Goal: Task Accomplishment & Management: Manage account settings

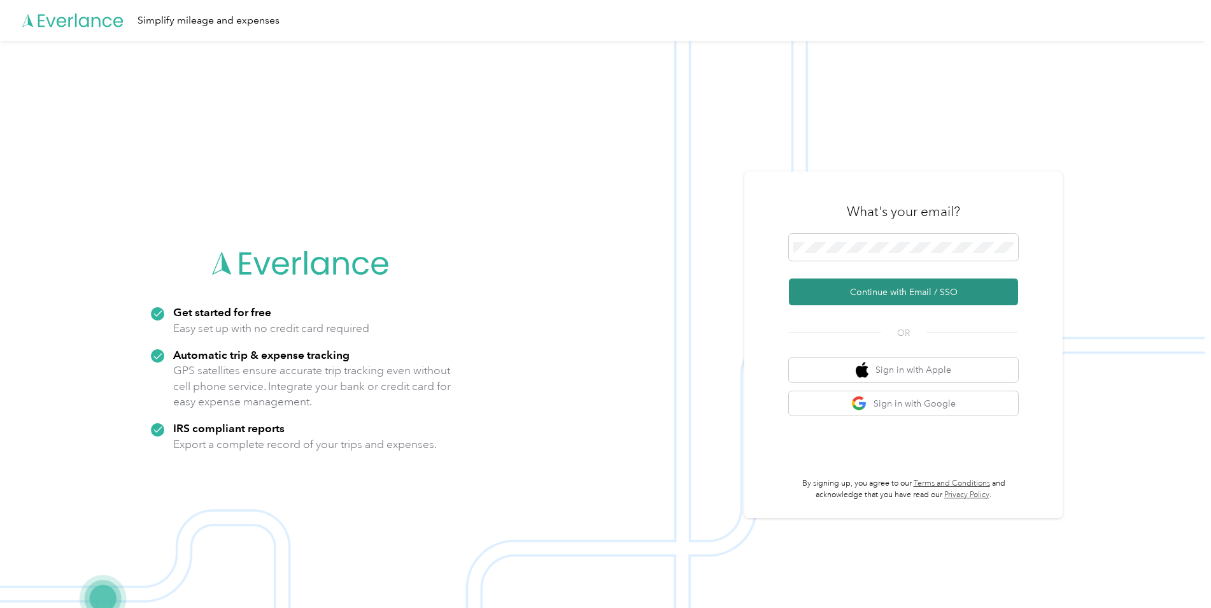
click at [882, 293] on button "Continue with Email / SSO" at bounding box center [903, 291] width 229 height 27
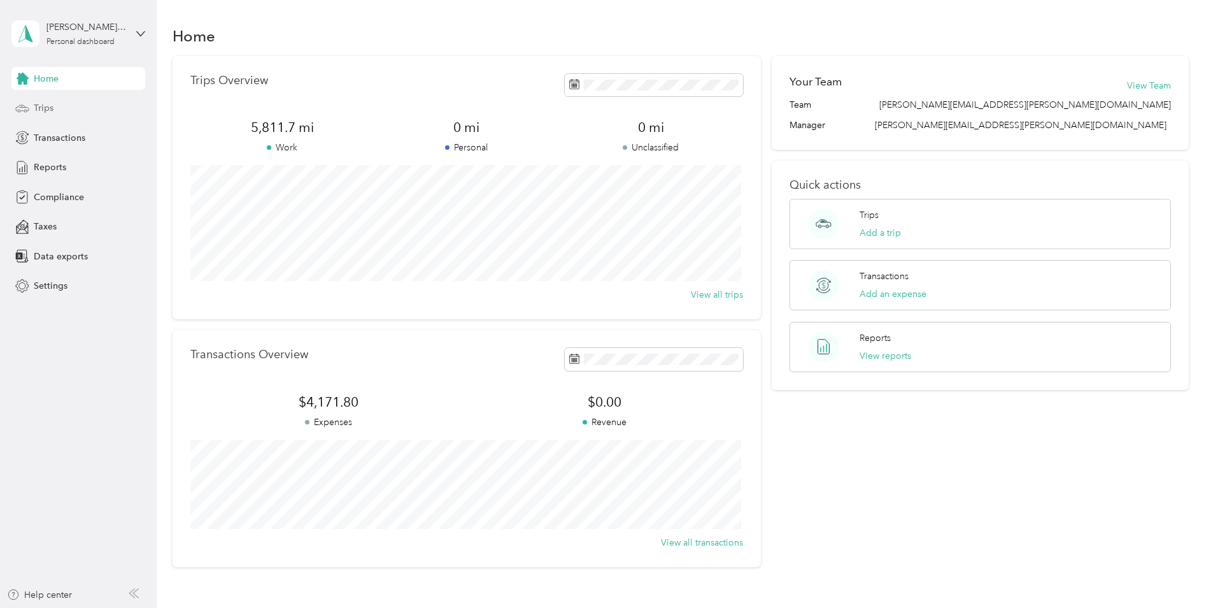
click at [39, 115] on div "Trips" at bounding box center [78, 108] width 134 height 23
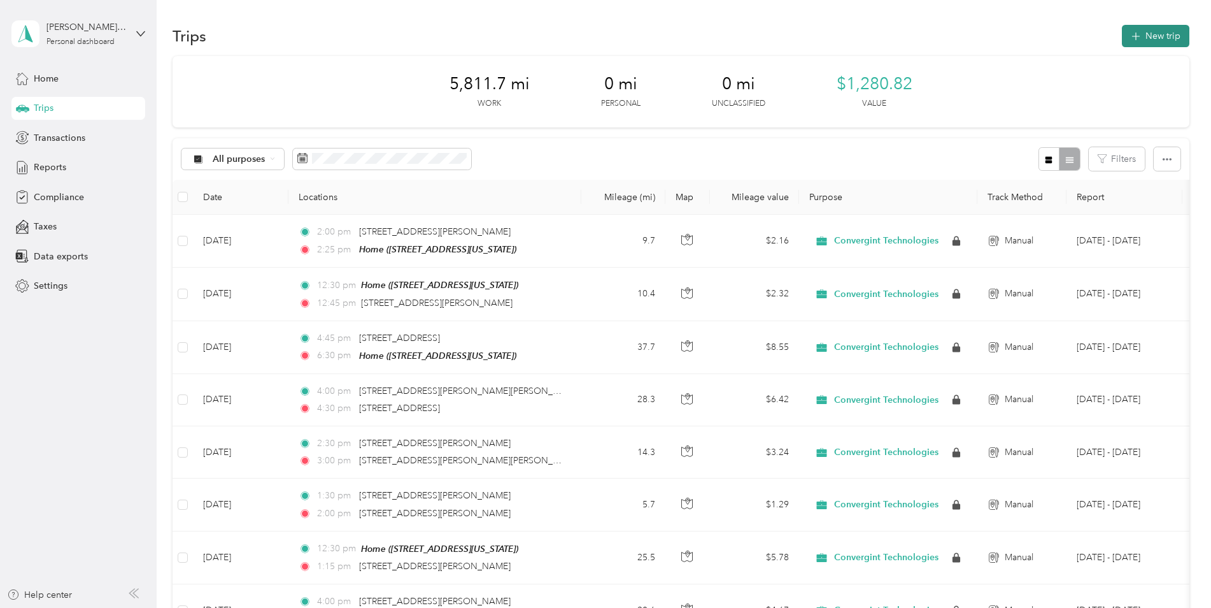
click at [1154, 37] on button "New trip" at bounding box center [1156, 36] width 68 height 22
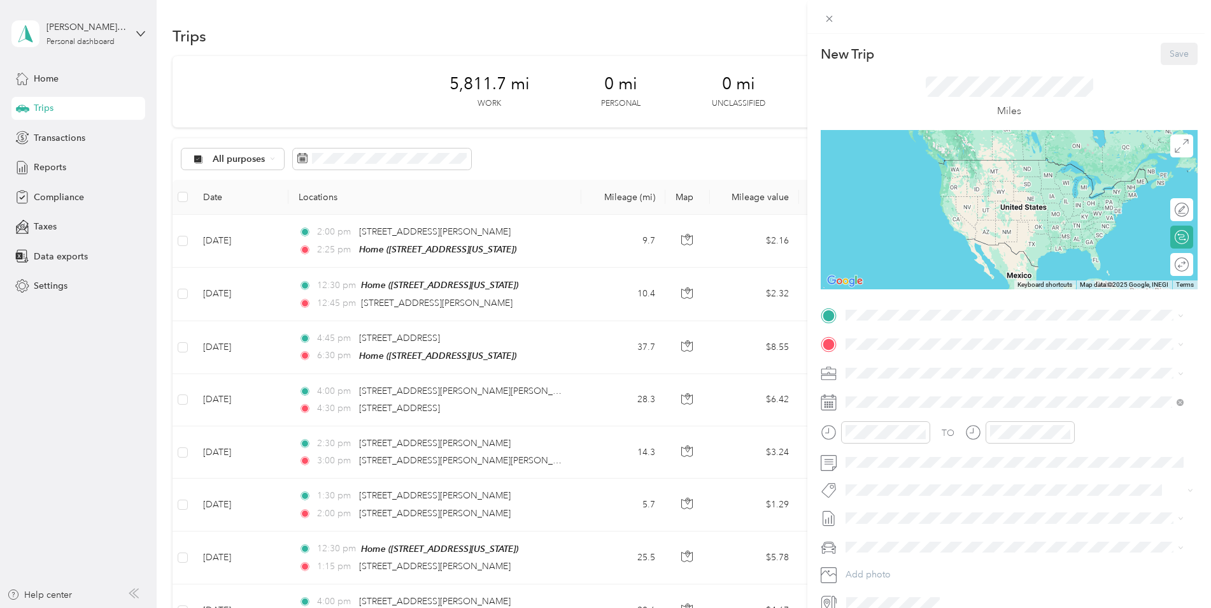
click at [650, 3] on div "New Trip Save This trip cannot be edited because it is either under review, app…" at bounding box center [605, 304] width 1211 height 608
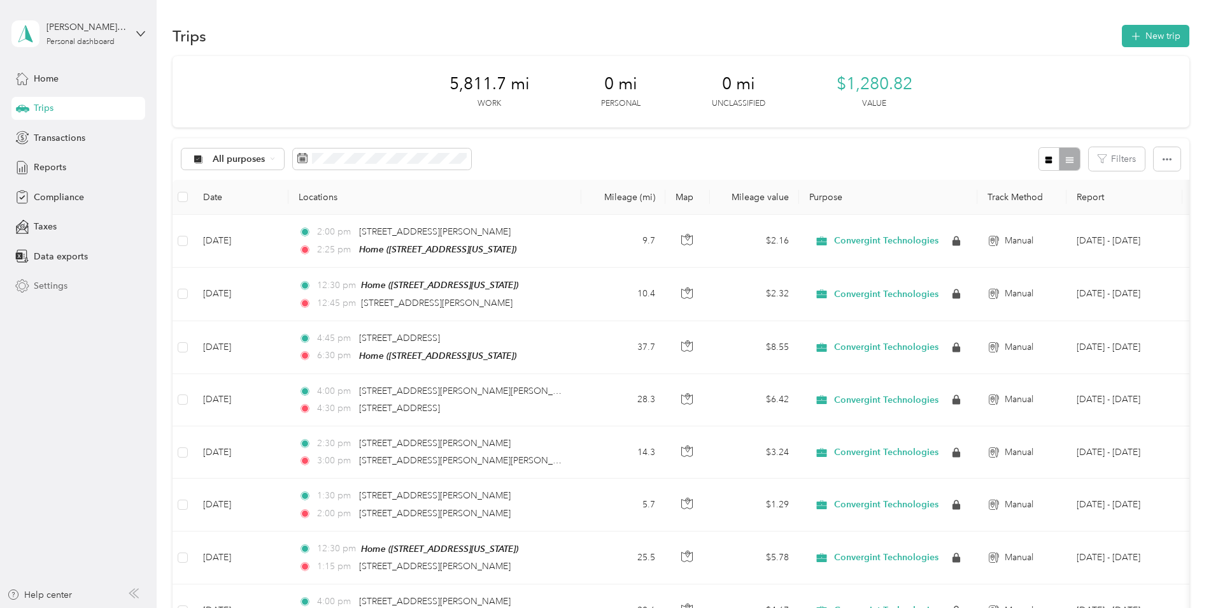
click at [57, 287] on span "Settings" at bounding box center [51, 285] width 34 height 13
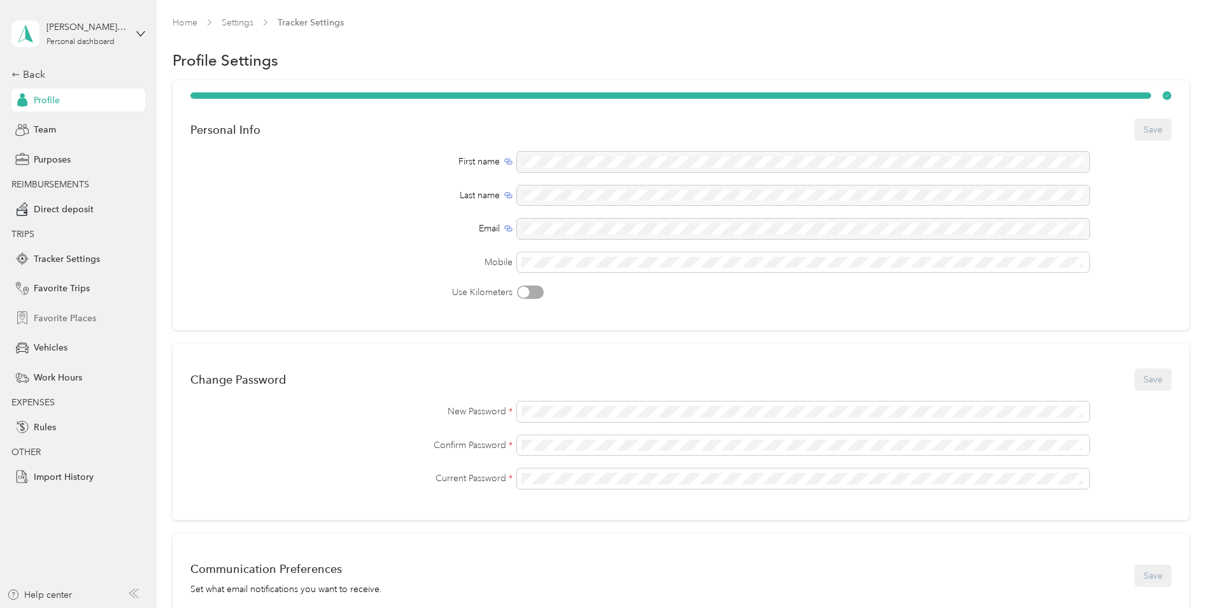
click at [61, 321] on span "Favorite Places" at bounding box center [65, 317] width 62 height 13
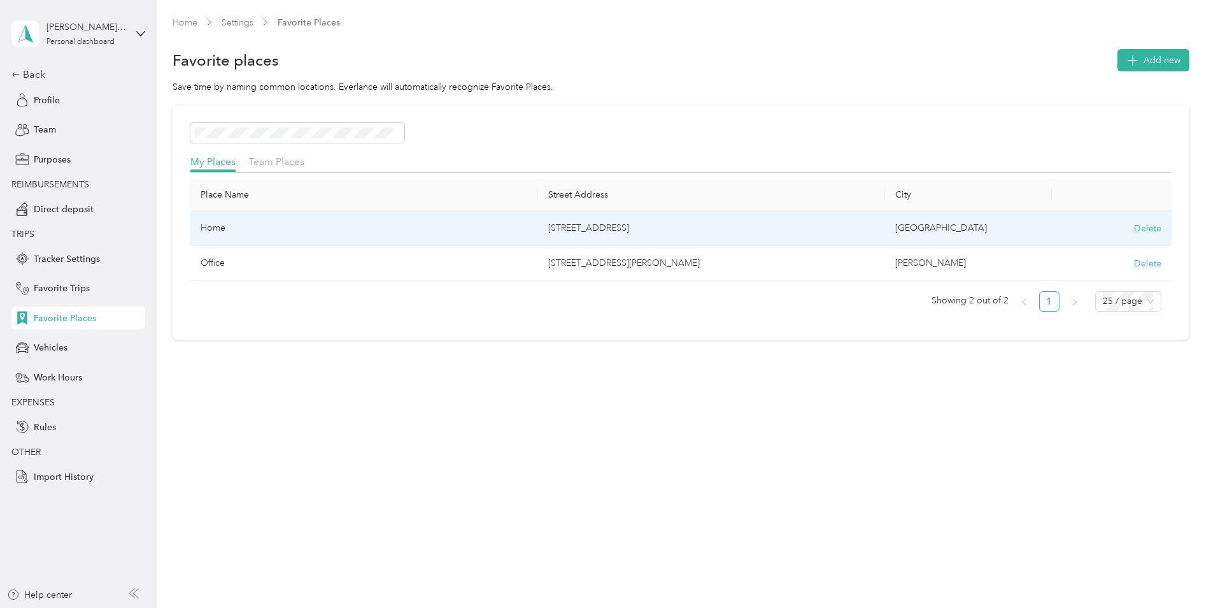
click at [1135, 228] on div "Delete" at bounding box center [1111, 228] width 99 height 13
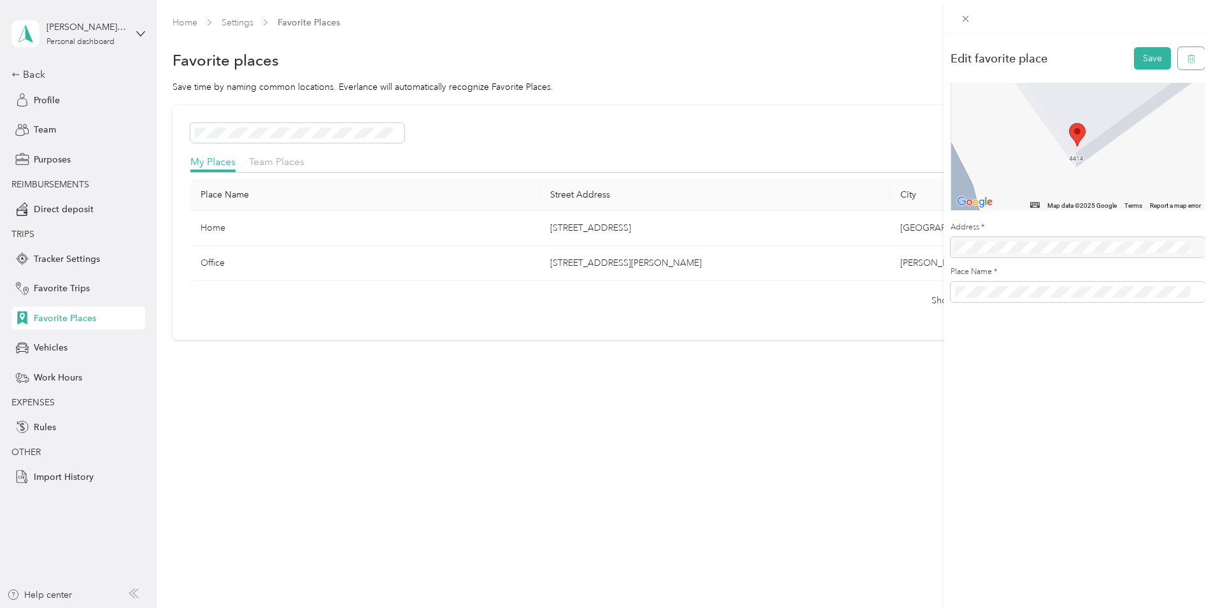
click at [1187, 54] on icon "button" at bounding box center [1191, 58] width 9 height 9
click at [1119, 73] on button "Yes, delete" at bounding box center [1129, 74] width 52 height 20
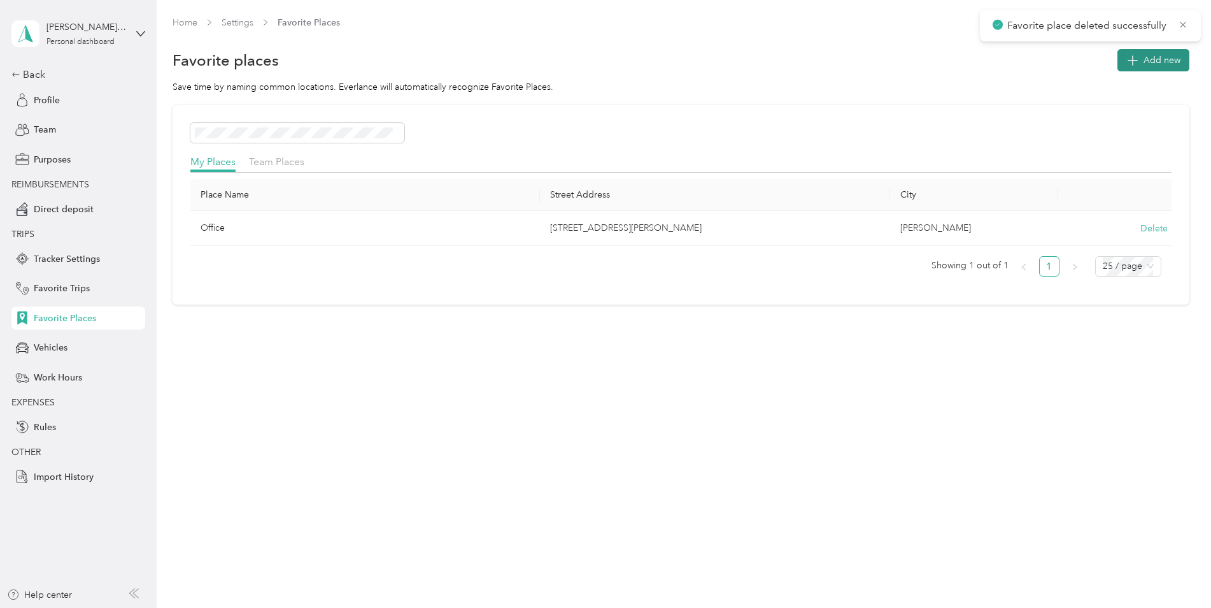
click at [1154, 62] on span "Add new" at bounding box center [1162, 59] width 37 height 13
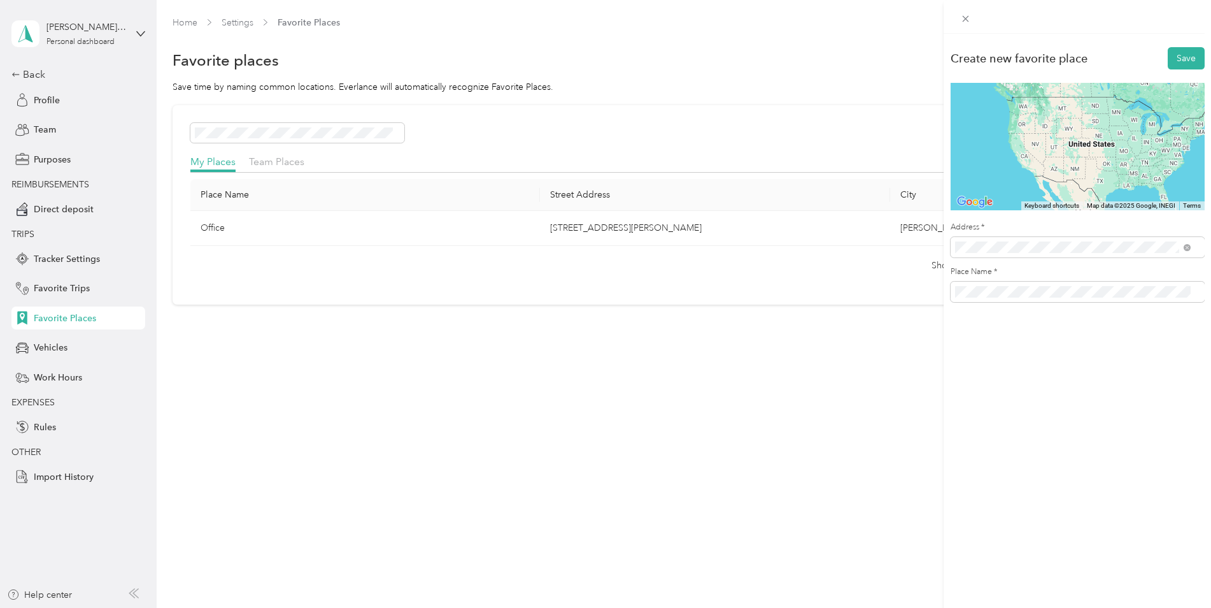
click at [1024, 292] on span "[STREET_ADDRESS][US_STATE]" at bounding box center [1042, 292] width 127 height 11
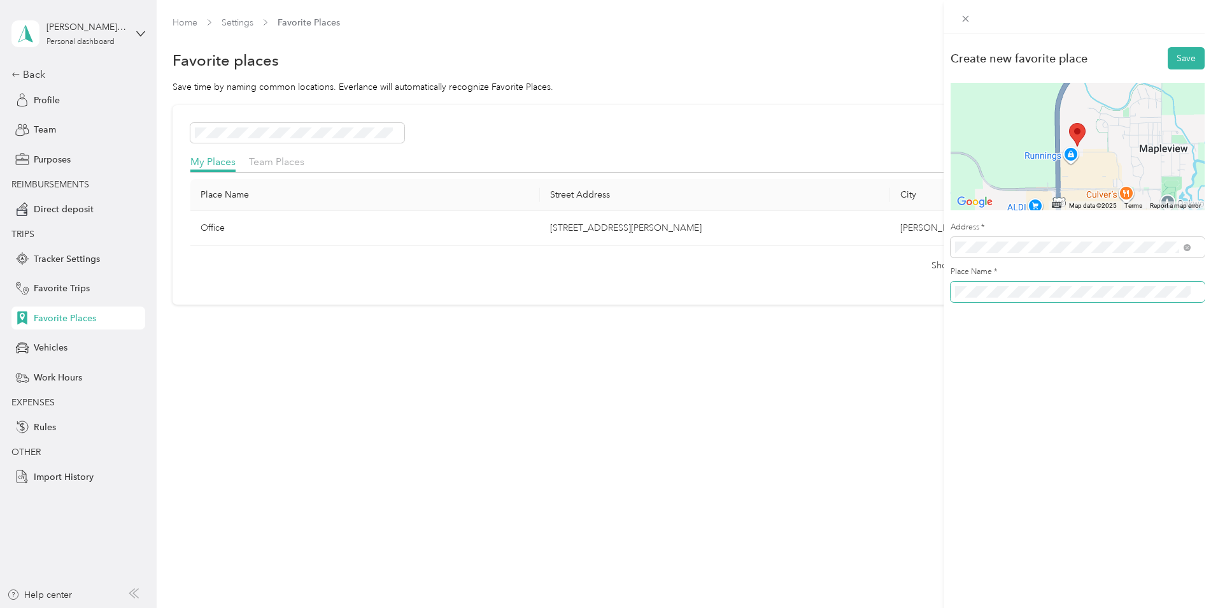
click at [821, 292] on div "Create new favorite place Save ← Move left → Move right ↑ Move up ↓ Move down +…" at bounding box center [605, 304] width 1211 height 608
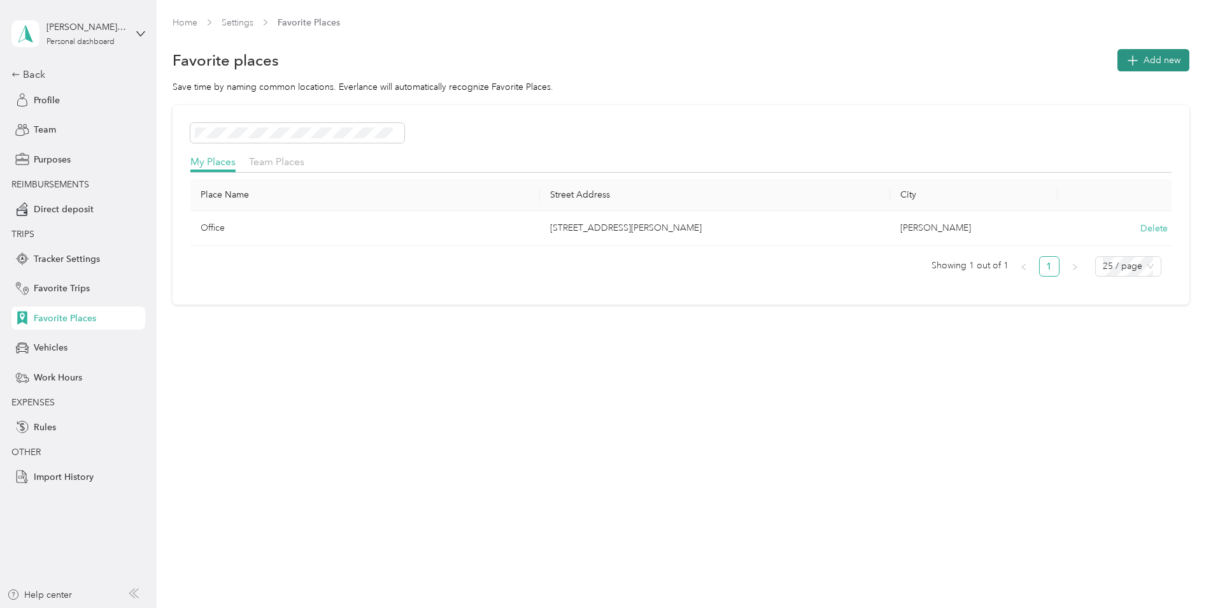
click at [1163, 60] on span "Add new" at bounding box center [1162, 59] width 37 height 13
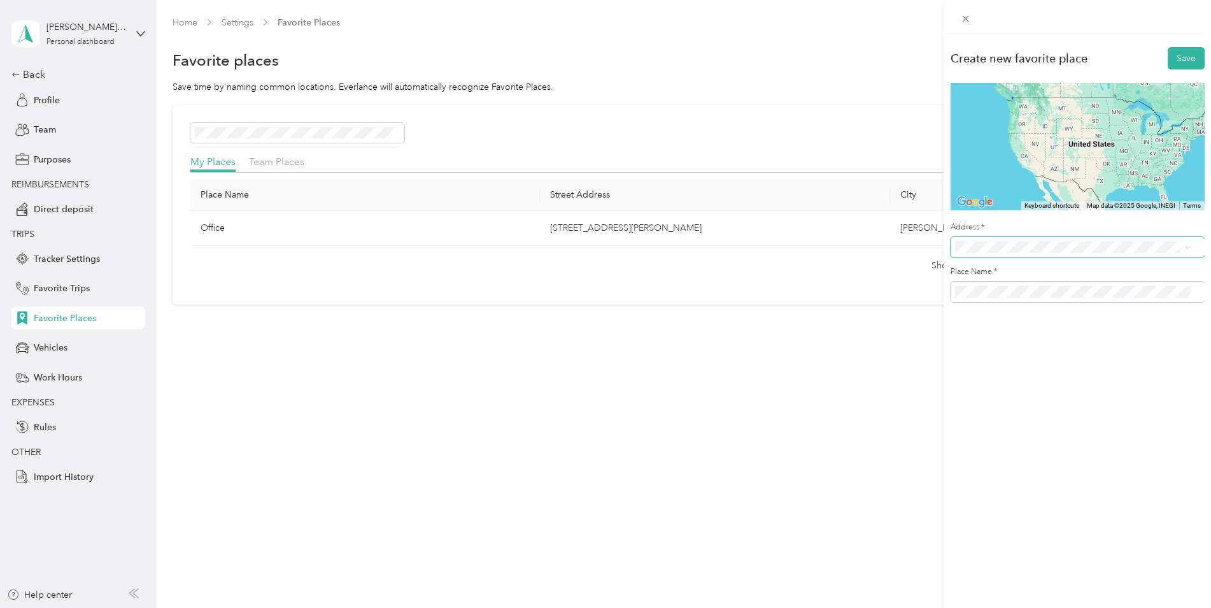
click at [1066, 254] on span at bounding box center [1078, 247] width 254 height 20
click at [1093, 292] on span "[STREET_ADDRESS][US_STATE]" at bounding box center [1042, 291] width 127 height 11
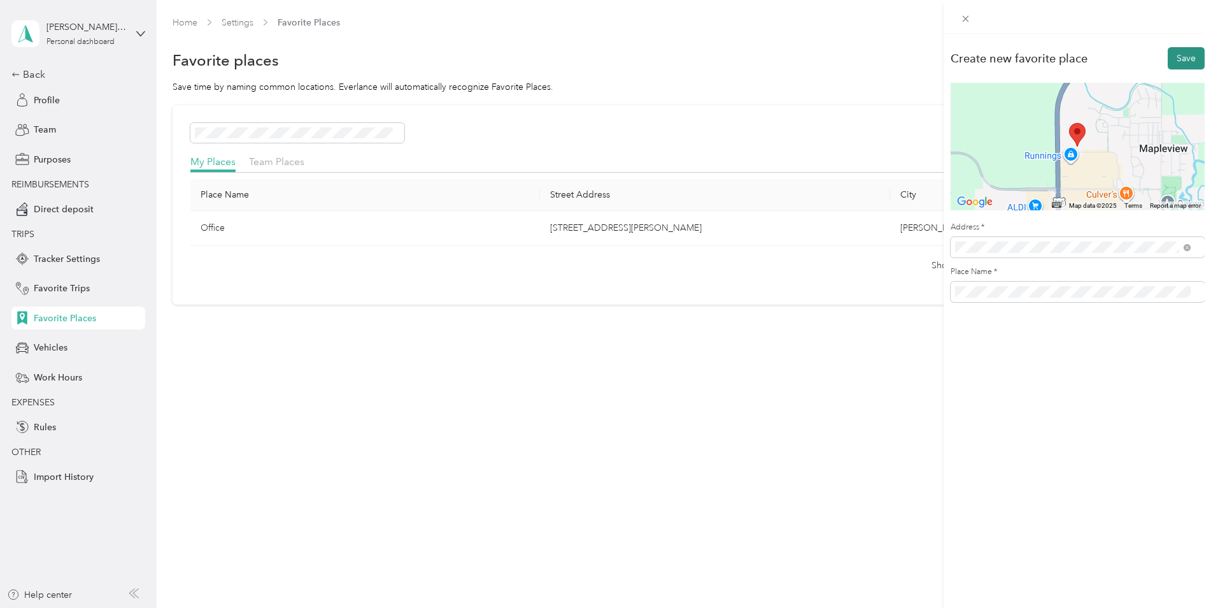
click at [1172, 57] on button "Save" at bounding box center [1186, 58] width 37 height 22
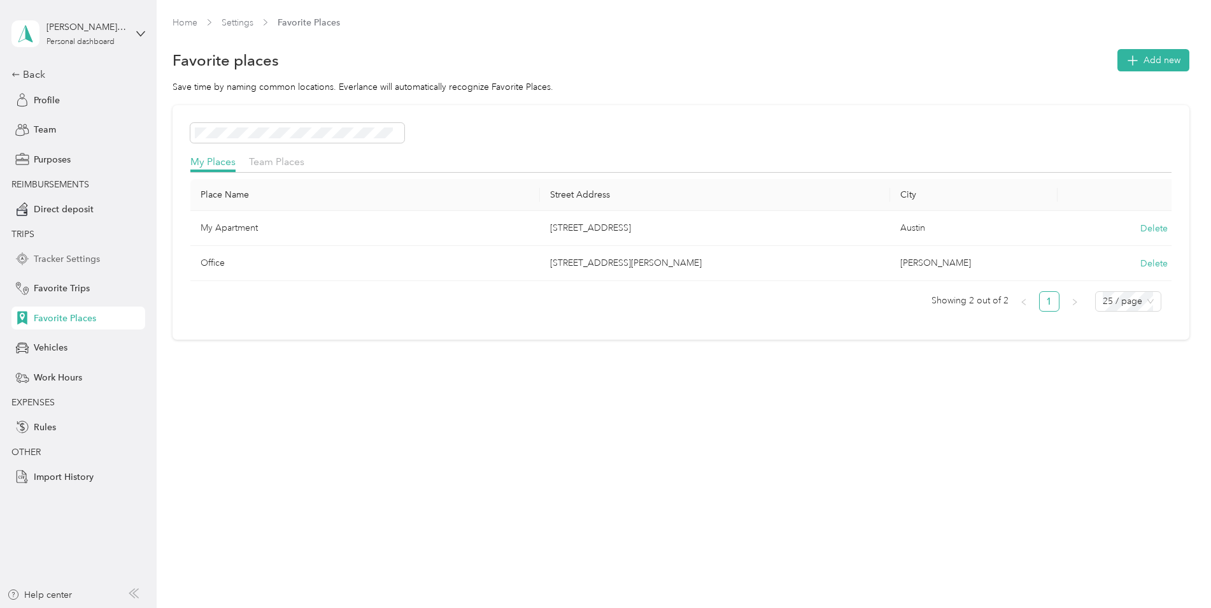
click at [53, 252] on span "Tracker Settings" at bounding box center [67, 258] width 66 height 13
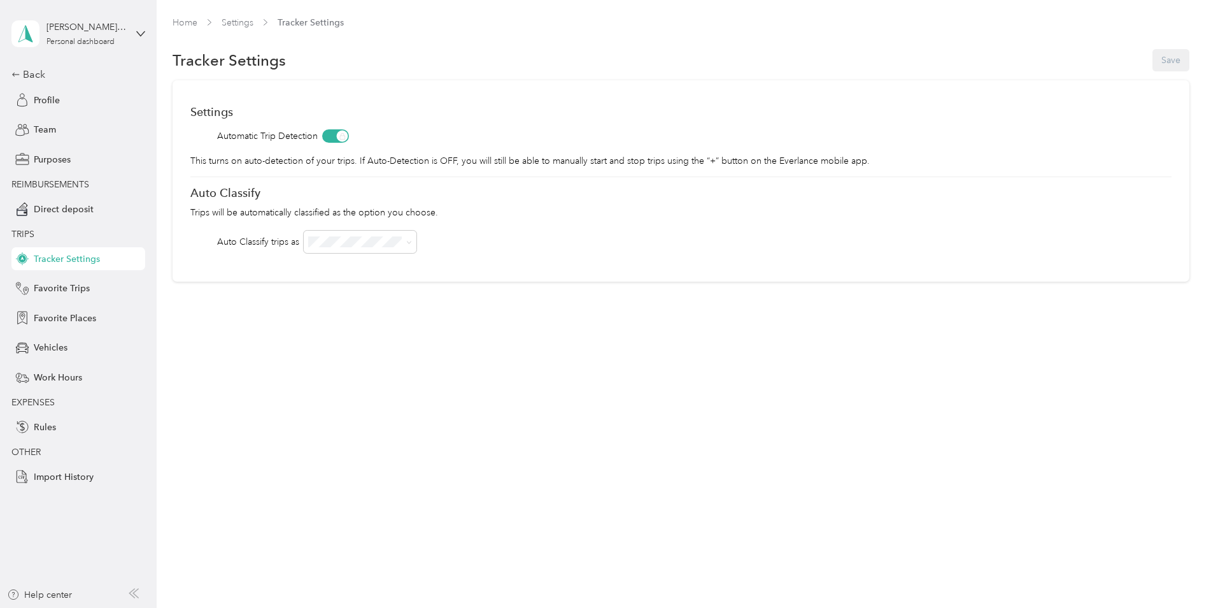
click at [39, 84] on div "Back Profile Team Purposes REIMBURSEMENTS Direct deposit TRIPS Tracker Settings…" at bounding box center [78, 277] width 134 height 421
click at [39, 75] on div "Back" at bounding box center [74, 74] width 127 height 15
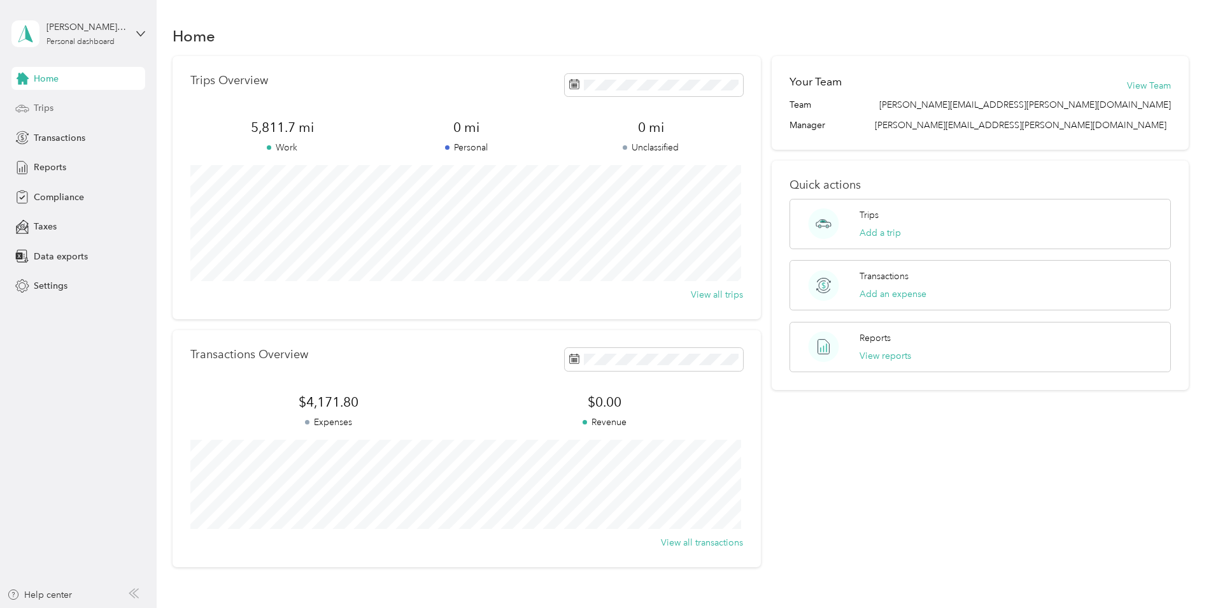
click at [51, 112] on span "Trips" at bounding box center [44, 107] width 20 height 13
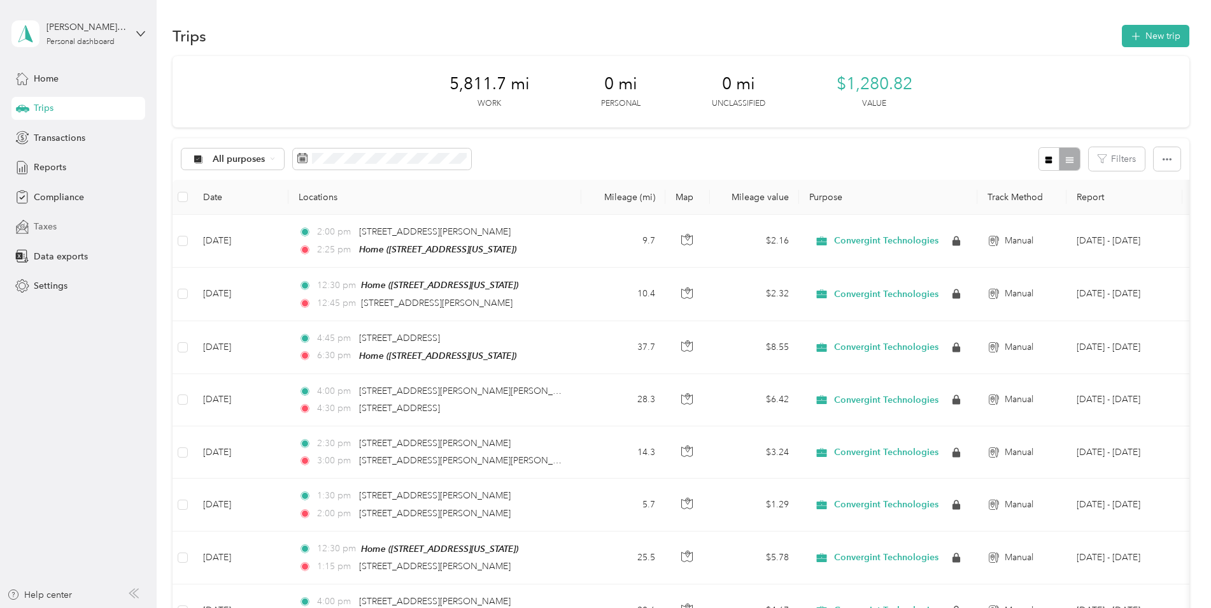
click at [76, 223] on div "Taxes" at bounding box center [78, 226] width 134 height 23
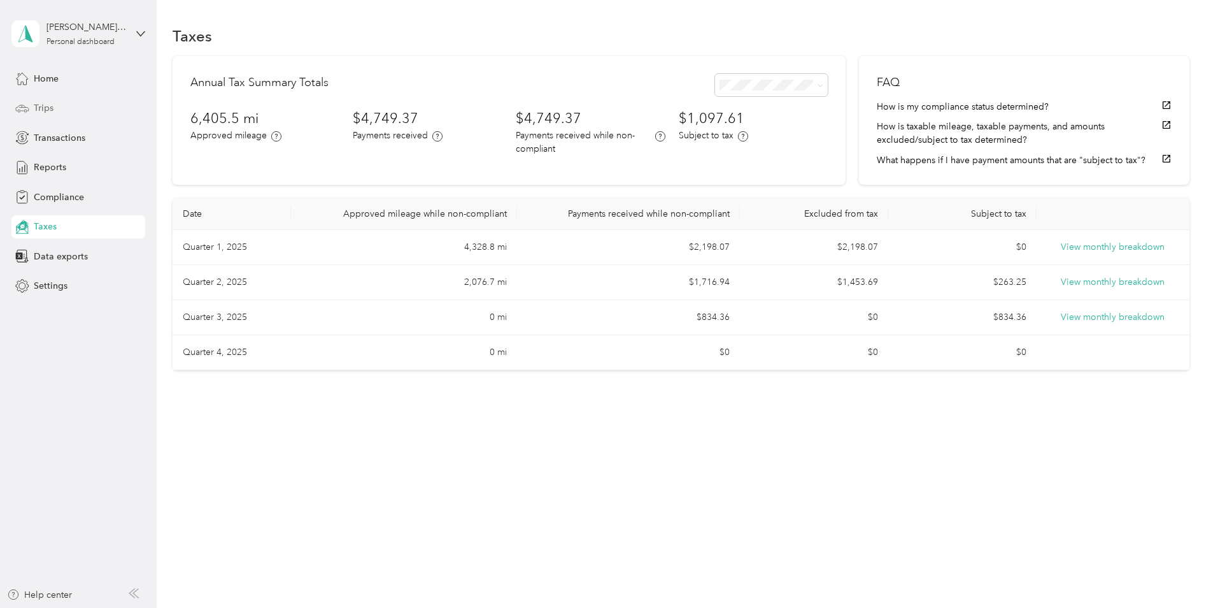
click at [72, 108] on div "Trips" at bounding box center [78, 108] width 134 height 23
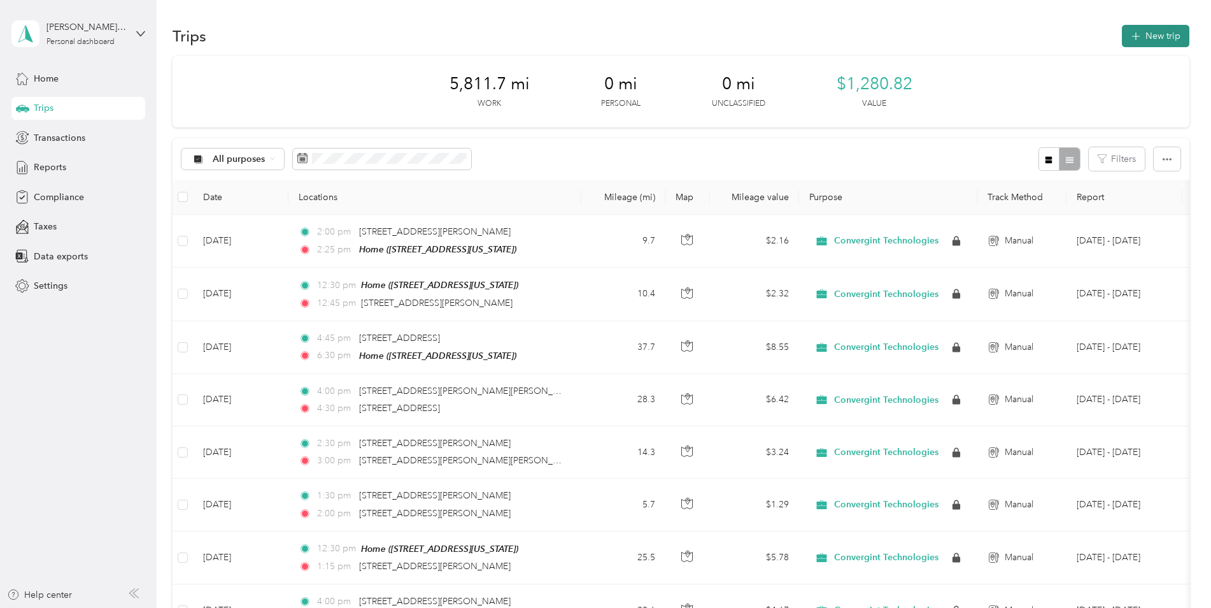
click at [1147, 29] on button "New trip" at bounding box center [1156, 36] width 68 height 22
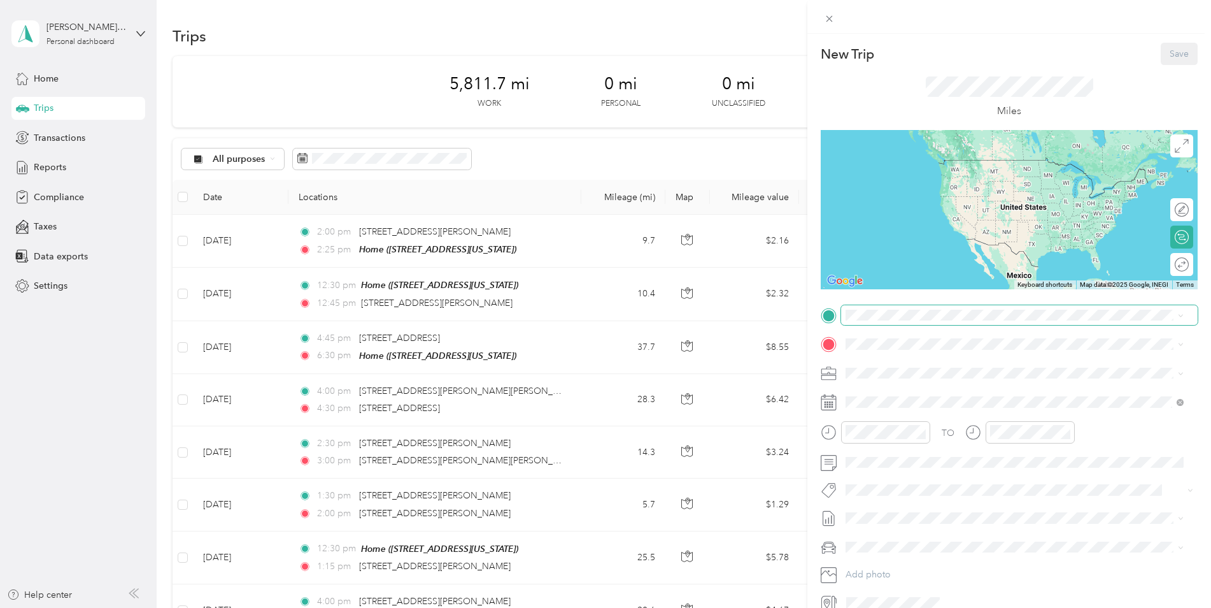
click at [916, 320] on span at bounding box center [1019, 315] width 357 height 20
click at [904, 368] on strong "My Apartment" at bounding box center [900, 365] width 60 height 11
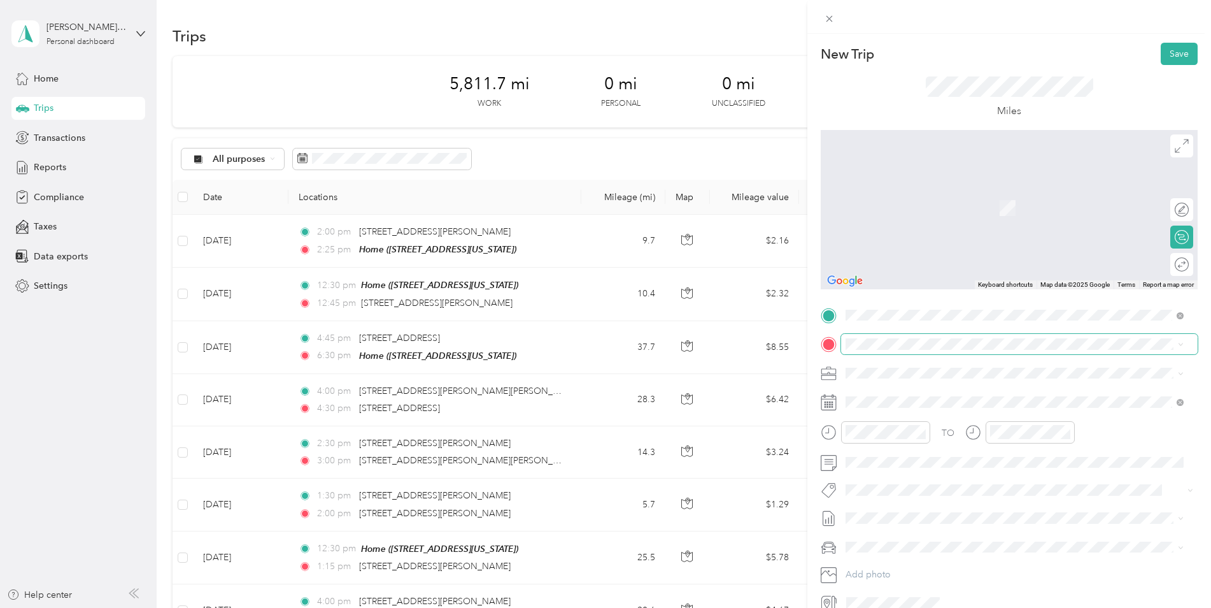
click at [884, 350] on span at bounding box center [1019, 344] width 357 height 20
click at [892, 388] on span "[STREET_ADDRESS][US_STATE]" at bounding box center [933, 389] width 127 height 11
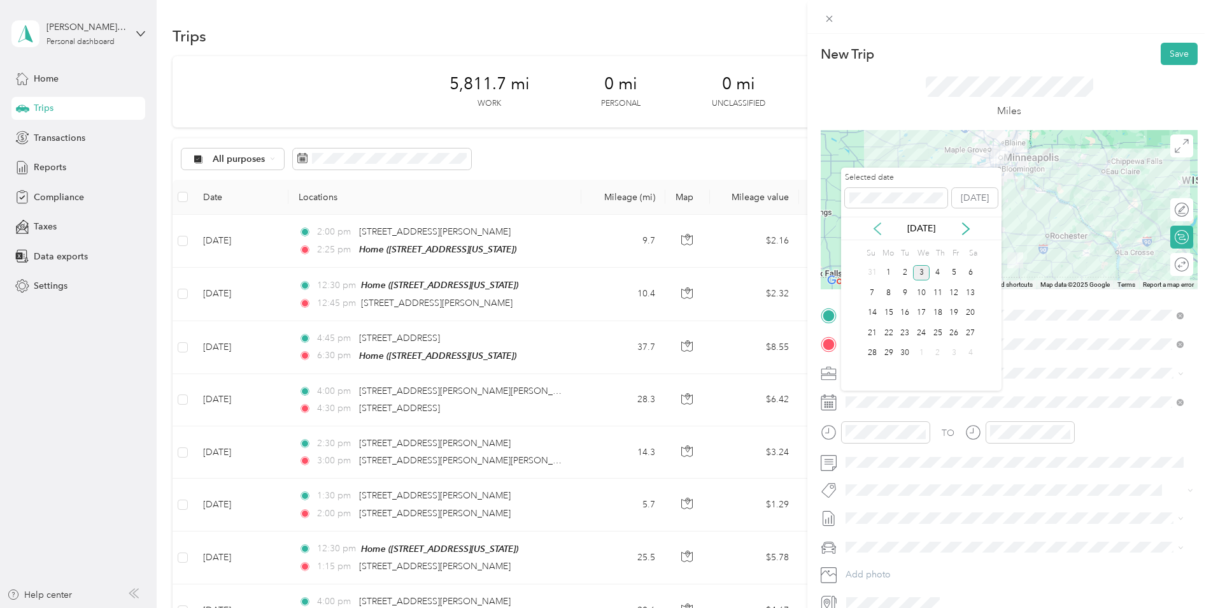
click at [874, 232] on icon at bounding box center [877, 228] width 13 height 13
click at [919, 292] on div "6" at bounding box center [921, 293] width 17 height 16
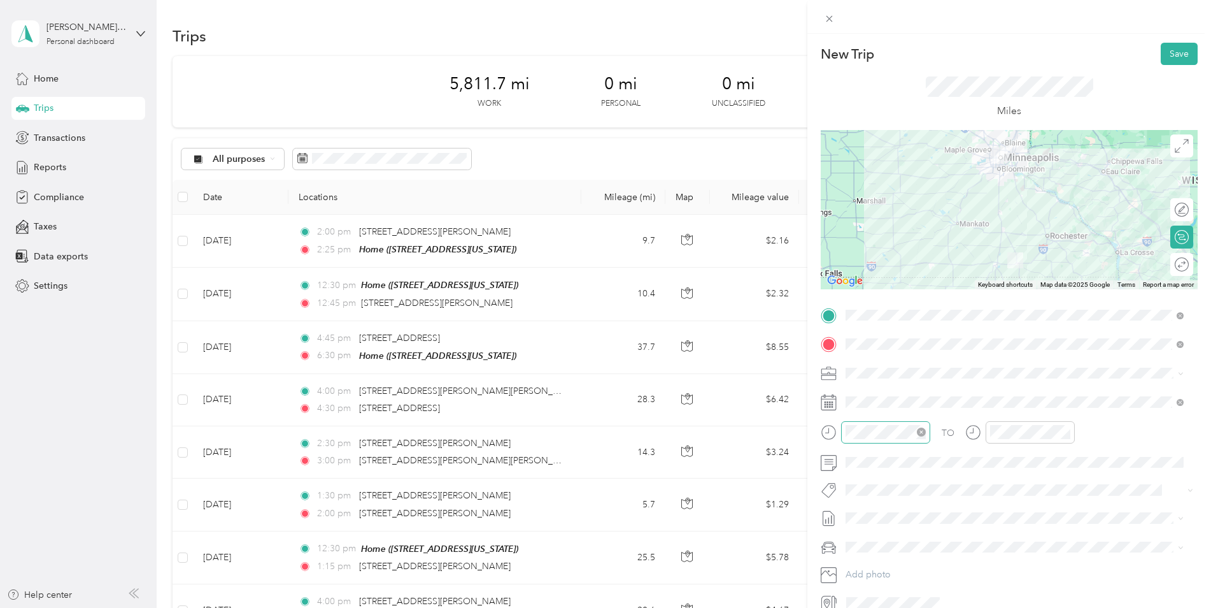
click at [885, 422] on div at bounding box center [885, 432] width 89 height 22
click at [841, 428] on div at bounding box center [885, 432] width 89 height 22
click at [1119, 434] on div "TO" at bounding box center [1009, 436] width 377 height 31
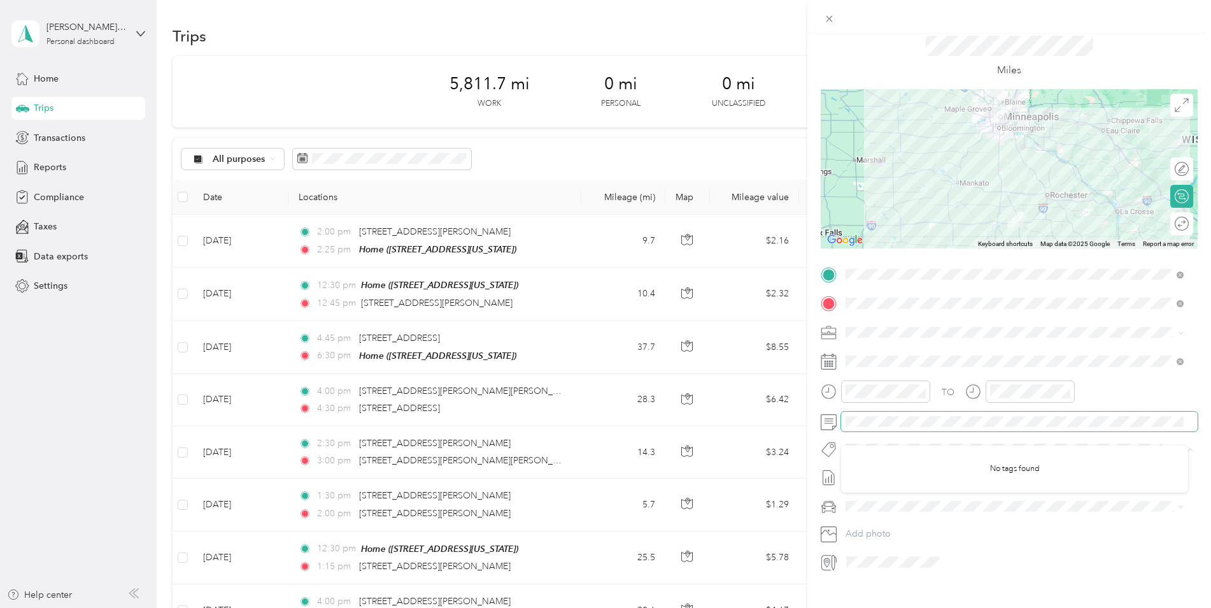
scroll to position [61, 0]
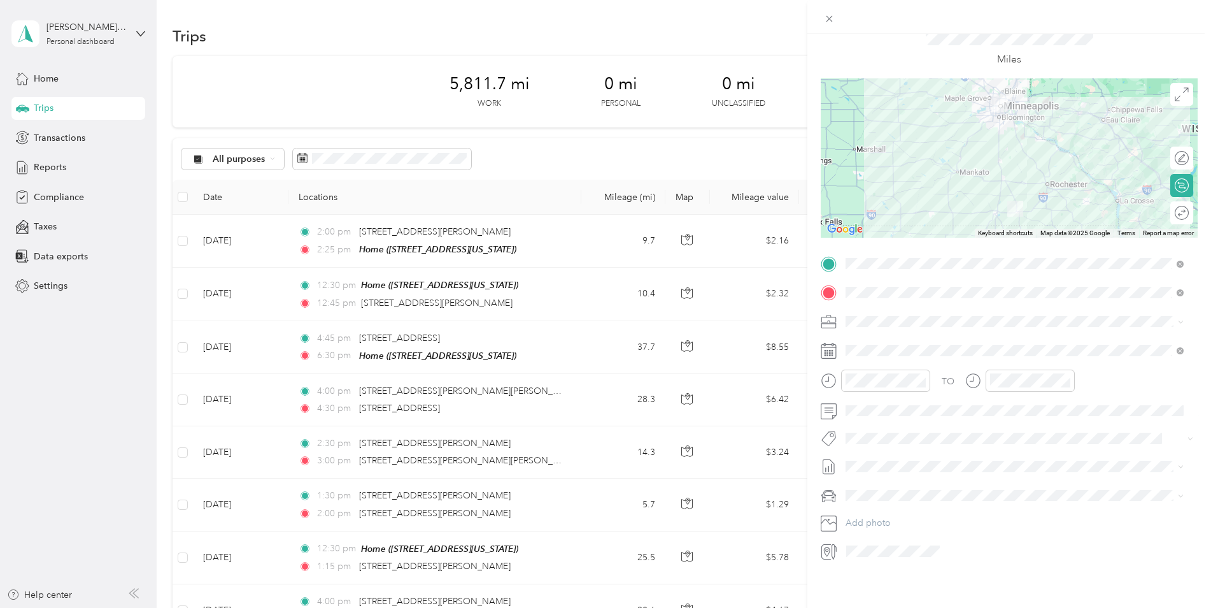
click at [1198, 415] on form "New Trip Save This trip cannot be edited because it is either under review, app…" at bounding box center [1009, 276] width 404 height 570
click at [1198, 438] on form "New Trip Save This trip cannot be edited because it is either under review, app…" at bounding box center [1009, 276] width 404 height 570
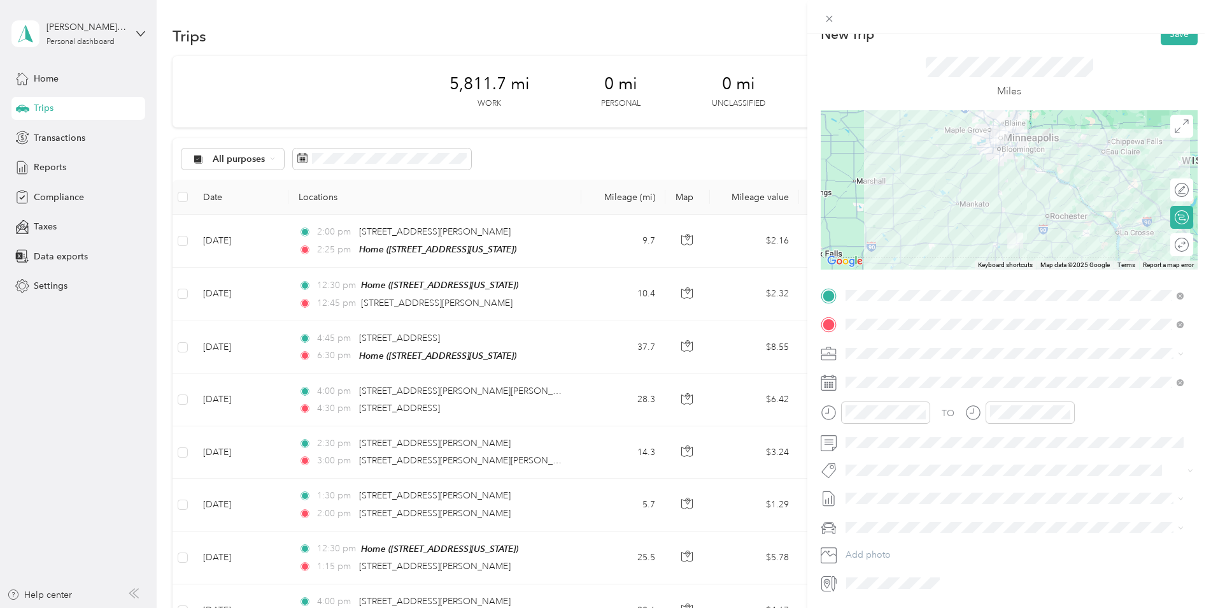
scroll to position [0, 0]
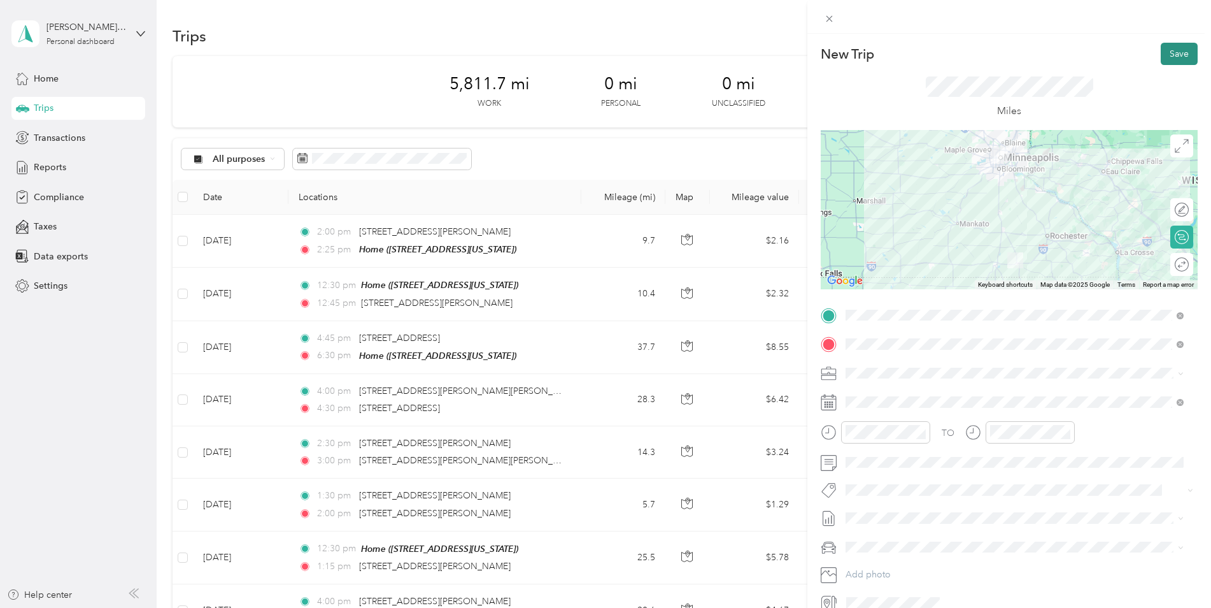
click at [1165, 53] on button "Save" at bounding box center [1179, 54] width 37 height 22
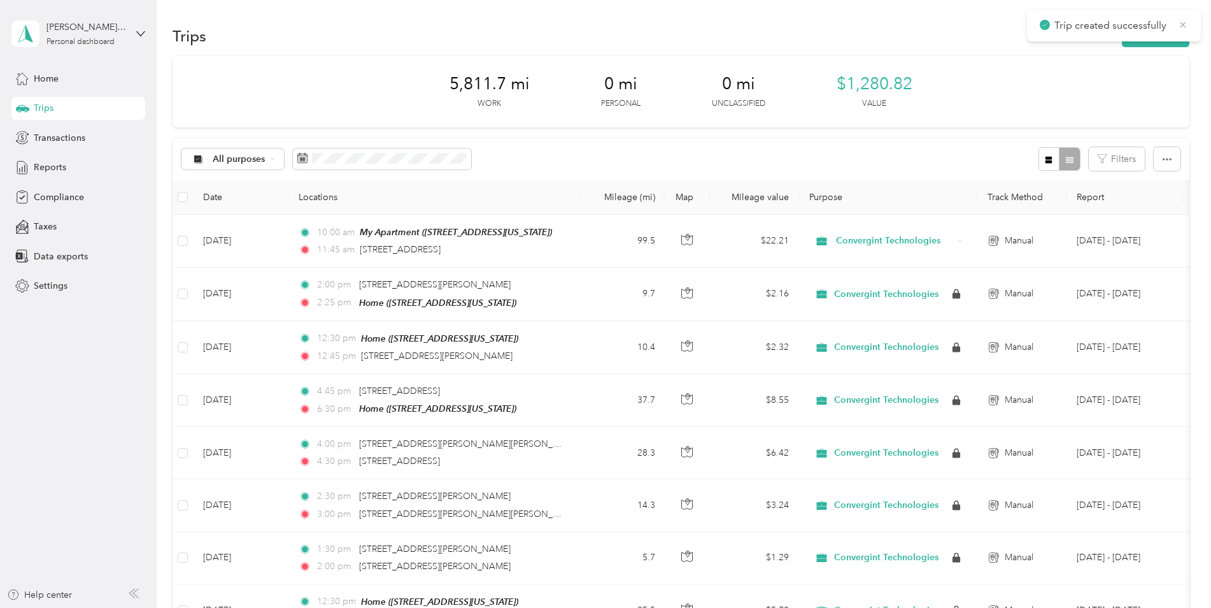
click at [1181, 28] on icon at bounding box center [1183, 24] width 10 height 11
click at [1162, 34] on button "New trip" at bounding box center [1156, 36] width 68 height 22
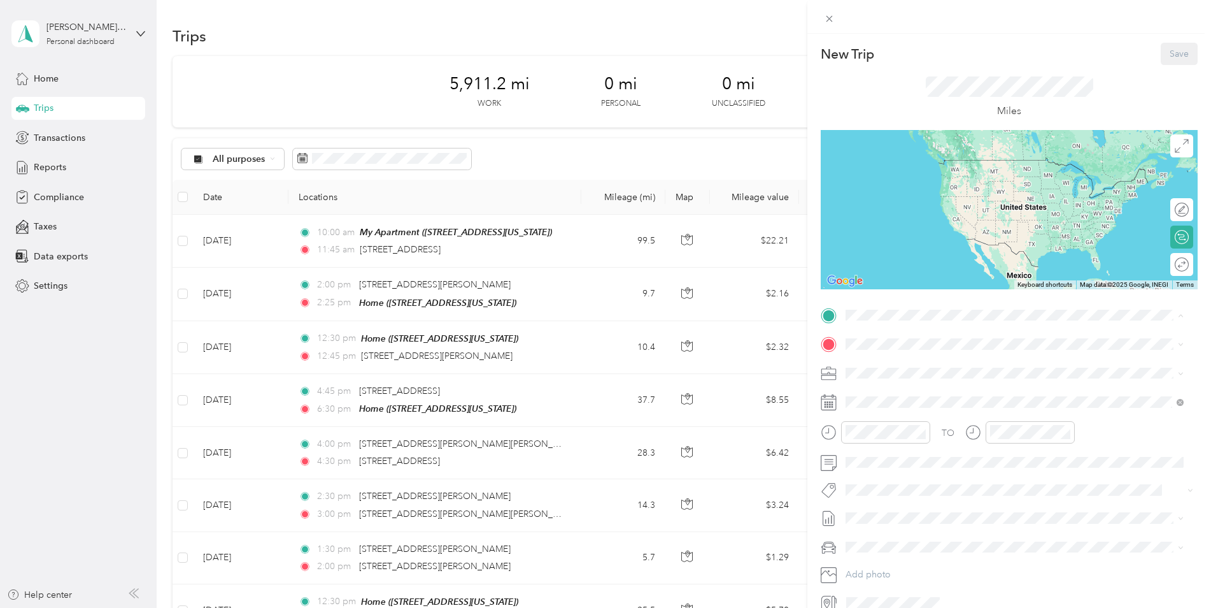
click at [923, 290] on div "New Trip Save This trip cannot be edited because it is either under review, app…" at bounding box center [1009, 328] width 377 height 570
click at [901, 336] on span at bounding box center [1019, 344] width 357 height 20
click at [826, 327] on div "TO Add photo" at bounding box center [1009, 459] width 377 height 308
click at [895, 387] on span "[STREET_ADDRESS][US_STATE]" at bounding box center [933, 385] width 127 height 11
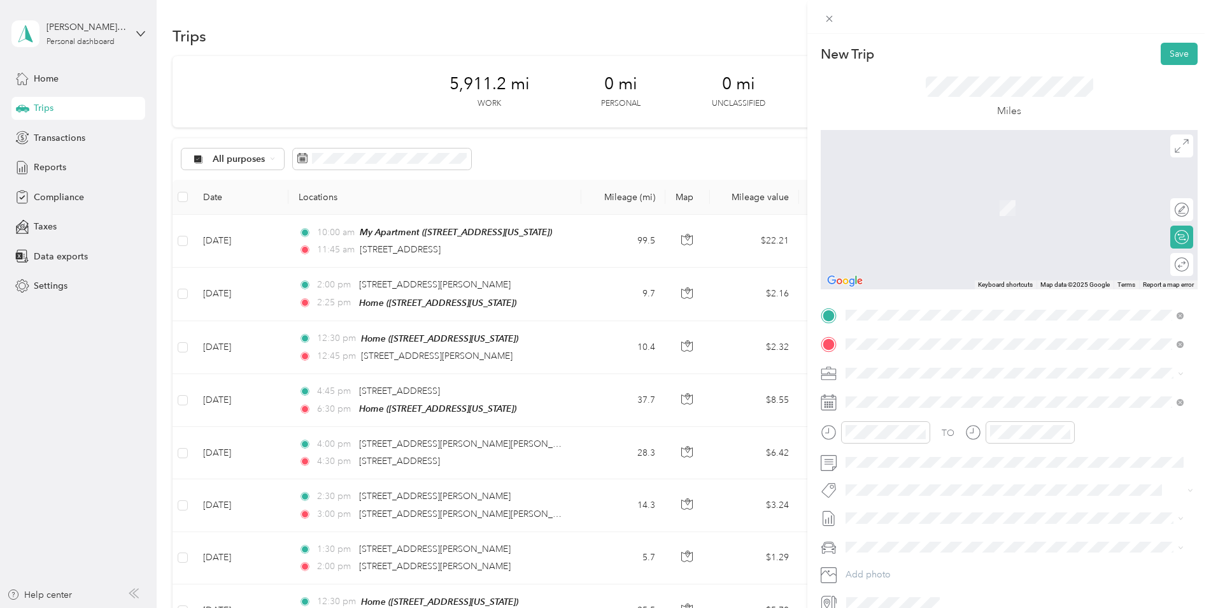
click at [902, 367] on span "[STREET_ADDRESS][US_STATE]" at bounding box center [933, 360] width 127 height 11
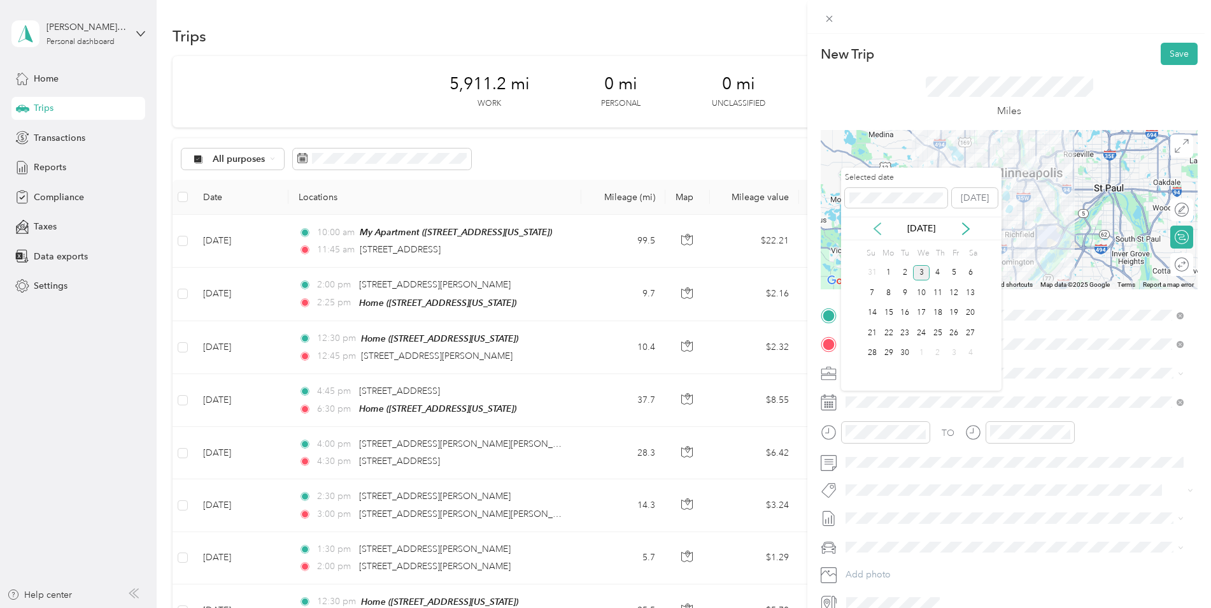
click at [876, 231] on icon at bounding box center [877, 228] width 6 height 11
click at [920, 288] on div "6" at bounding box center [921, 293] width 17 height 16
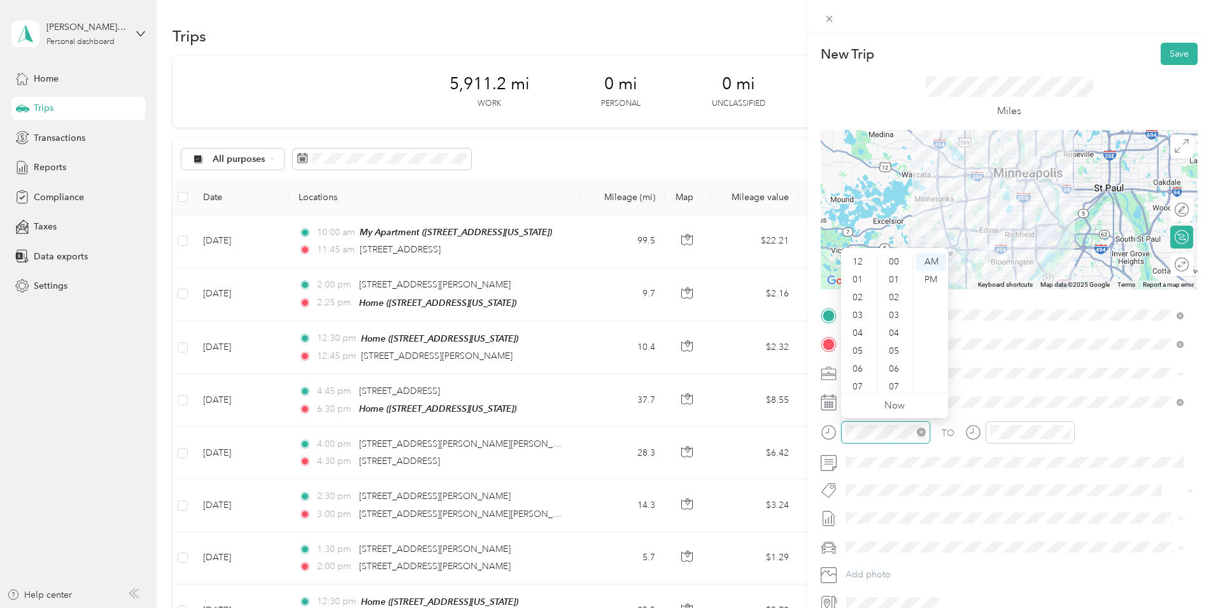
scroll to position [76, 0]
click at [841, 436] on div at bounding box center [885, 432] width 89 height 22
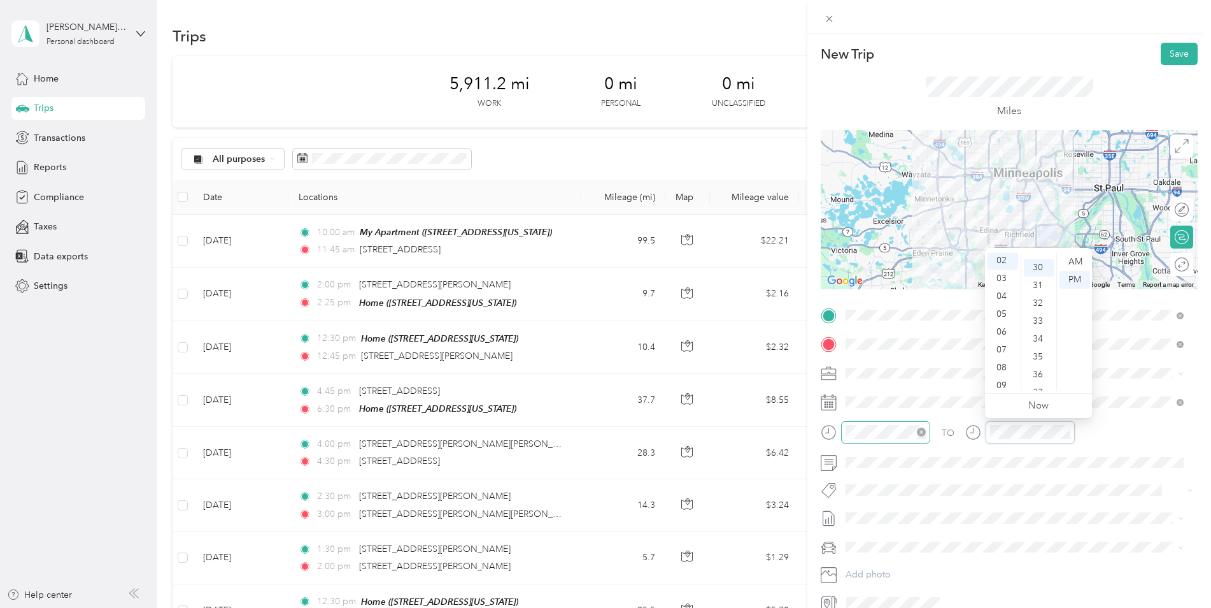
scroll to position [535, 0]
click at [1177, 56] on button "Save" at bounding box center [1179, 54] width 37 height 22
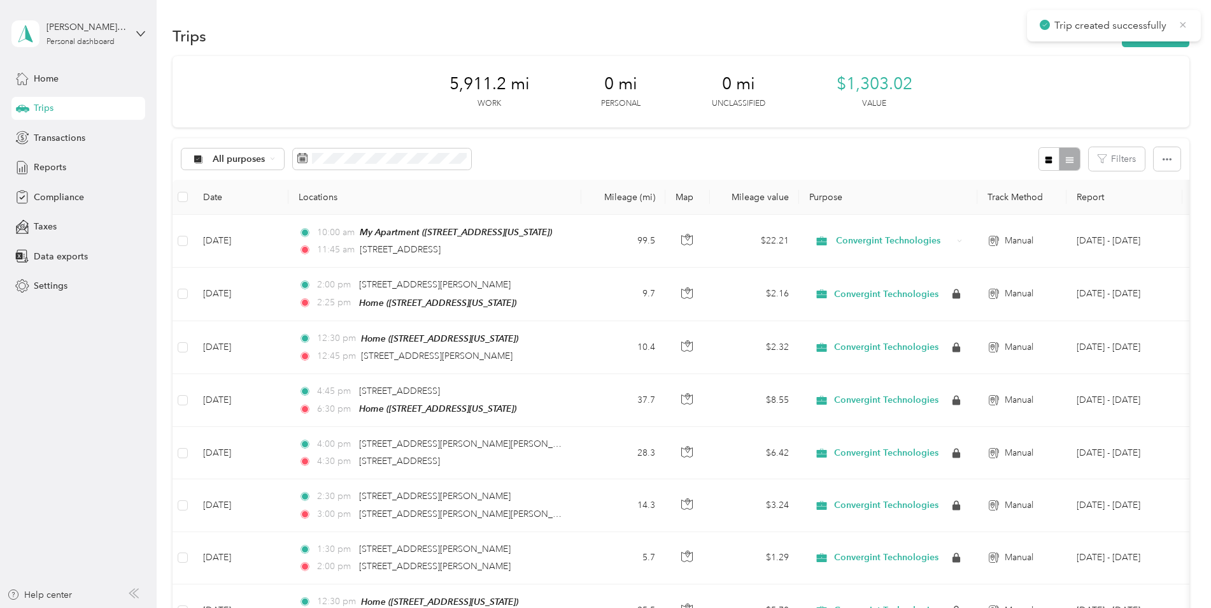
click at [1179, 26] on icon at bounding box center [1183, 24] width 10 height 11
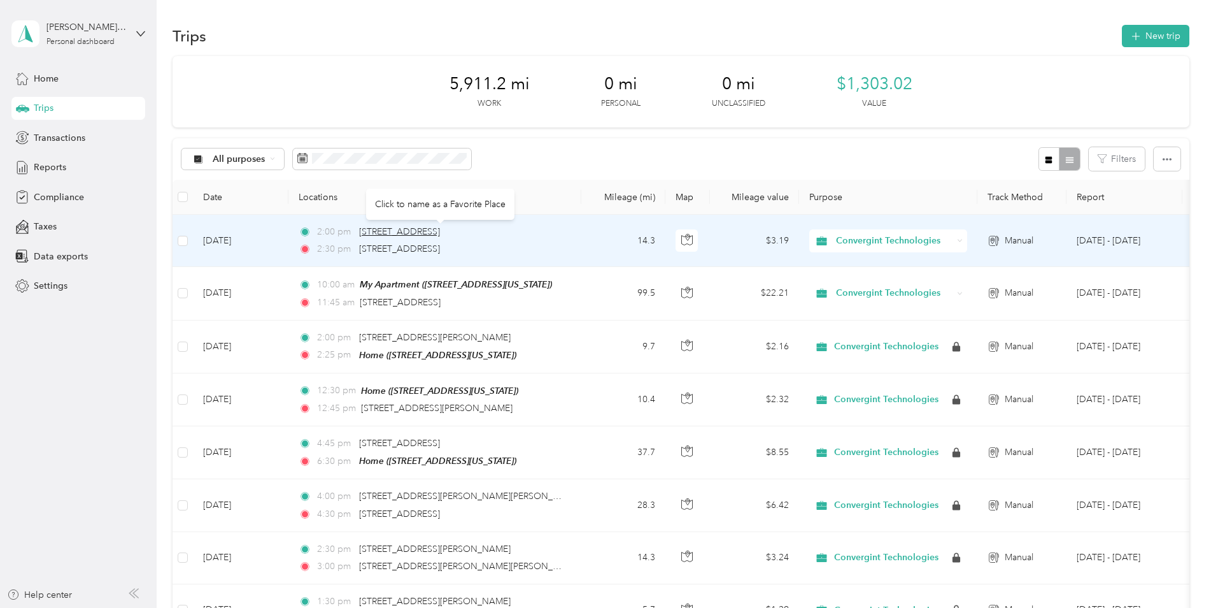
drag, startPoint x: 528, startPoint y: 231, endPoint x: 394, endPoint y: 231, distance: 133.7
click at [394, 231] on div "2:00 pm [STREET_ADDRESS]" at bounding box center [432, 232] width 267 height 14
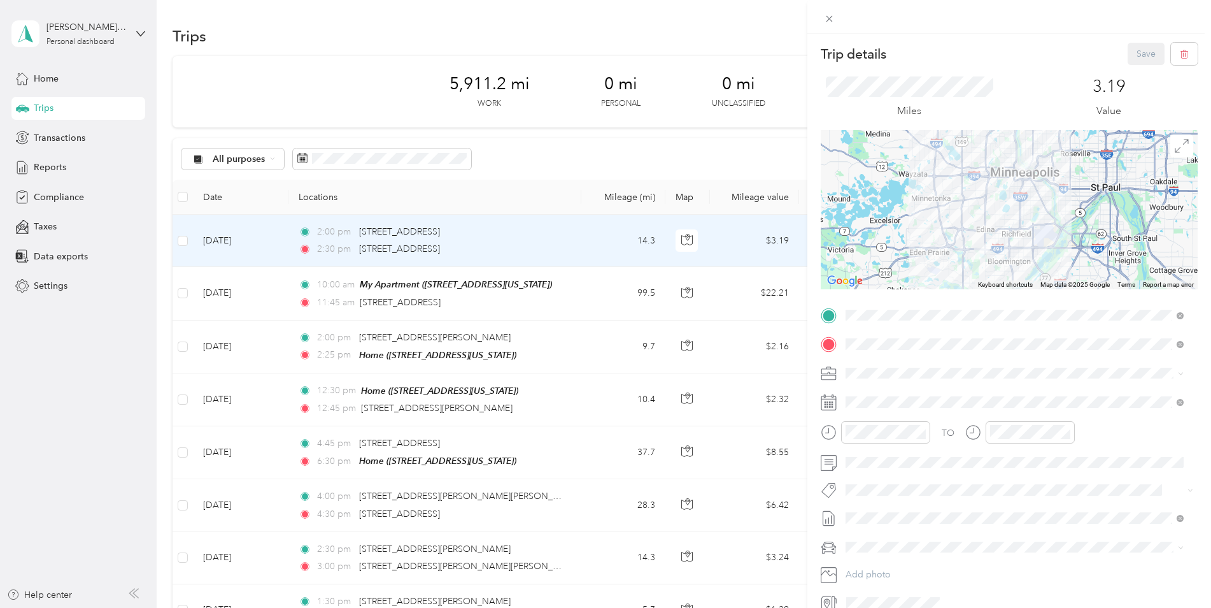
drag, startPoint x: 394, startPoint y: 231, endPoint x: 437, endPoint y: 250, distance: 47.6
click at [437, 250] on div "Trip details Save This trip cannot be edited because it is either under review,…" at bounding box center [605, 304] width 1211 height 608
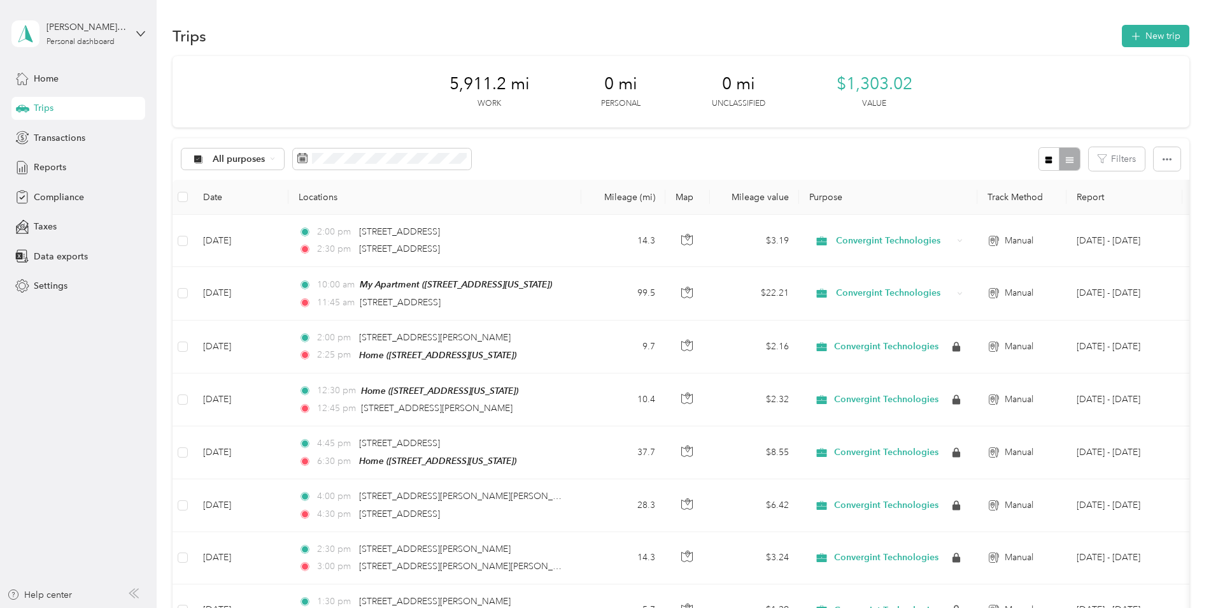
click at [1151, 41] on button "New trip" at bounding box center [1156, 36] width 68 height 22
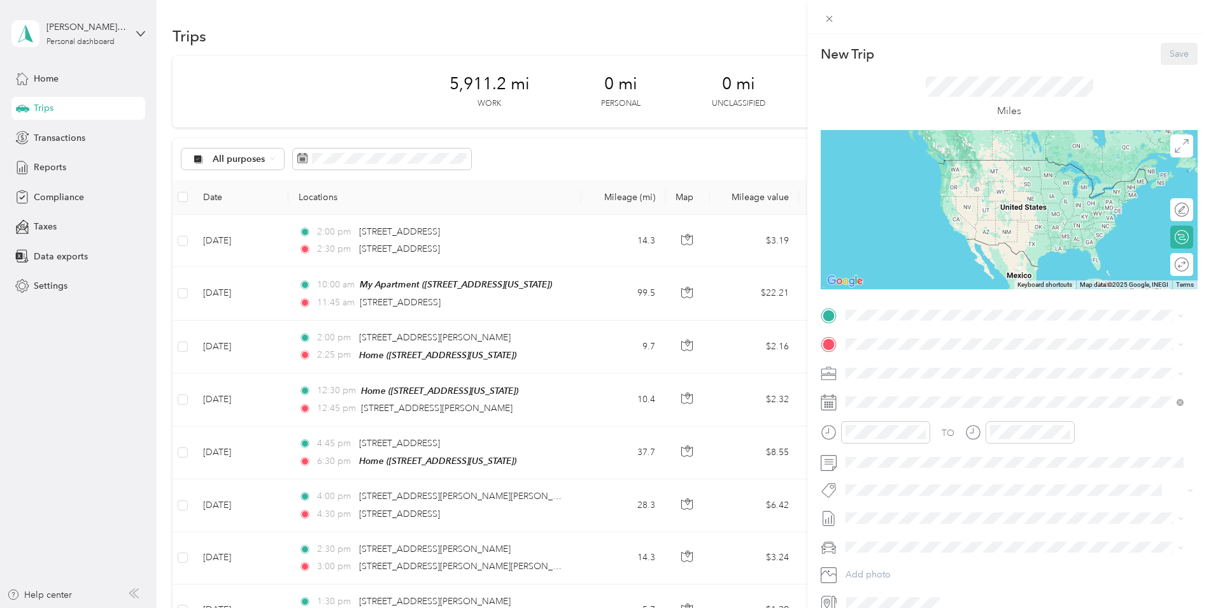
click at [875, 326] on div "TO Add photo" at bounding box center [1009, 459] width 377 height 308
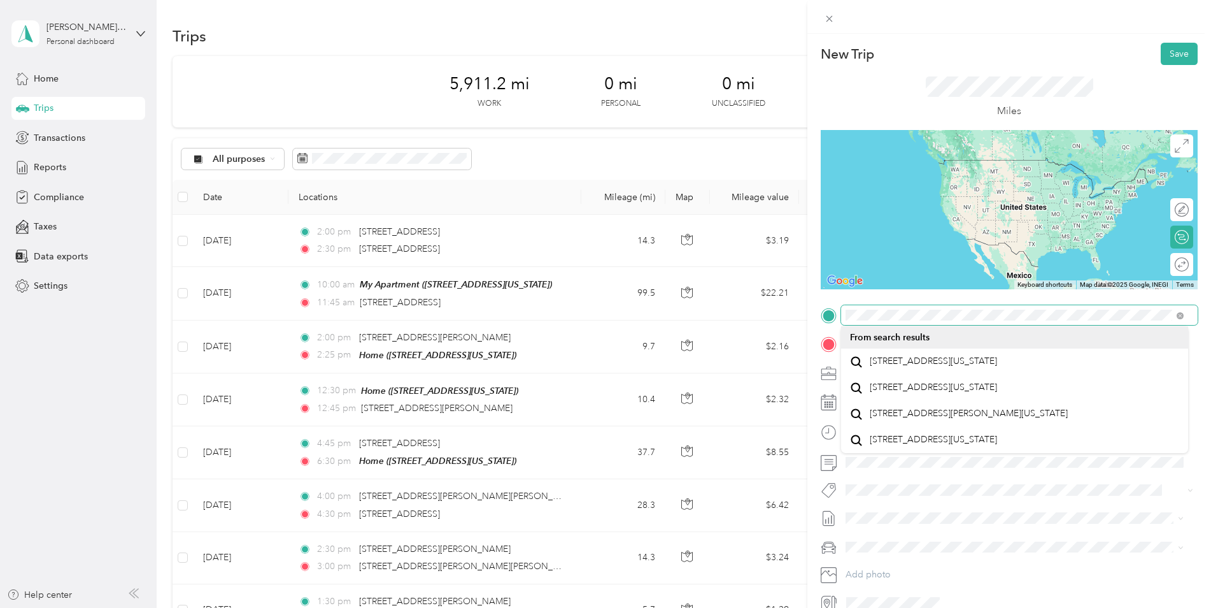
click at [800, 307] on div "New Trip Save This trip cannot be edited because it is either under review, app…" at bounding box center [605, 304] width 1211 height 608
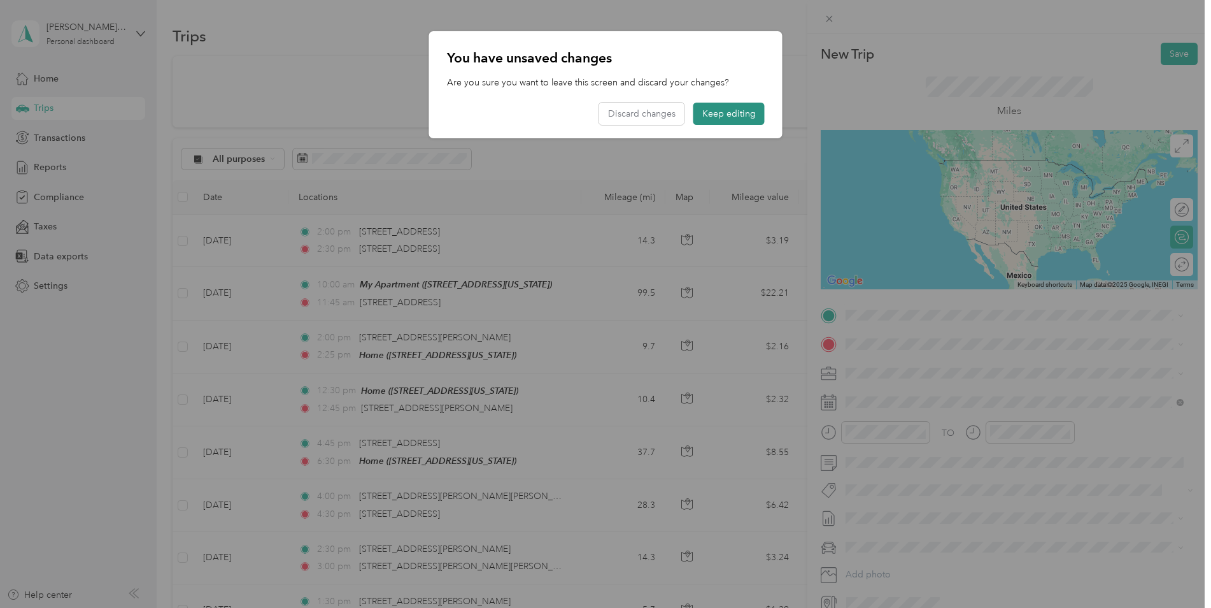
click at [712, 111] on button "Keep editing" at bounding box center [728, 114] width 71 height 22
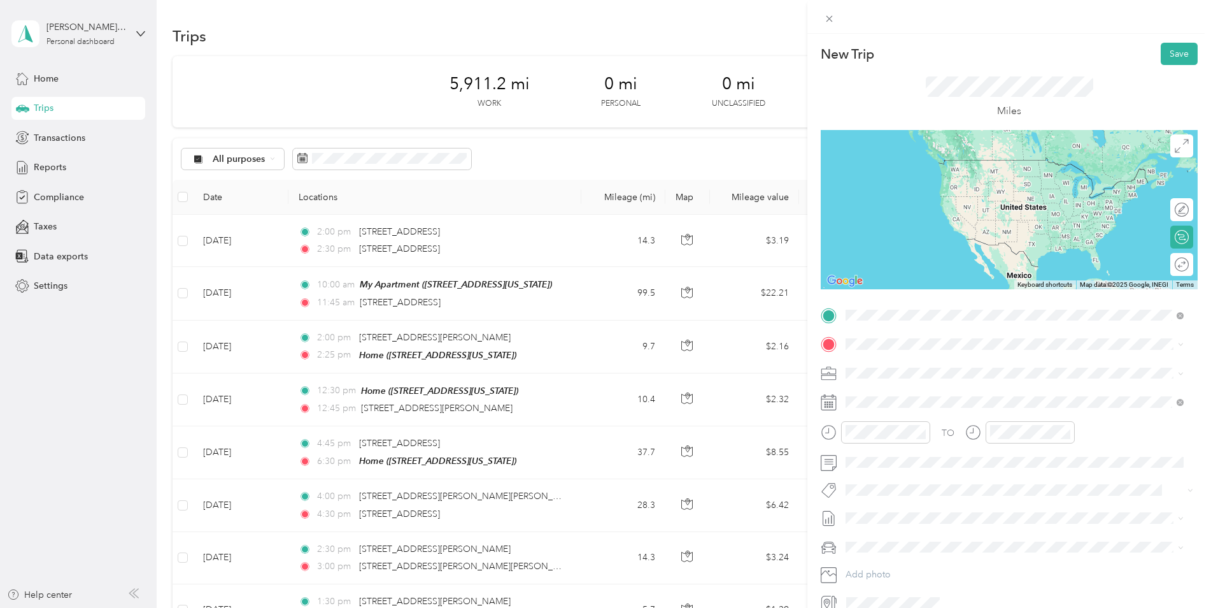
click at [902, 360] on span "[STREET_ADDRESS][US_STATE]" at bounding box center [933, 360] width 127 height 11
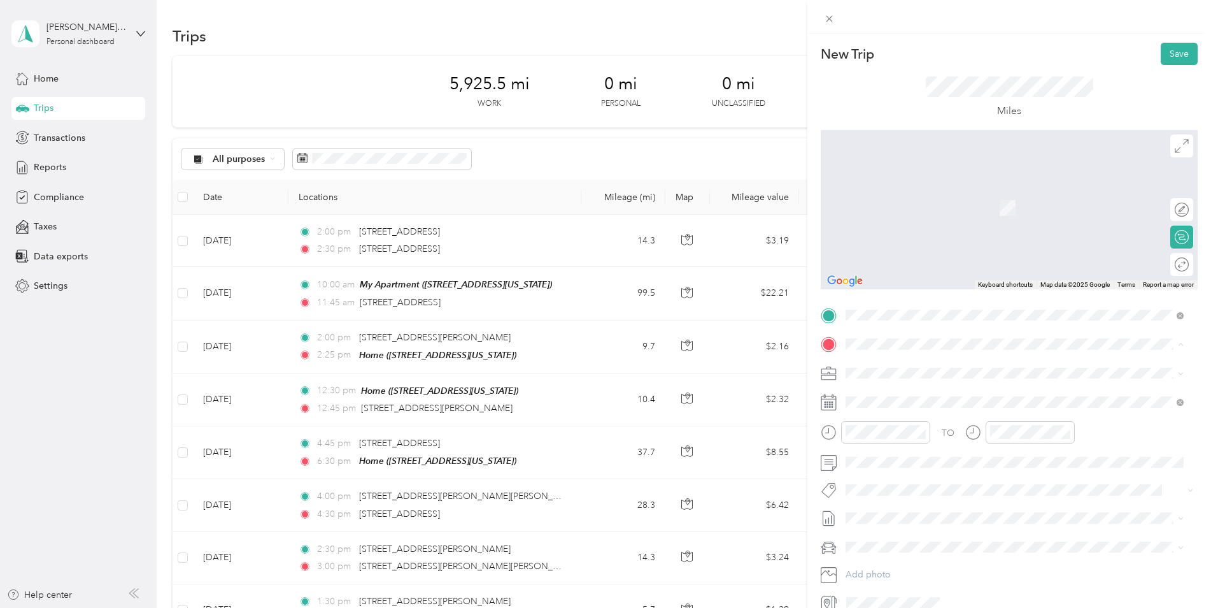
click at [899, 387] on span "[STREET_ADDRESS][PERSON_NAME][US_STATE]" at bounding box center [969, 389] width 198 height 11
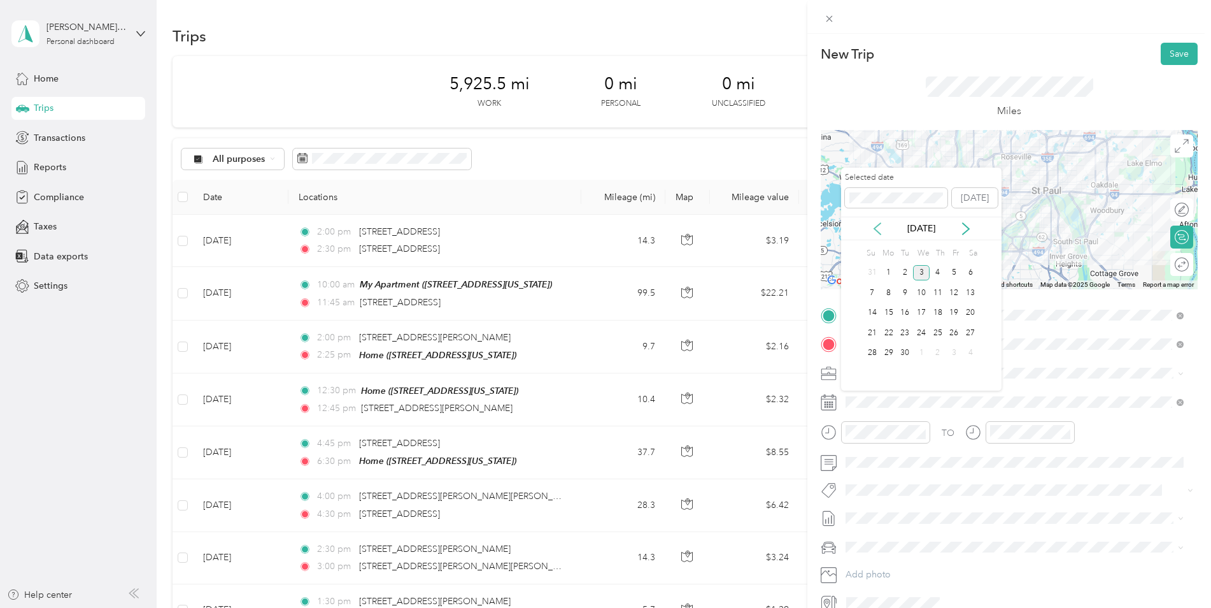
click at [876, 231] on icon at bounding box center [877, 228] width 13 height 13
click at [930, 295] on div "7" at bounding box center [938, 293] width 17 height 16
click at [922, 292] on div "6" at bounding box center [921, 293] width 17 height 16
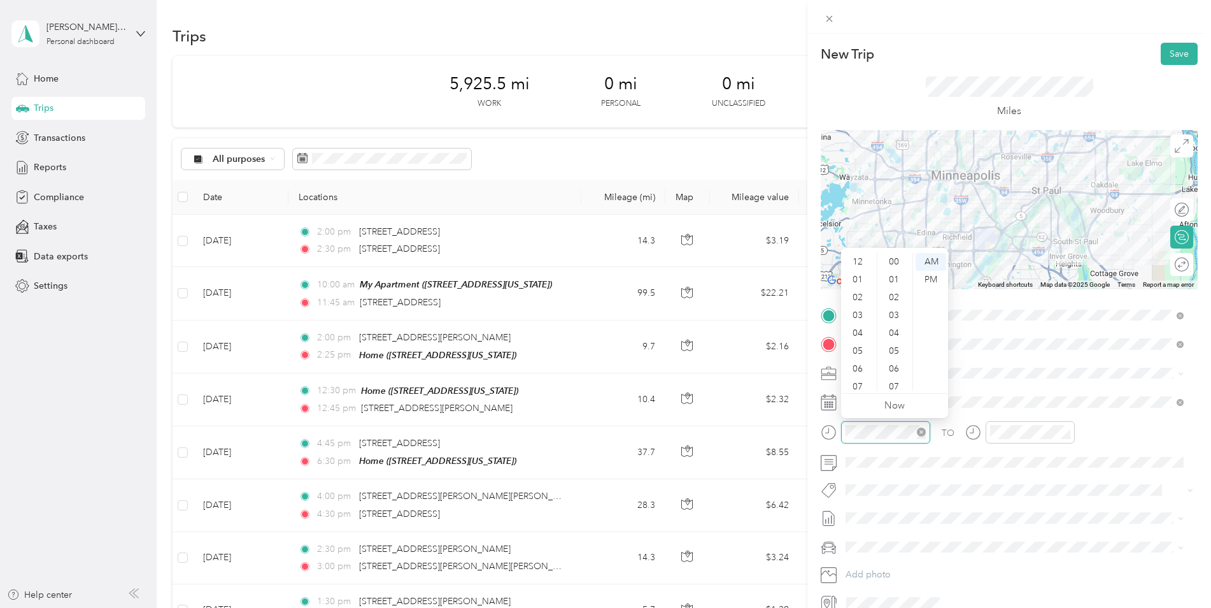
scroll to position [76, 0]
click at [830, 425] on div at bounding box center [876, 432] width 110 height 22
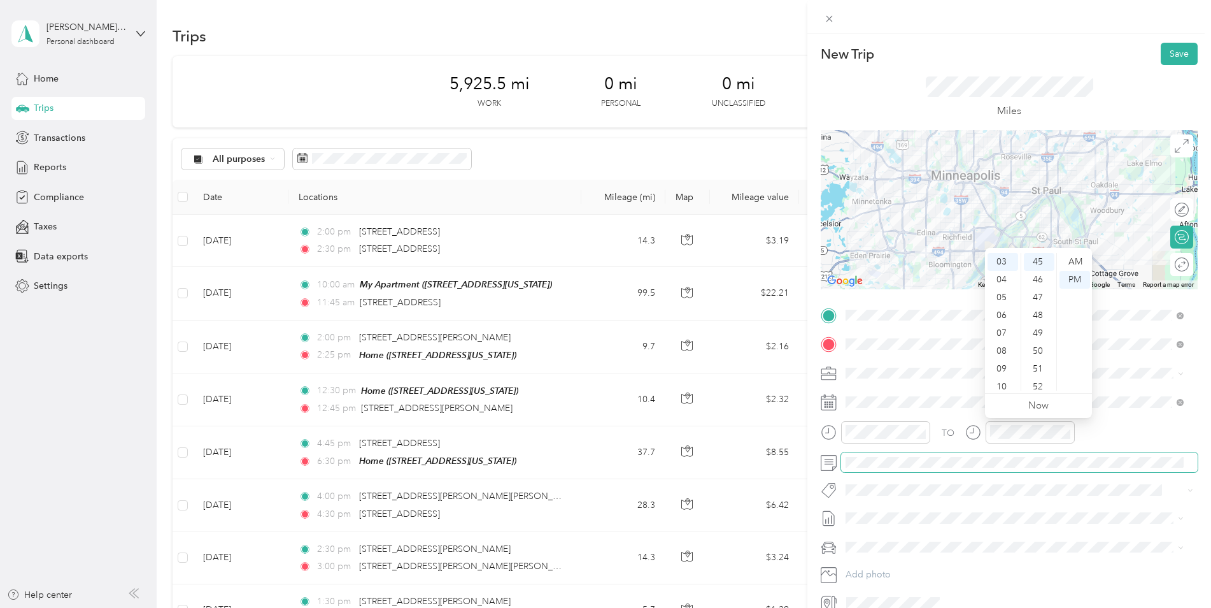
scroll to position [802, 0]
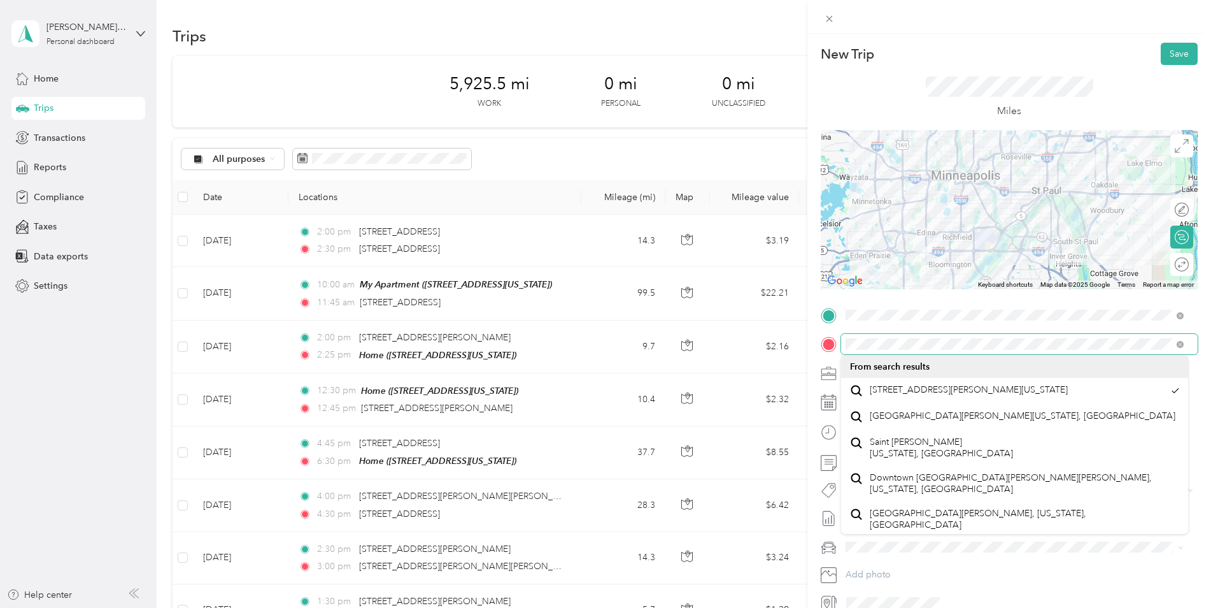
click at [835, 338] on div at bounding box center [1009, 344] width 377 height 20
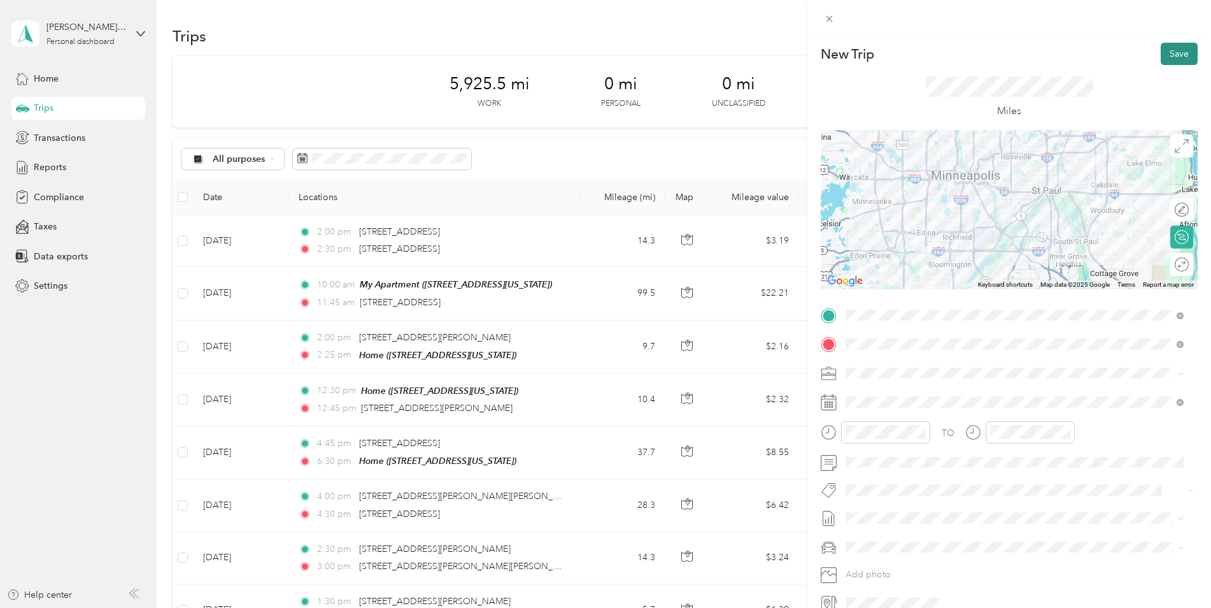
click at [1172, 57] on button "Save" at bounding box center [1179, 54] width 37 height 22
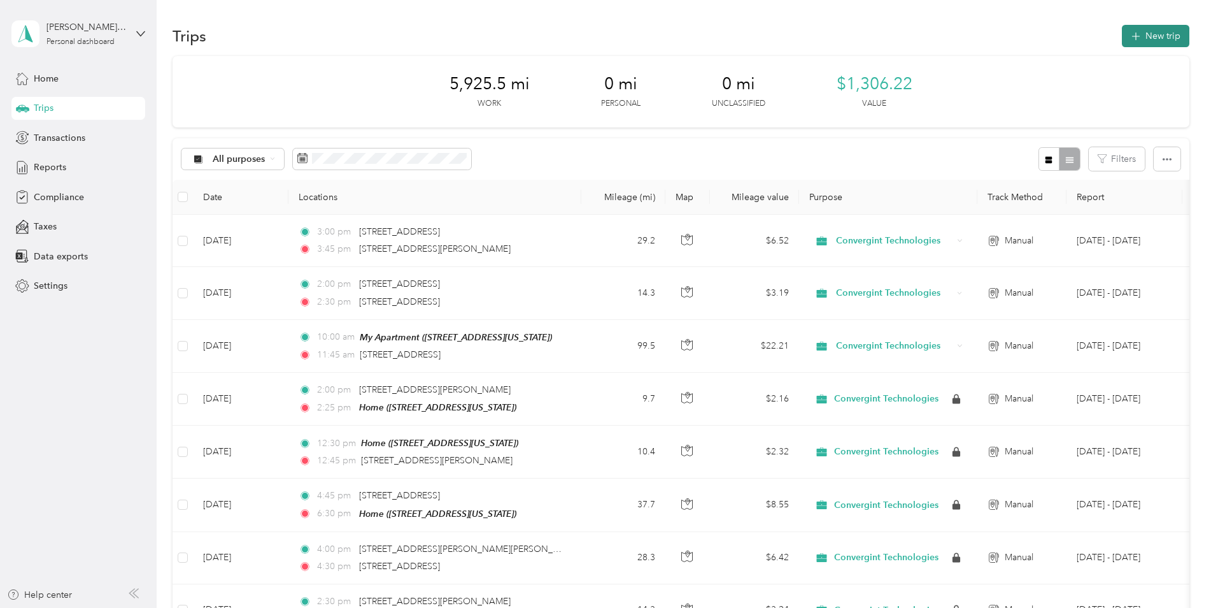
click at [1155, 32] on button "New trip" at bounding box center [1156, 36] width 68 height 22
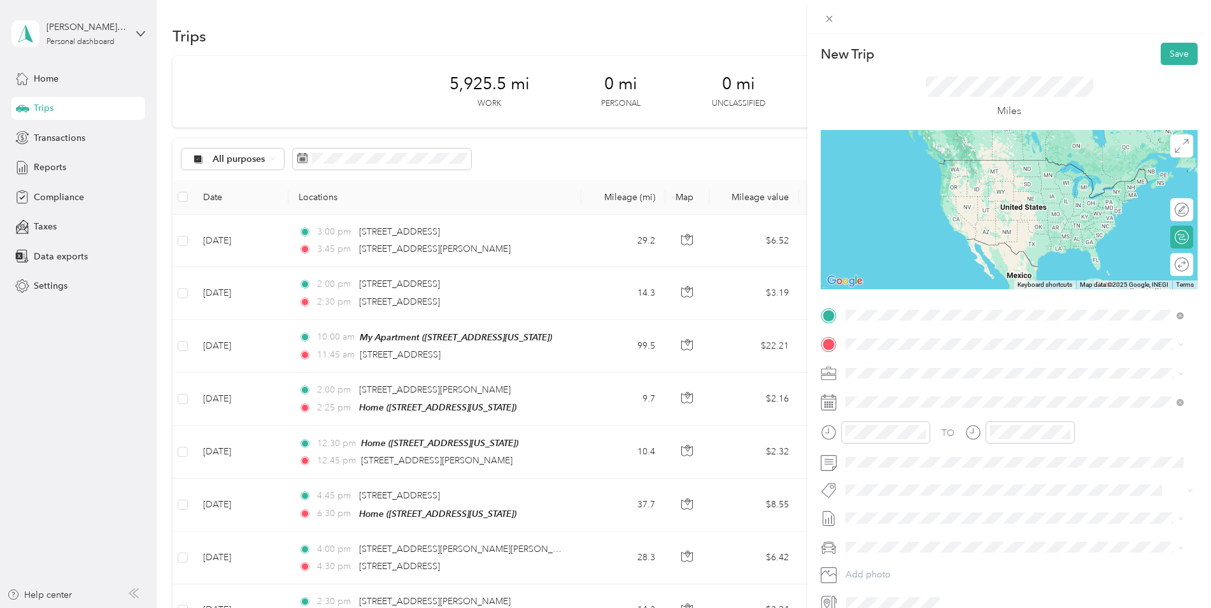
click at [912, 367] on span "[STREET_ADDRESS][PERSON_NAME][US_STATE]" at bounding box center [969, 360] width 198 height 11
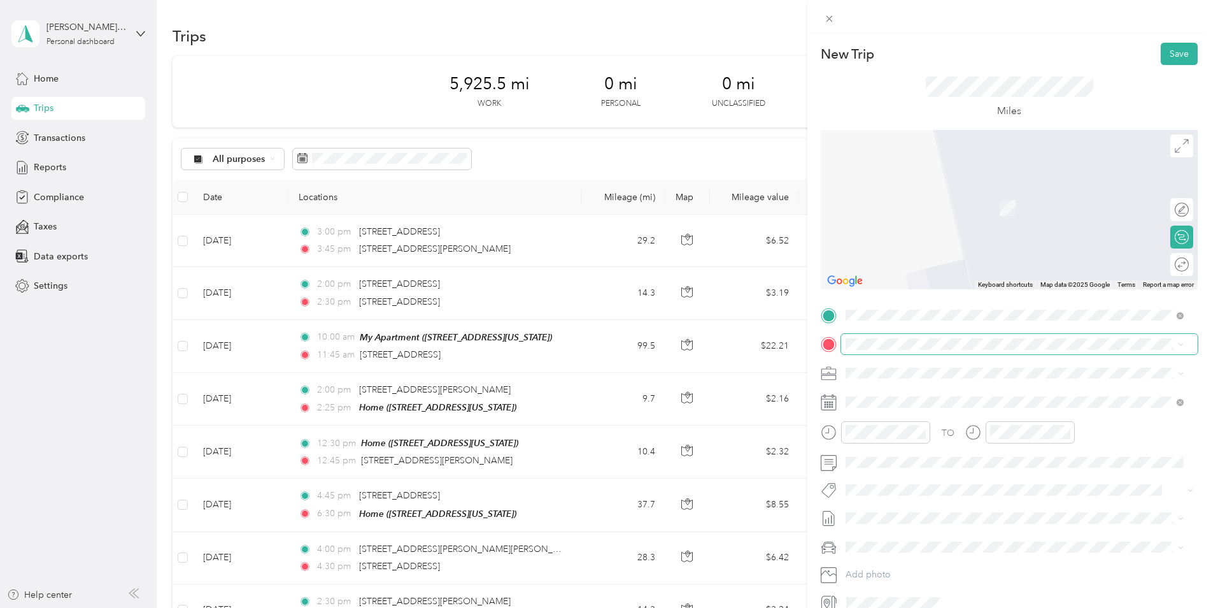
click at [885, 337] on span at bounding box center [1019, 344] width 357 height 20
click at [895, 401] on div "My Apartment [STREET_ADDRESS][US_STATE]" at bounding box center [933, 401] width 127 height 27
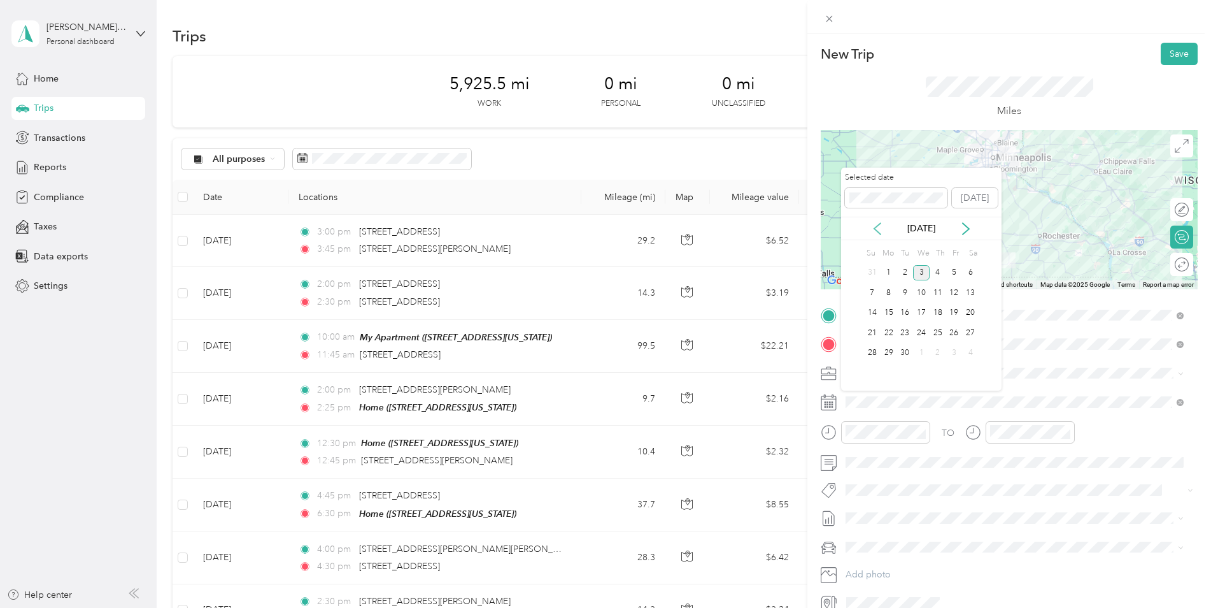
click at [879, 229] on icon at bounding box center [877, 228] width 13 height 13
click at [921, 287] on div "6" at bounding box center [921, 293] width 17 height 16
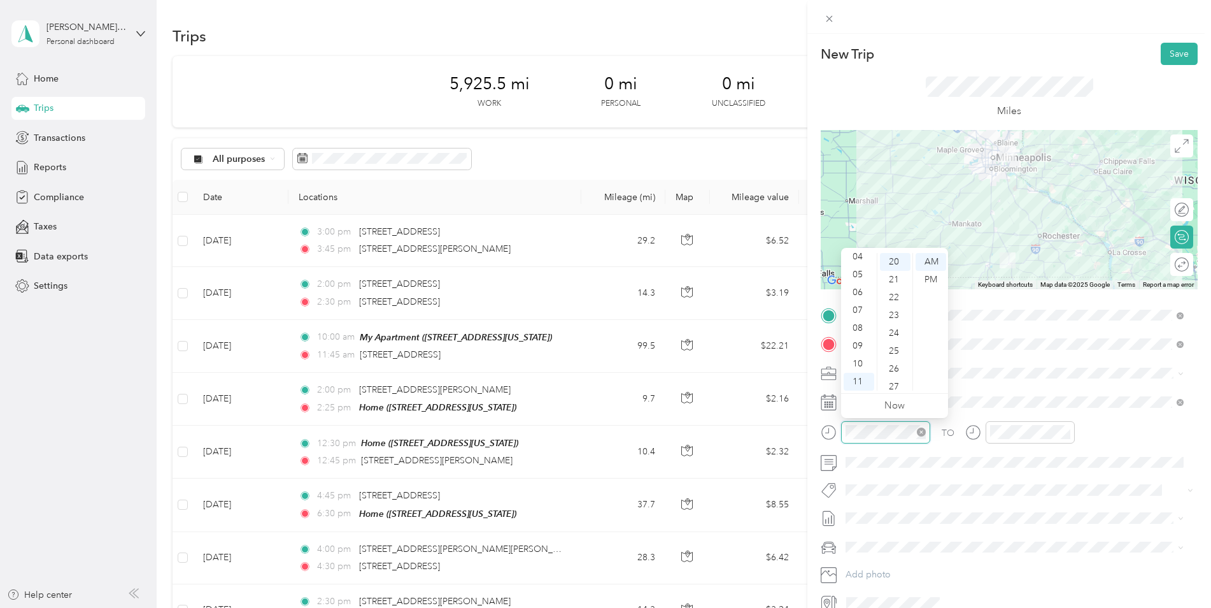
scroll to position [357, 0]
click at [811, 422] on form "New Trip Save This trip cannot be edited because it is either under review, app…" at bounding box center [1009, 328] width 404 height 570
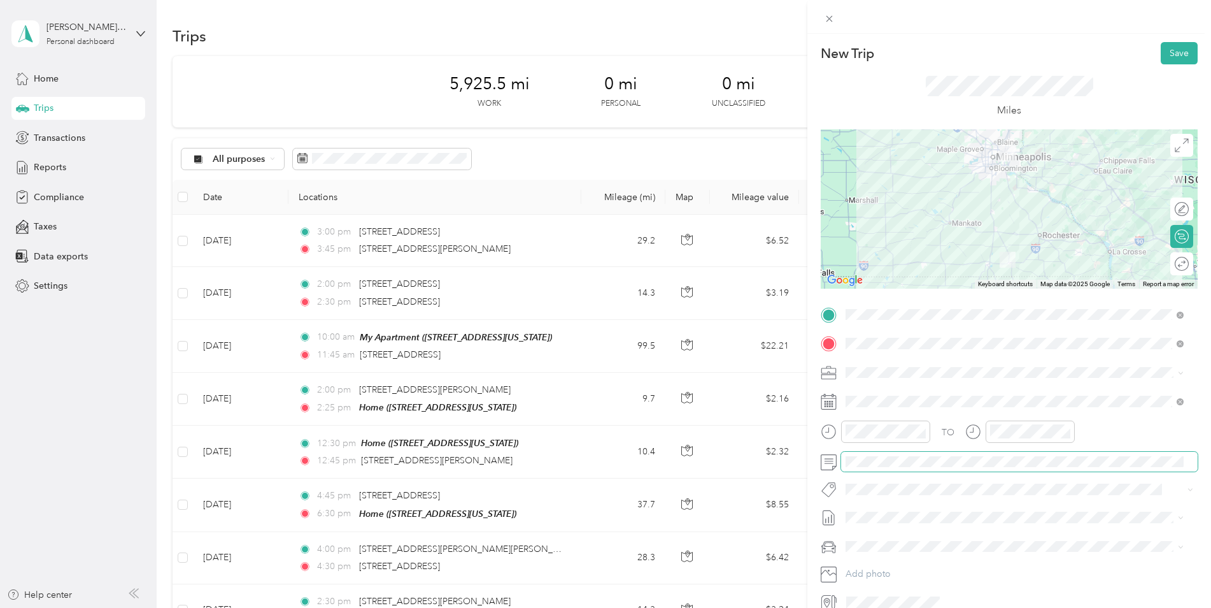
scroll to position [0, 0]
click at [1164, 55] on button "Save" at bounding box center [1179, 54] width 37 height 22
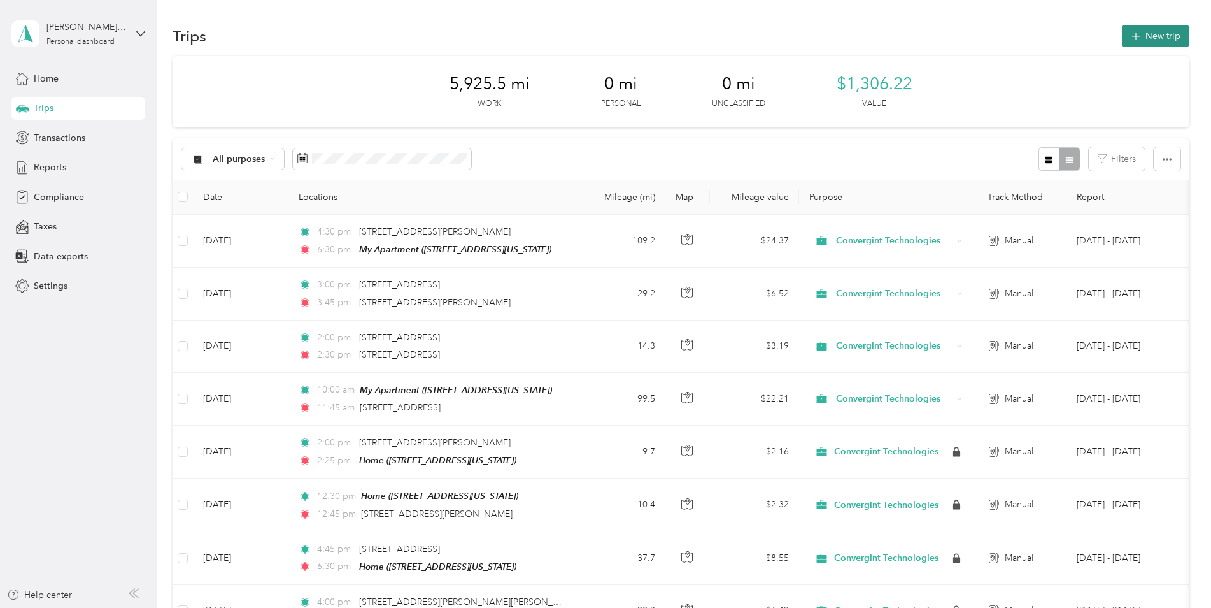
click at [1141, 34] on button "New trip" at bounding box center [1156, 36] width 68 height 22
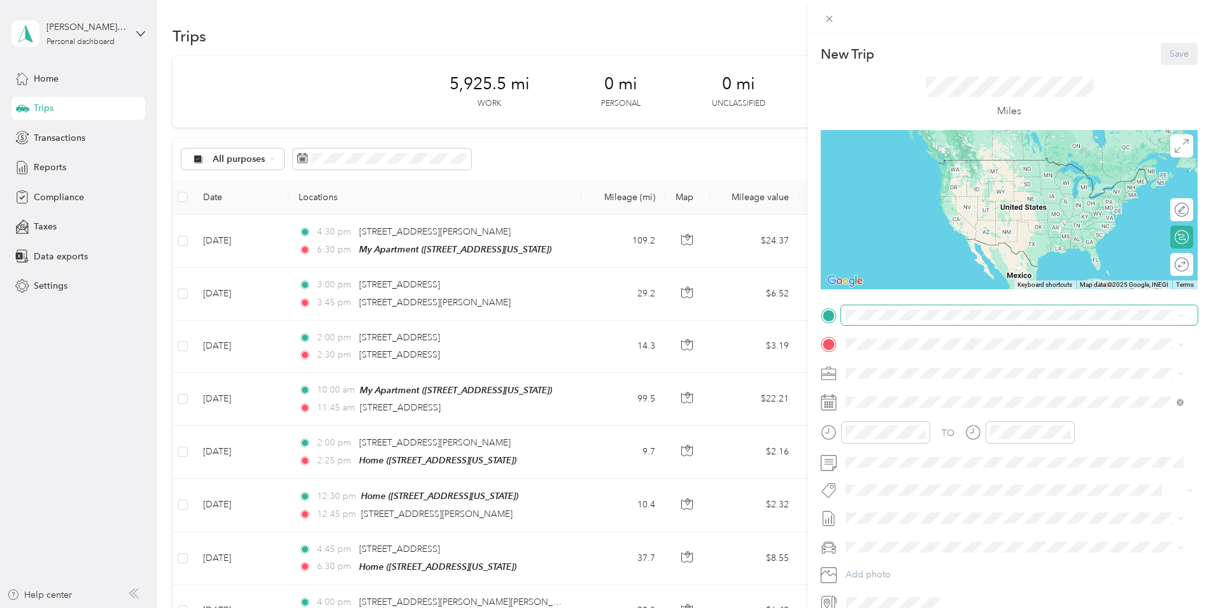
click at [892, 324] on span at bounding box center [1019, 315] width 357 height 20
click at [895, 381] on span "[STREET_ADDRESS][US_STATE]" at bounding box center [933, 379] width 127 height 11
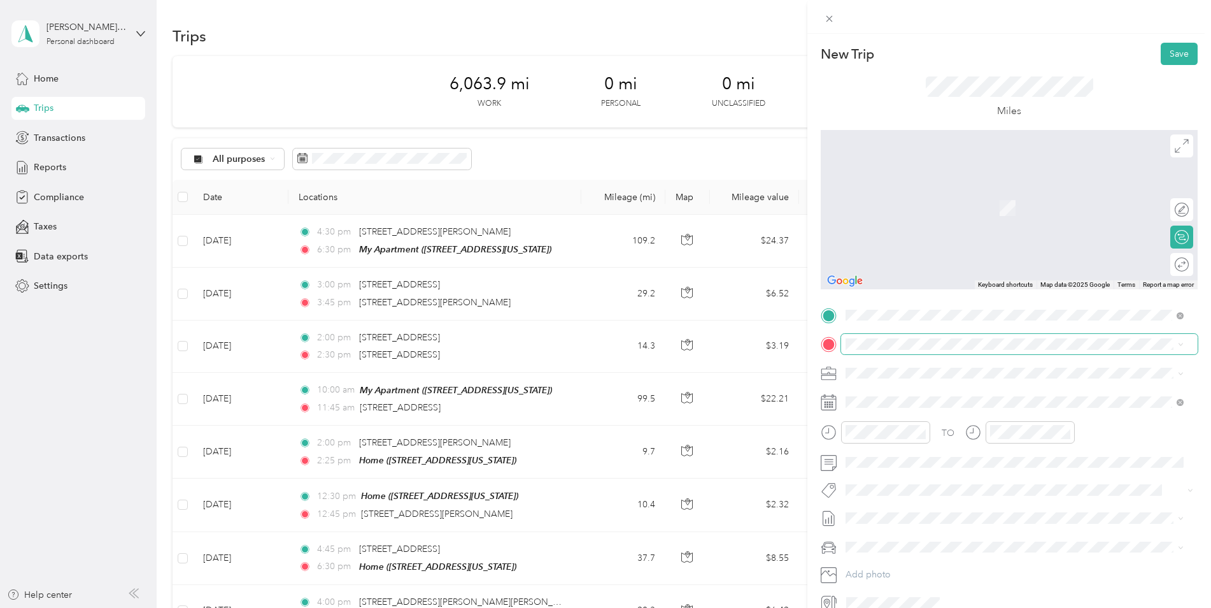
click at [885, 337] on span at bounding box center [1019, 344] width 357 height 20
click at [895, 386] on span "[STREET_ADDRESS][PERSON_NAME][US_STATE]" at bounding box center [969, 389] width 198 height 11
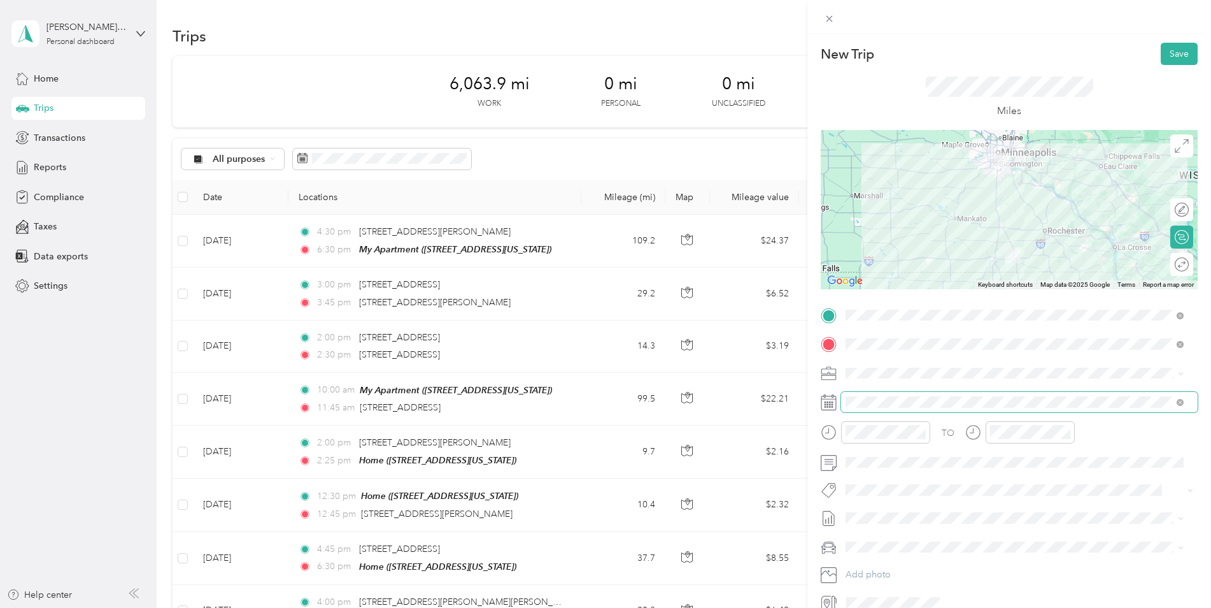
click at [874, 408] on span at bounding box center [1019, 402] width 357 height 20
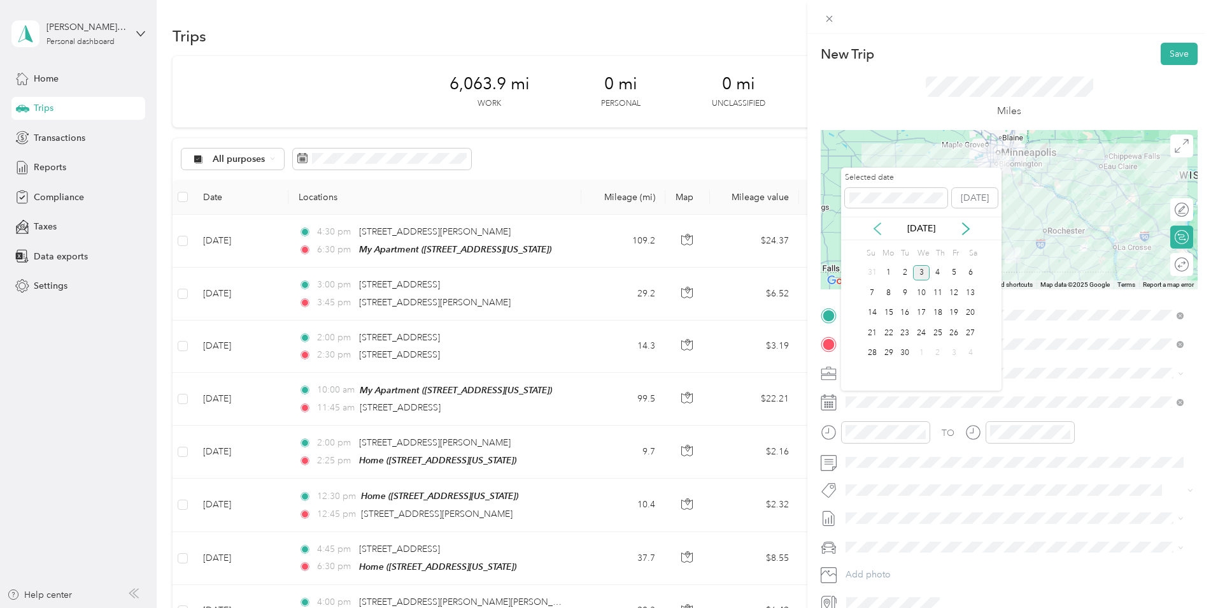
click at [878, 227] on icon at bounding box center [877, 228] width 13 height 13
click at [934, 293] on div "7" at bounding box center [938, 293] width 17 height 16
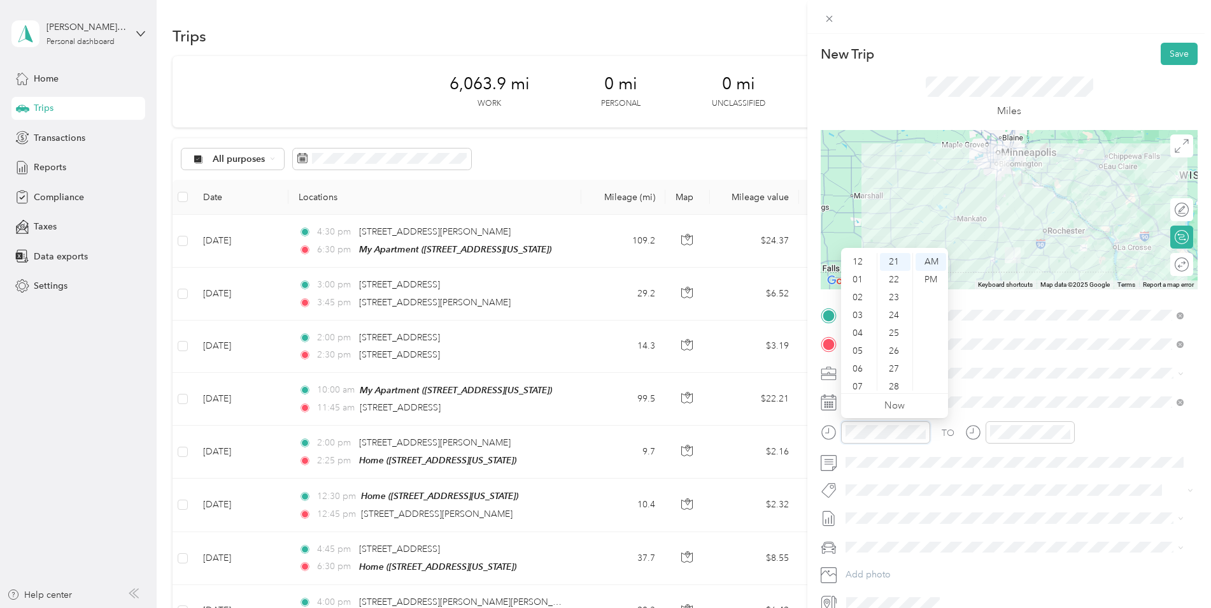
click at [801, 432] on div "New Trip Save This trip cannot be edited because it is either under review, app…" at bounding box center [605, 304] width 1211 height 608
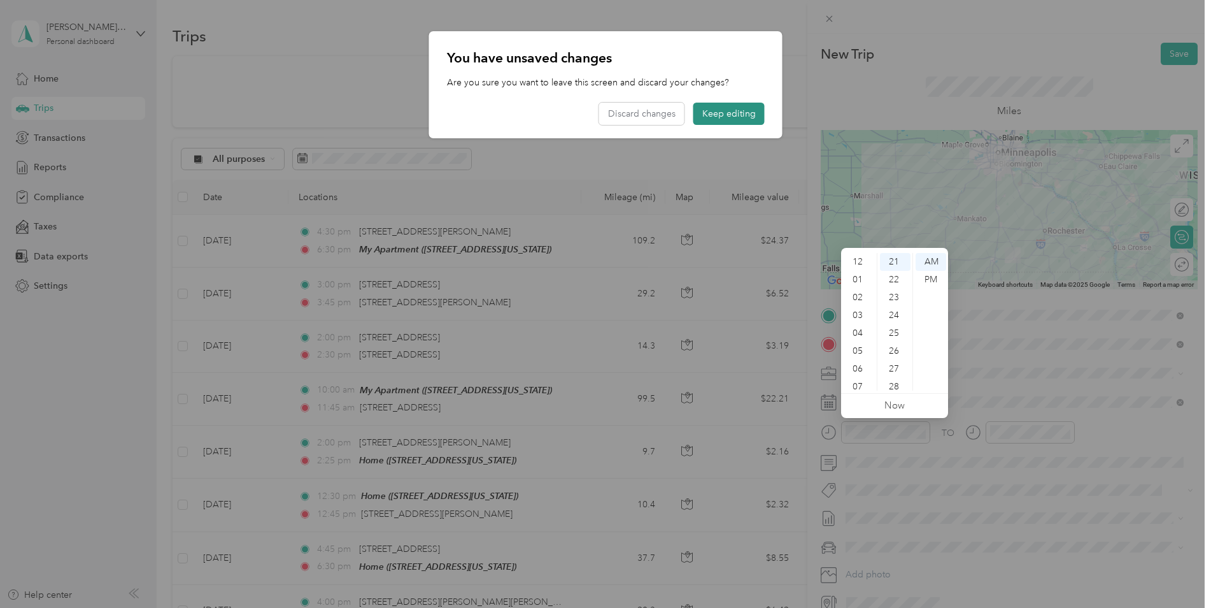
click at [743, 104] on button "Keep editing" at bounding box center [728, 114] width 71 height 22
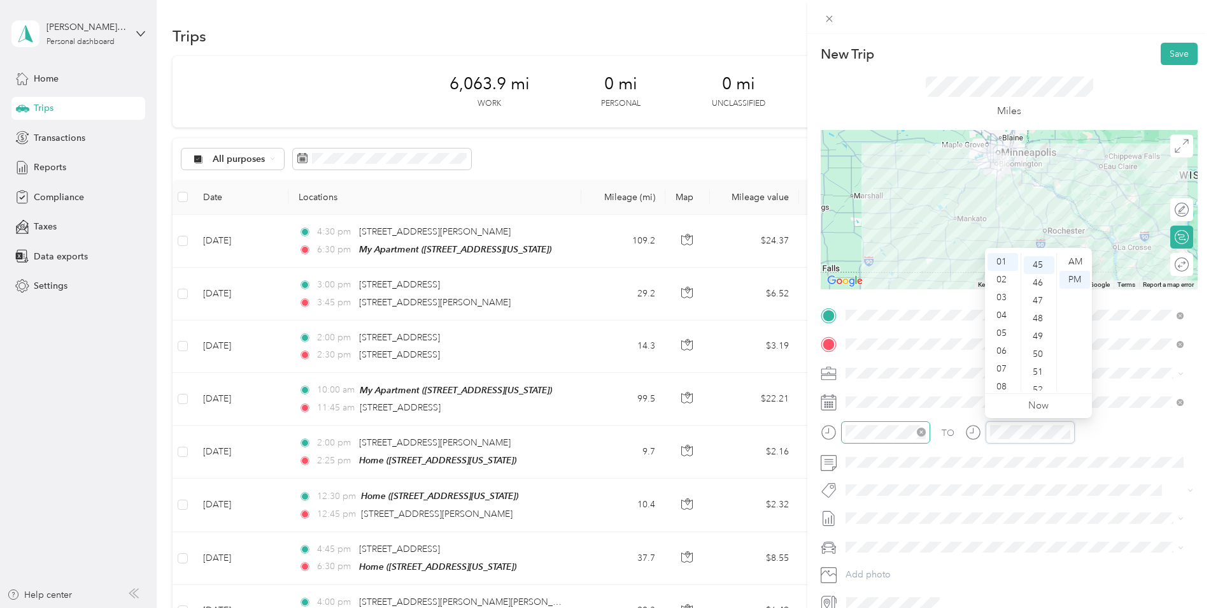
scroll to position [802, 0]
click at [1180, 53] on button "Save" at bounding box center [1179, 54] width 37 height 22
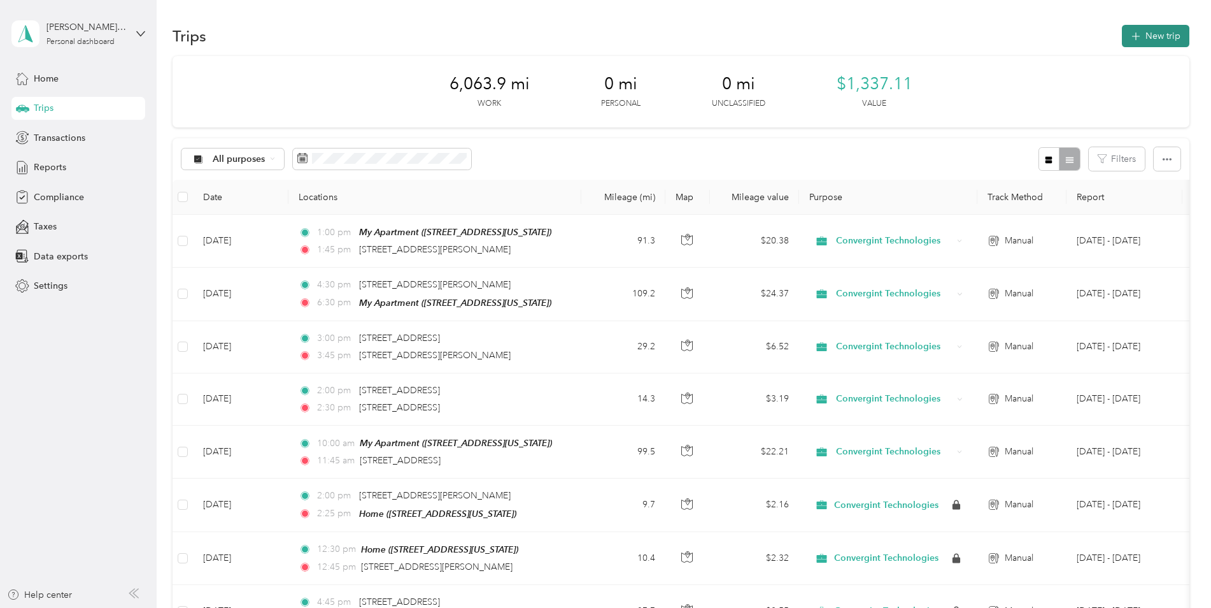
click at [1160, 27] on button "New trip" at bounding box center [1156, 36] width 68 height 22
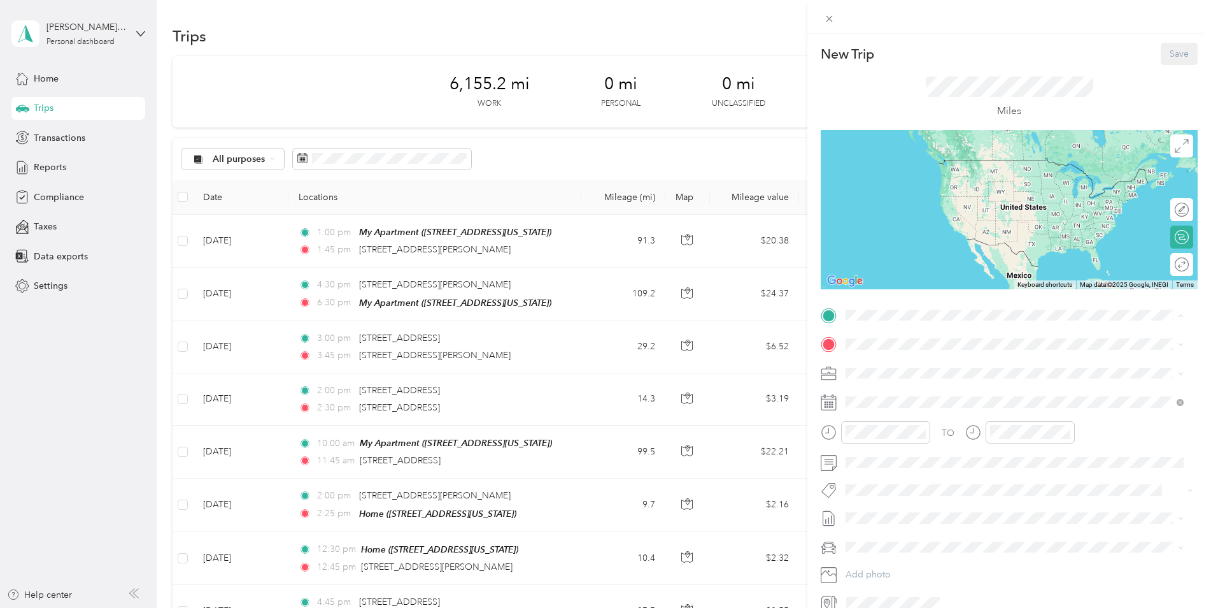
click at [896, 372] on div "My Apartment [STREET_ADDRESS][US_STATE]" at bounding box center [933, 373] width 127 height 27
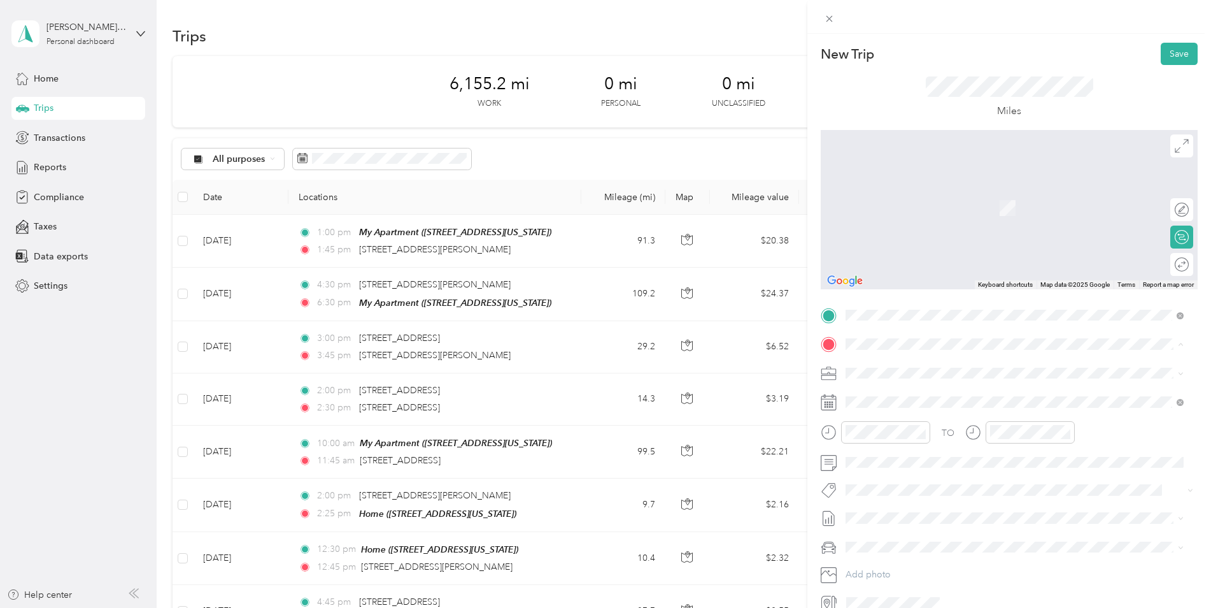
click at [879, 439] on div "Office [STREET_ADDRESS][PERSON_NAME][US_STATE]" at bounding box center [969, 442] width 198 height 27
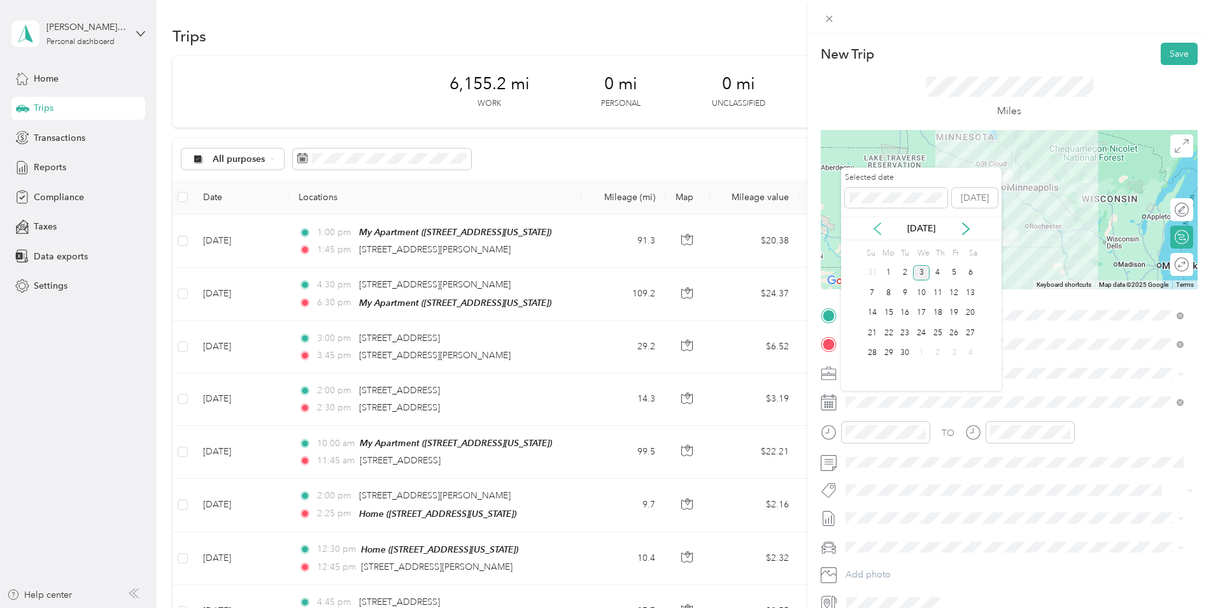
click at [881, 224] on icon at bounding box center [877, 228] width 13 height 13
click at [919, 310] on div "13" at bounding box center [921, 313] width 17 height 16
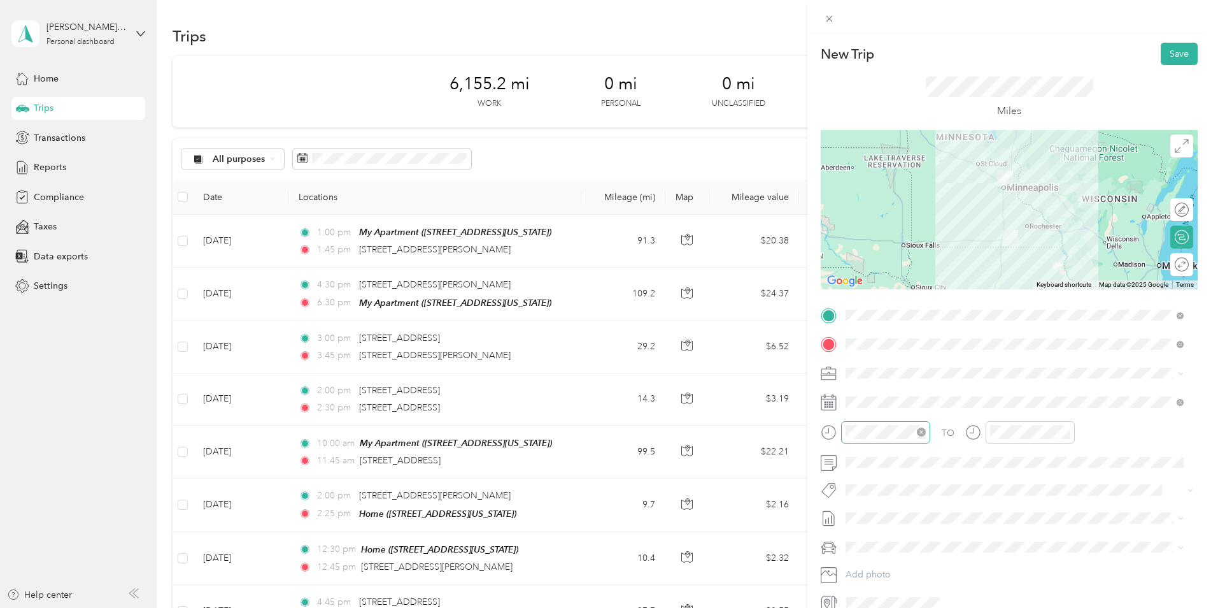
click at [920, 428] on icon "close-circle" at bounding box center [921, 431] width 9 height 9
click at [1014, 421] on div at bounding box center [1030, 432] width 89 height 22
click at [1003, 362] on div "10" at bounding box center [1003, 364] width 31 height 18
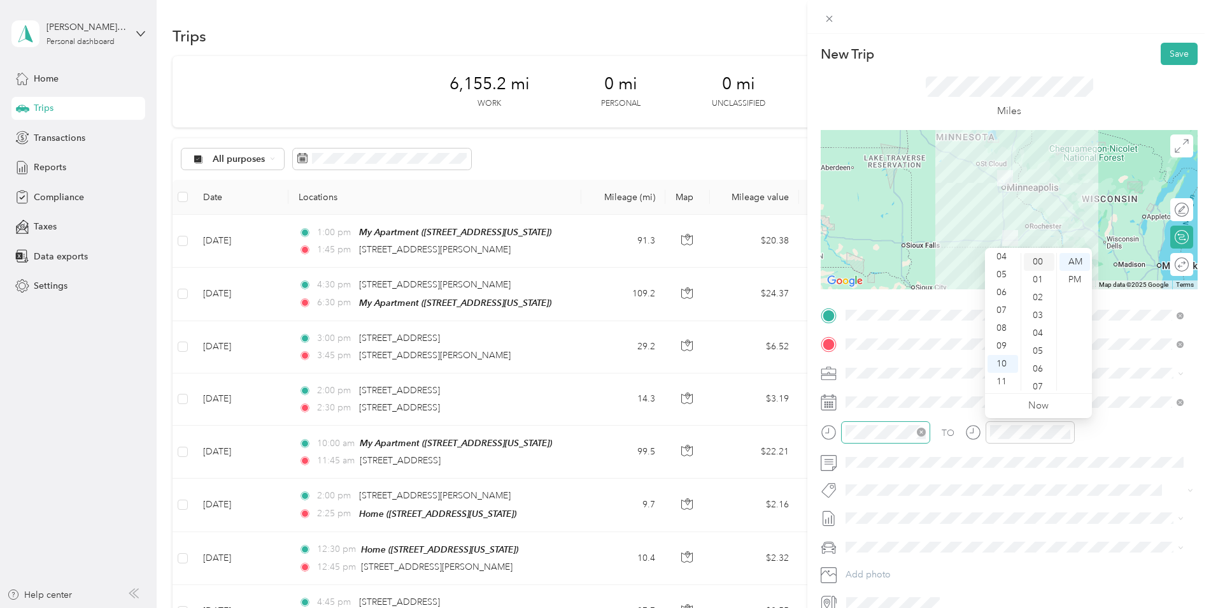
click at [1031, 265] on div "00" at bounding box center [1039, 262] width 31 height 18
click at [1109, 434] on div "TO" at bounding box center [1009, 436] width 377 height 31
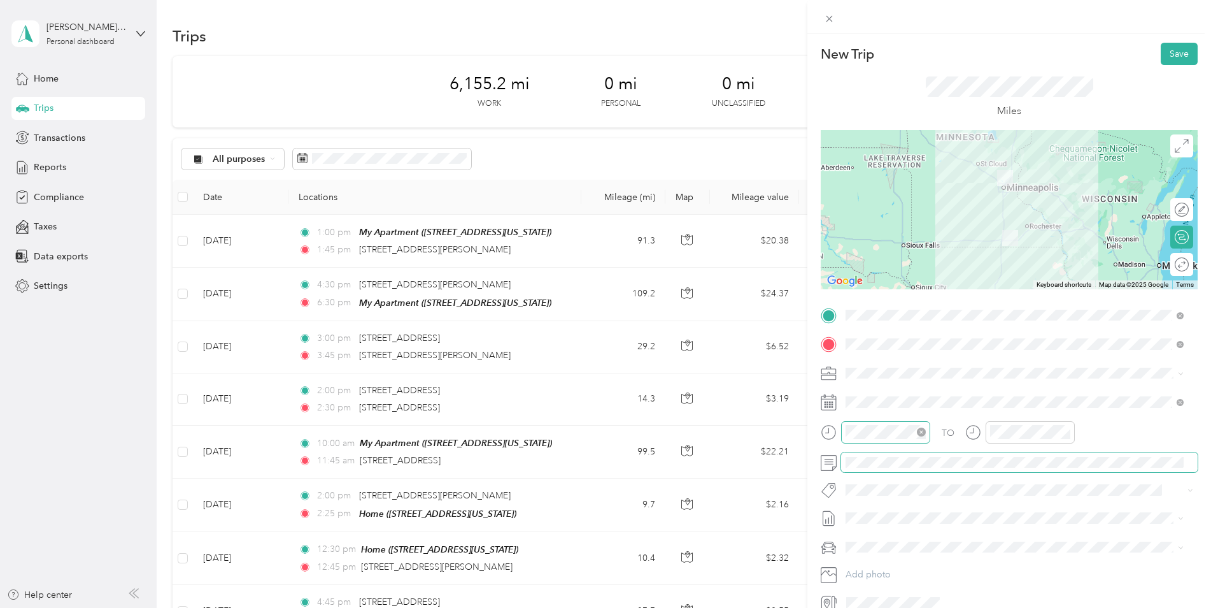
click at [835, 461] on div at bounding box center [1009, 462] width 377 height 20
click at [972, 453] on span at bounding box center [1019, 462] width 357 height 20
click at [1169, 51] on button "Save" at bounding box center [1179, 54] width 37 height 22
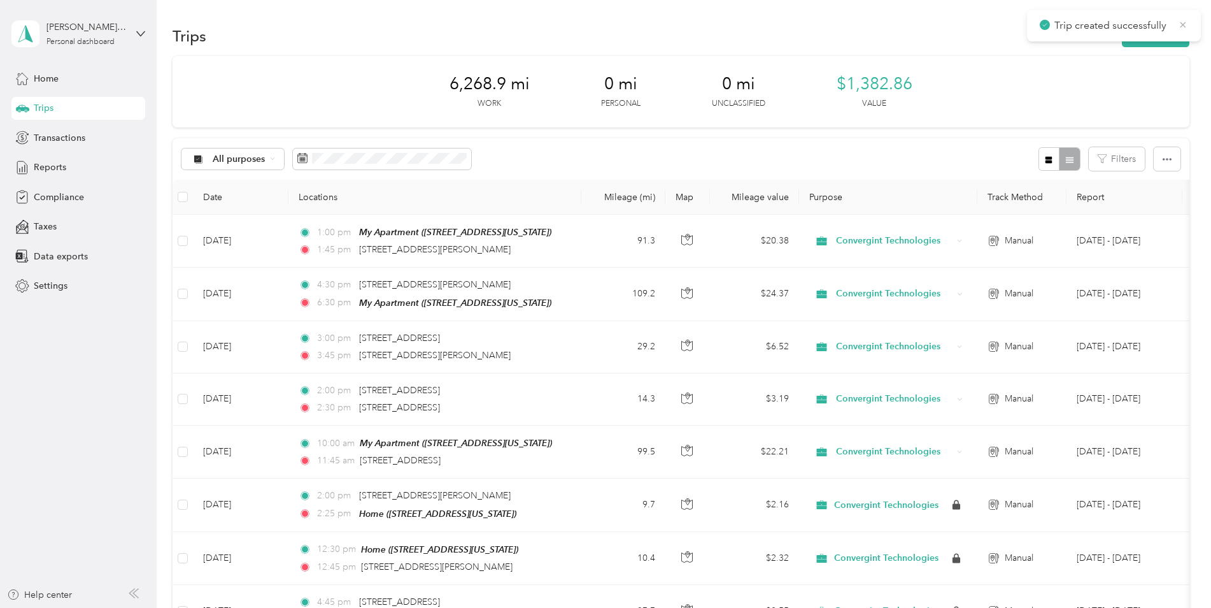
click at [1186, 29] on icon at bounding box center [1183, 24] width 10 height 11
click at [1169, 31] on button "New trip" at bounding box center [1156, 36] width 68 height 22
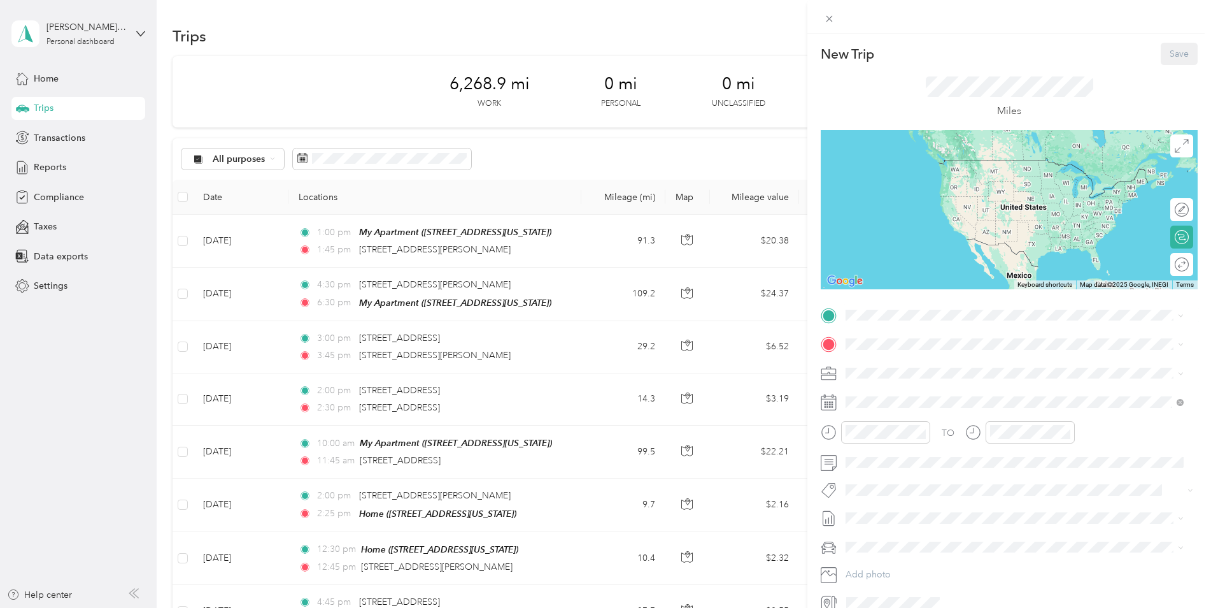
click at [886, 409] on div "Office [STREET_ADDRESS][PERSON_NAME][US_STATE]" at bounding box center [969, 412] width 198 height 27
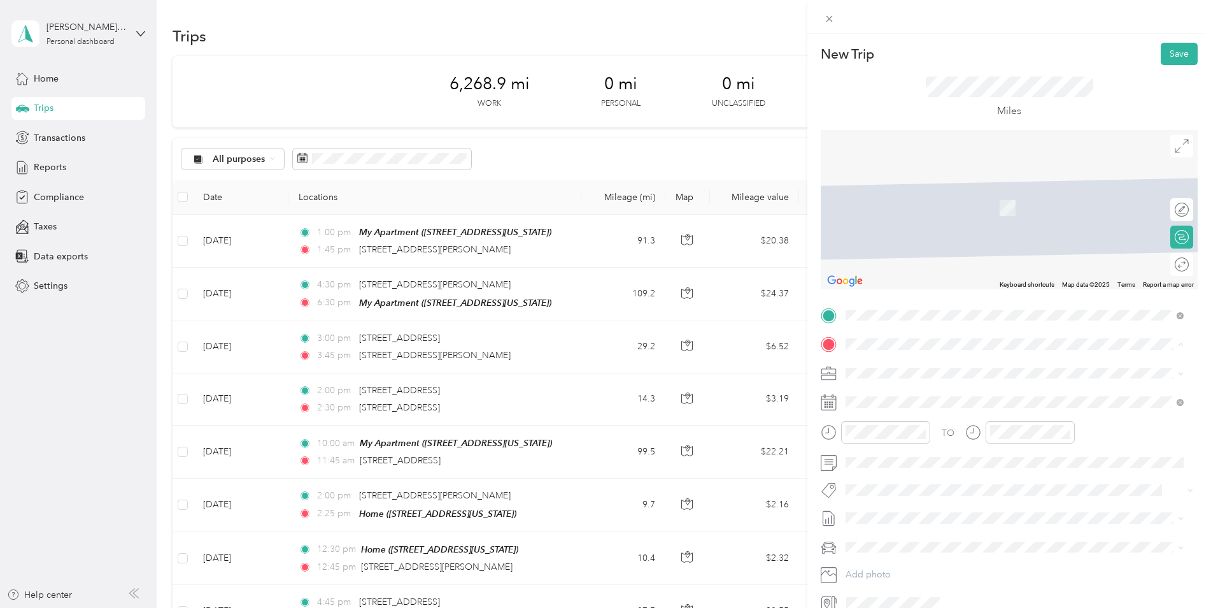
click at [884, 397] on div "My Apartment [STREET_ADDRESS][US_STATE]" at bounding box center [933, 401] width 127 height 27
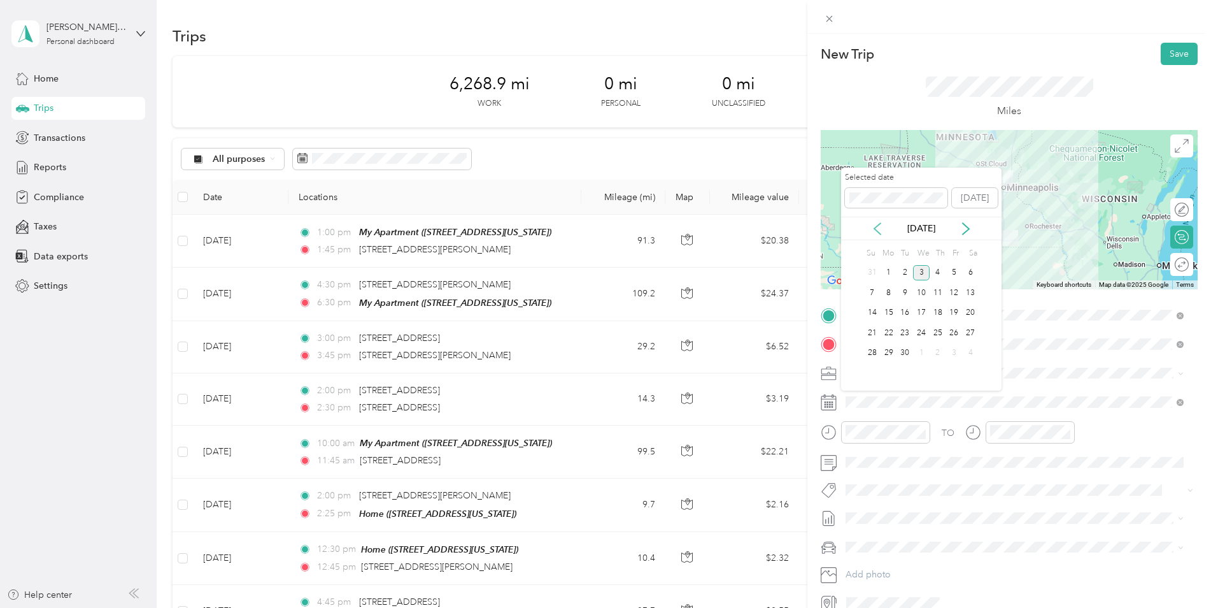
click at [876, 225] on icon at bounding box center [877, 228] width 13 height 13
click at [919, 313] on div "13" at bounding box center [921, 313] width 17 height 16
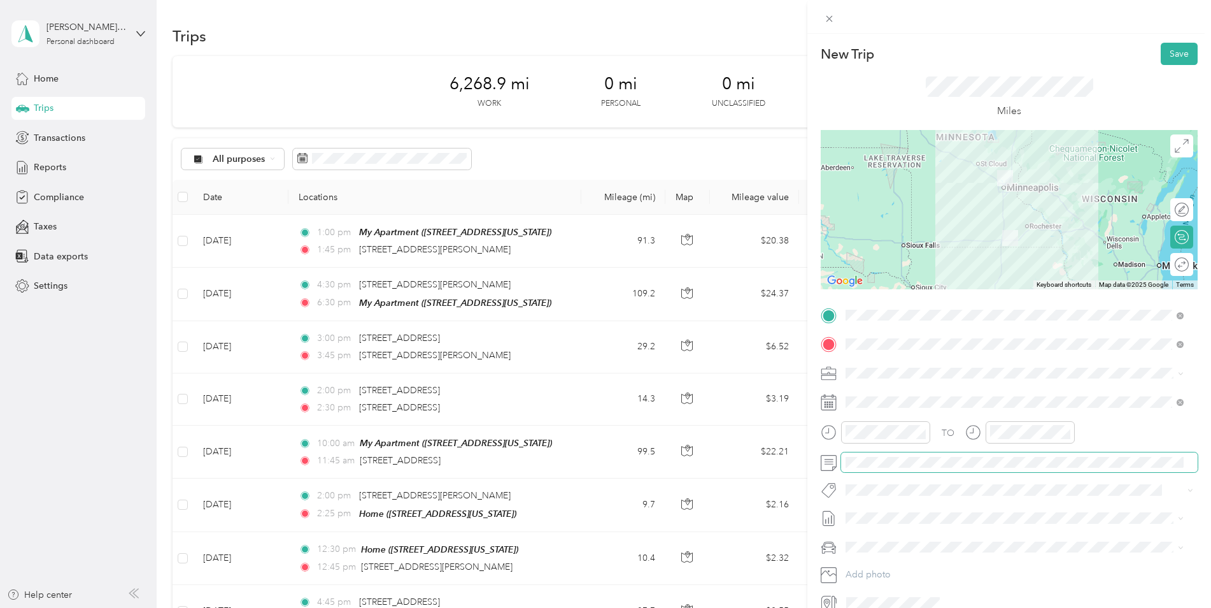
click at [871, 469] on span at bounding box center [1019, 462] width 357 height 20
click at [1198, 434] on form "New Trip Save This trip cannot be edited because it is either under review, app…" at bounding box center [1009, 328] width 404 height 570
click at [1162, 50] on button "Save" at bounding box center [1179, 54] width 37 height 22
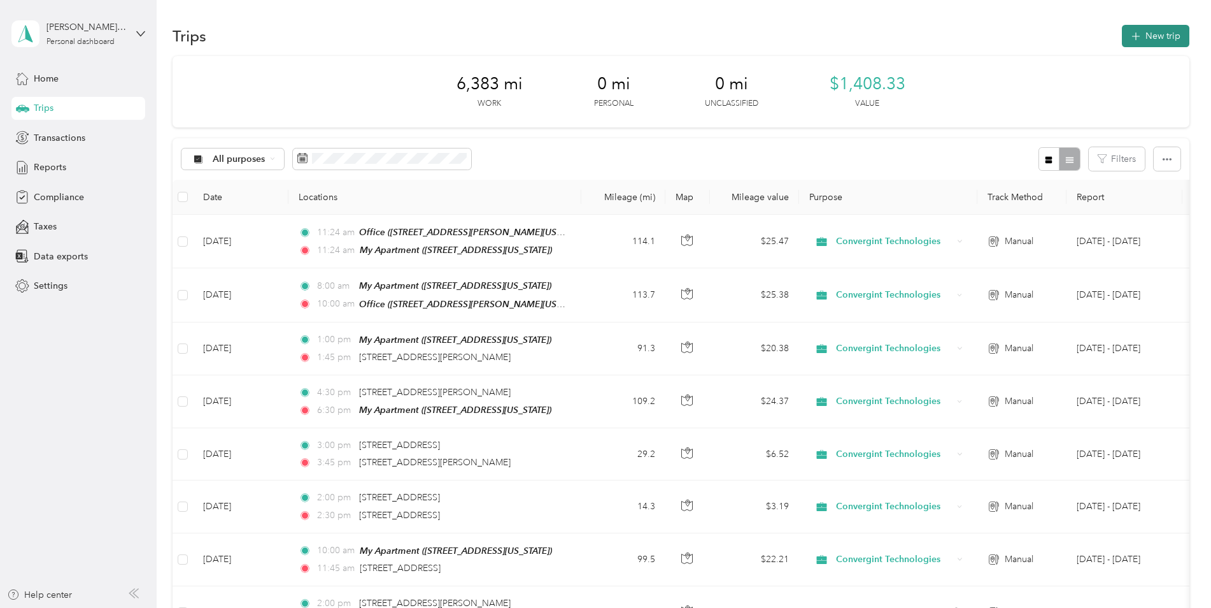
click at [1134, 36] on icon "button" at bounding box center [1136, 36] width 8 height 8
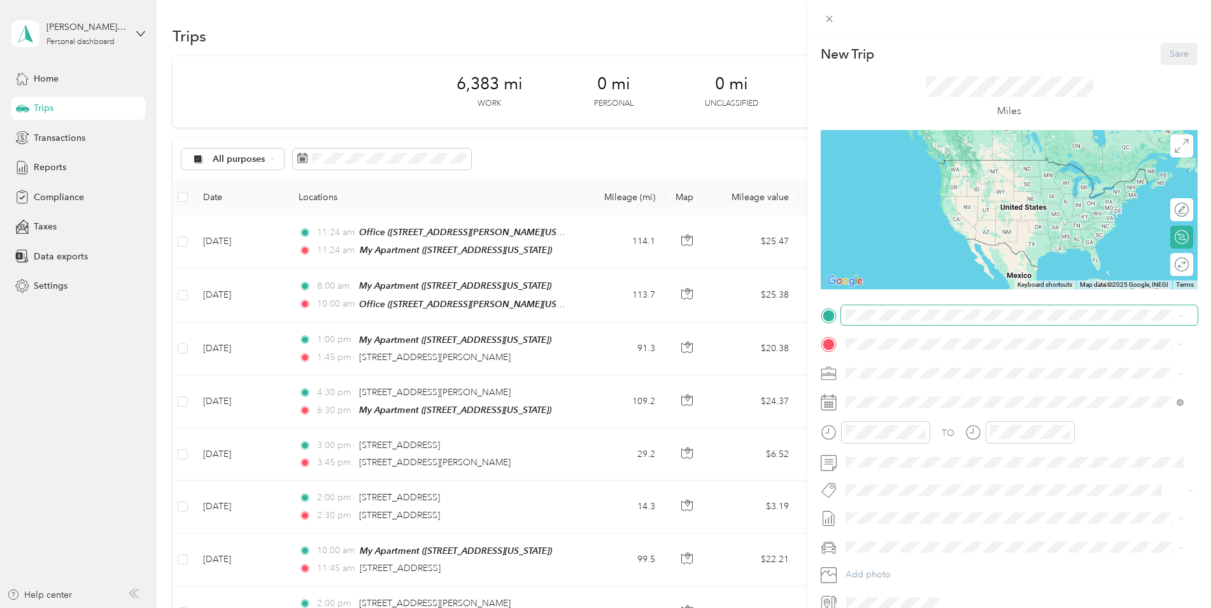
click at [872, 308] on span at bounding box center [1019, 315] width 357 height 20
click at [899, 369] on div "My Apartment [STREET_ADDRESS][US_STATE]" at bounding box center [933, 373] width 127 height 27
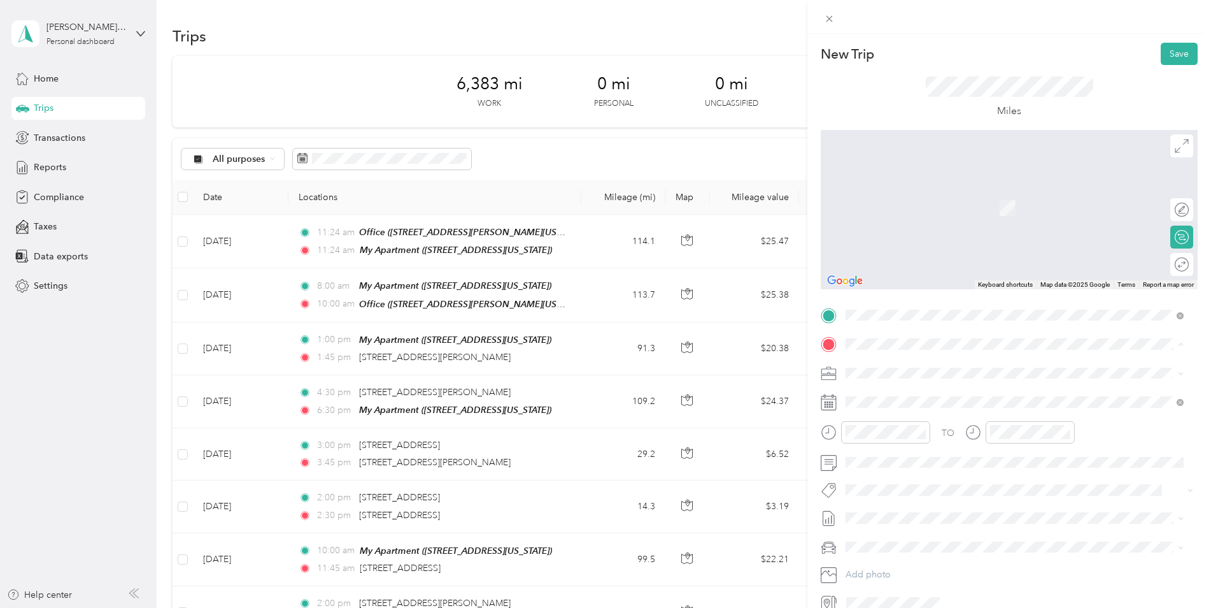
click at [897, 439] on div "Office [STREET_ADDRESS][PERSON_NAME][US_STATE]" at bounding box center [969, 442] width 198 height 27
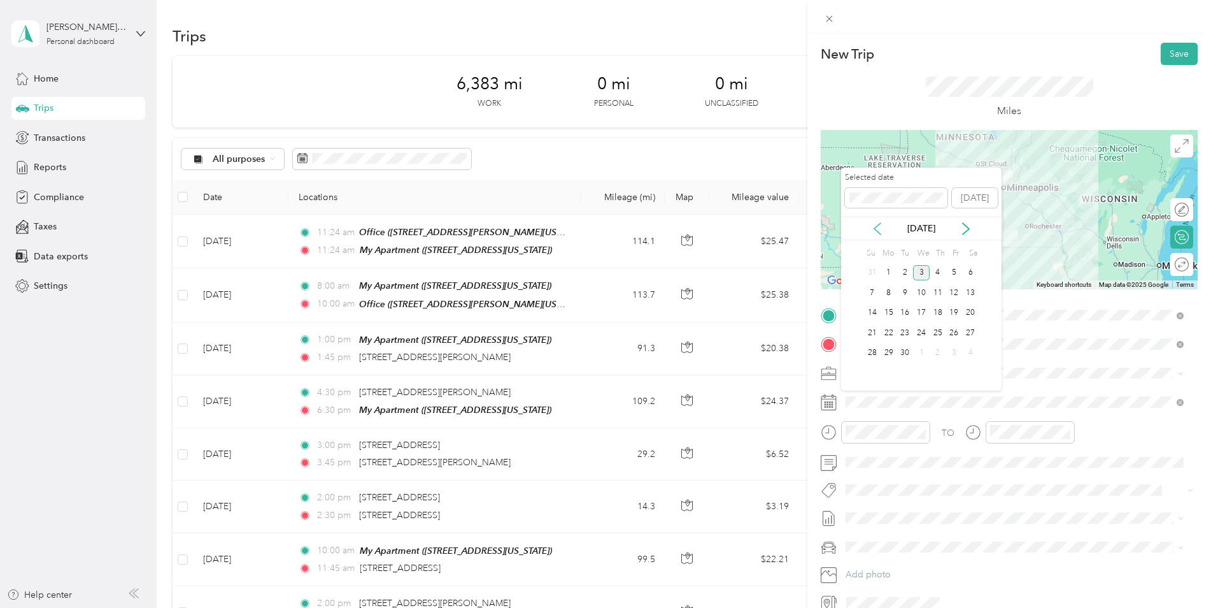
click at [876, 229] on icon at bounding box center [877, 228] width 13 height 13
click at [935, 357] on div "28" at bounding box center [938, 353] width 17 height 16
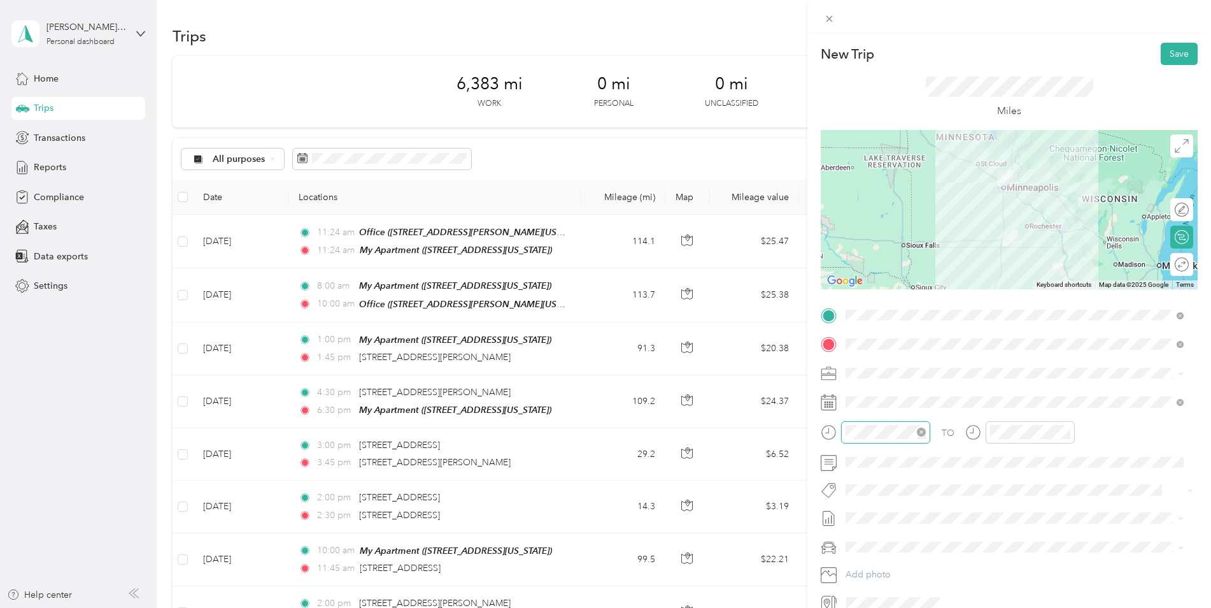
scroll to position [76, 0]
click at [834, 428] on div at bounding box center [876, 432] width 110 height 22
click at [1072, 437] on div at bounding box center [1030, 432] width 89 height 22
click at [1062, 432] on icon "close-circle" at bounding box center [1066, 431] width 9 height 9
click at [1067, 432] on icon "close-circle" at bounding box center [1066, 431] width 9 height 9
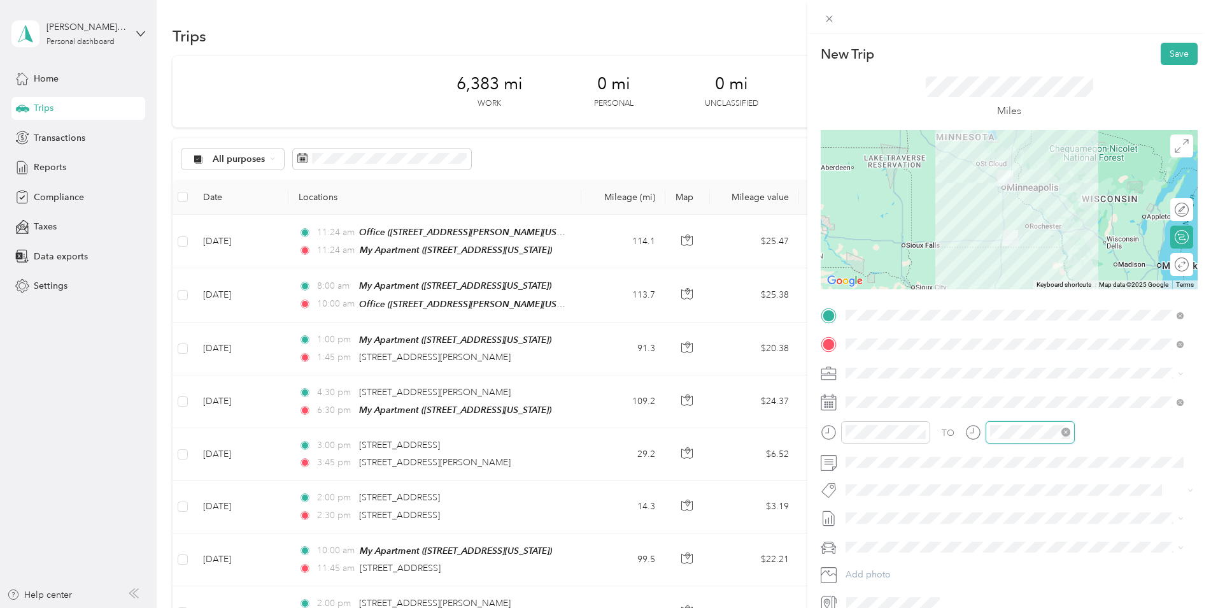
click at [1067, 432] on icon "close-circle" at bounding box center [1066, 431] width 9 height 9
click at [970, 431] on div at bounding box center [1020, 432] width 110 height 22
click at [1005, 360] on div "10" at bounding box center [1003, 364] width 31 height 18
click at [1041, 258] on div "00" at bounding box center [1039, 262] width 31 height 18
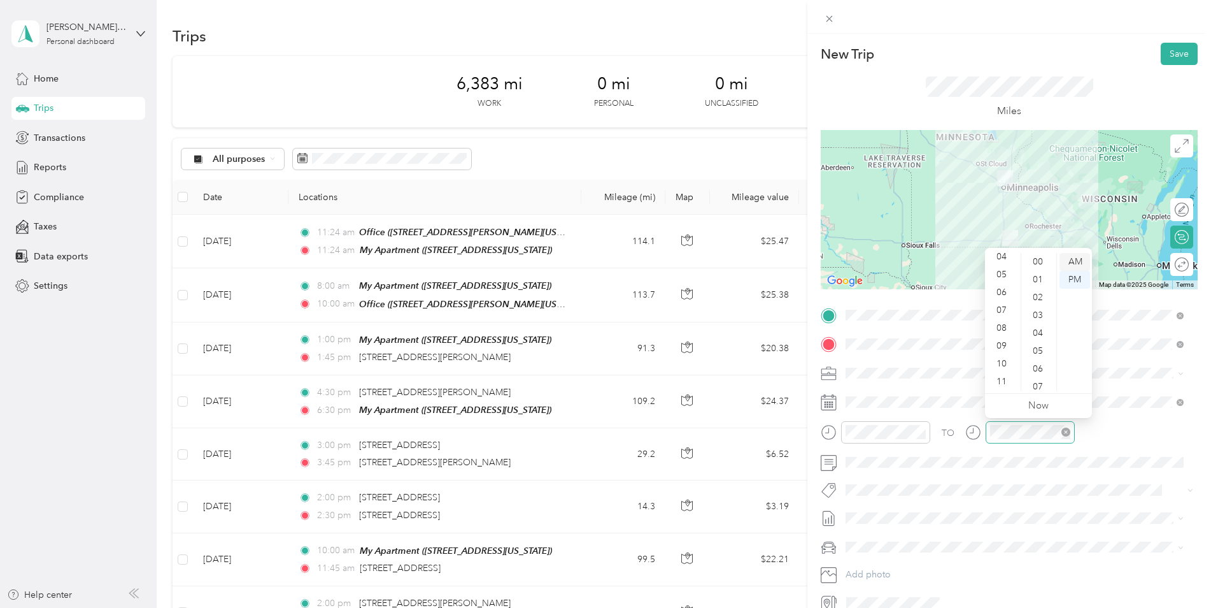
click at [1068, 262] on div "AM" at bounding box center [1075, 262] width 31 height 18
click at [1074, 259] on div "AM" at bounding box center [1075, 262] width 31 height 18
click at [1076, 259] on div "AM" at bounding box center [1075, 262] width 31 height 18
click at [1075, 284] on div "PM" at bounding box center [1075, 280] width 31 height 18
click at [1042, 297] on div "02" at bounding box center [1039, 297] width 31 height 18
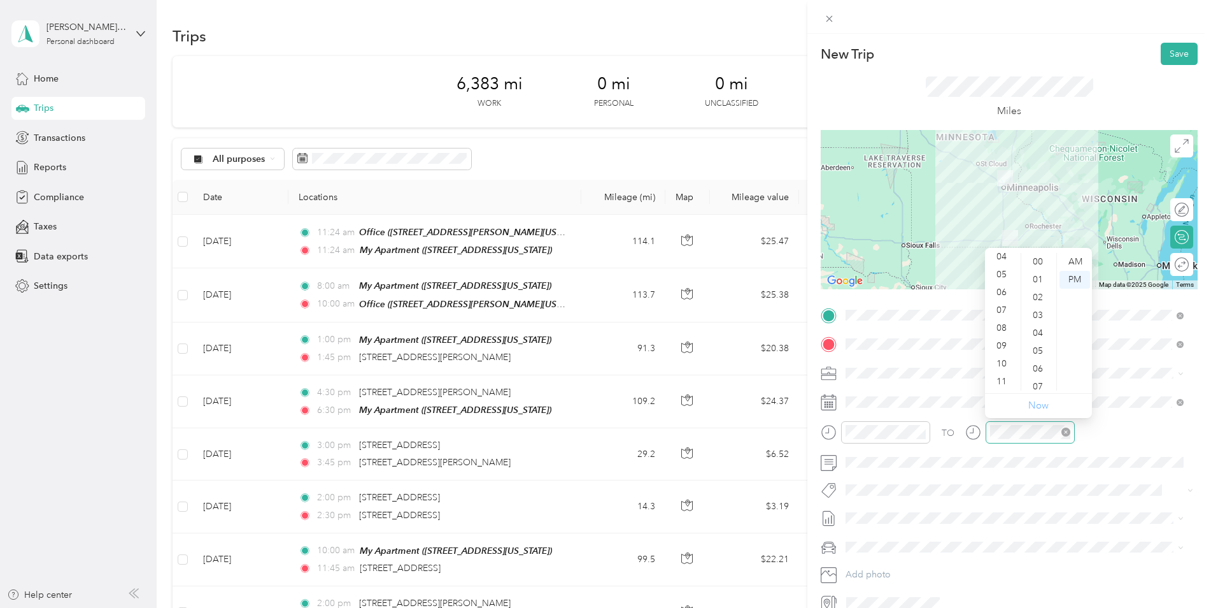
click at [1037, 410] on link "Now" at bounding box center [1038, 405] width 20 height 12
click at [1002, 361] on div "10" at bounding box center [1003, 364] width 31 height 18
click at [1031, 258] on div "00" at bounding box center [1039, 262] width 31 height 18
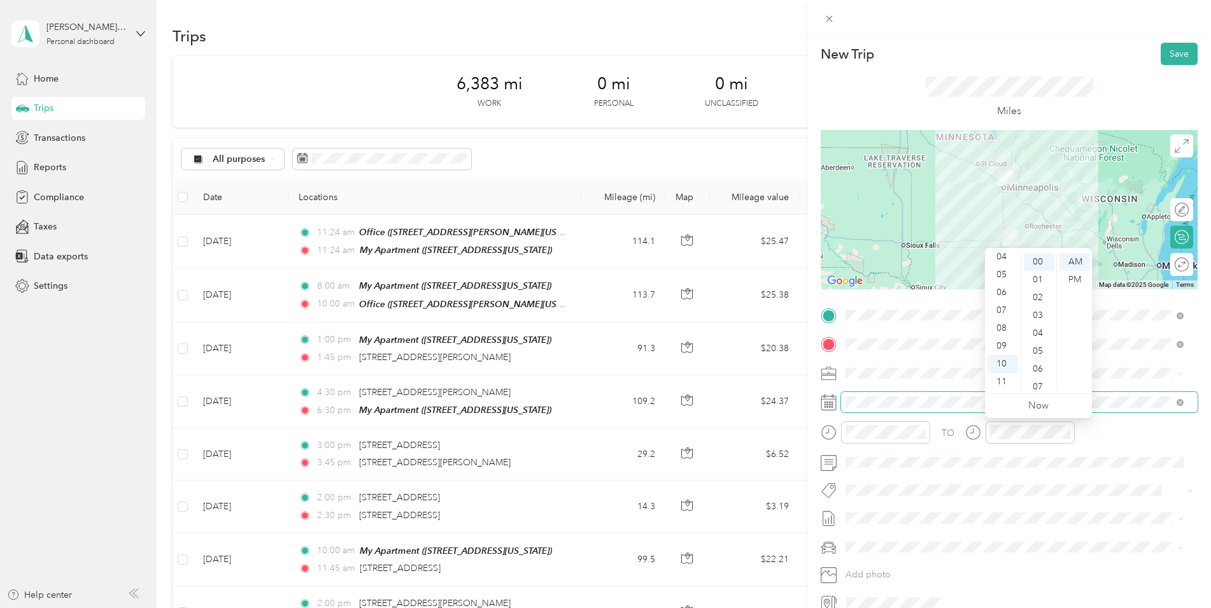
click at [1106, 408] on span at bounding box center [1019, 402] width 357 height 20
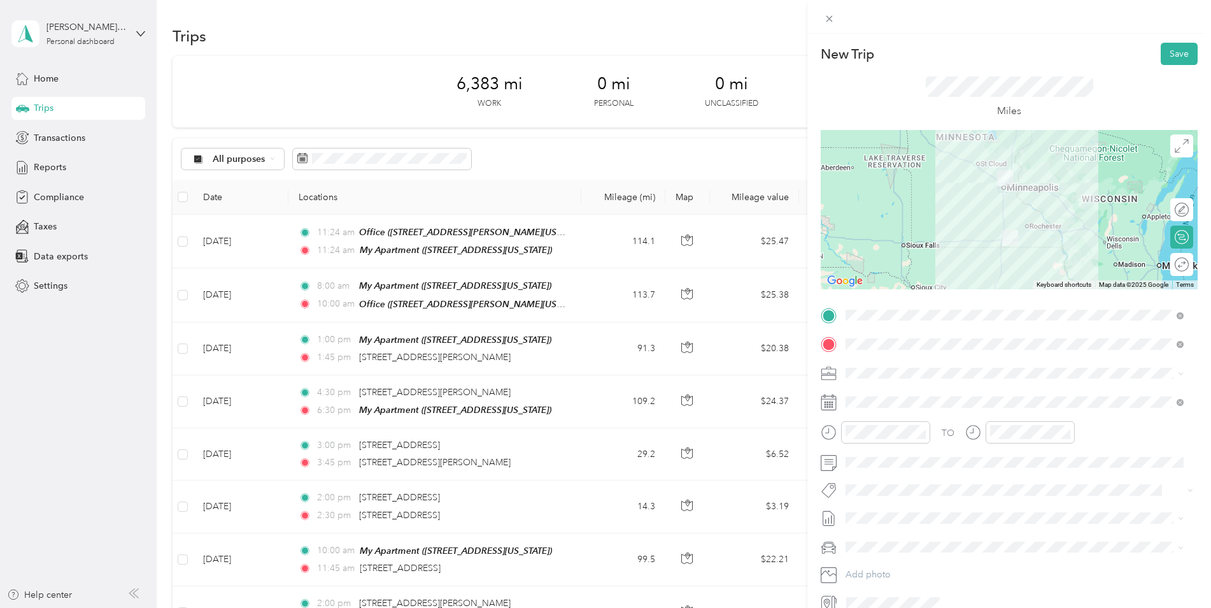
click at [868, 472] on div "TO Add photo" at bounding box center [1009, 459] width 377 height 308
click at [1161, 53] on button "Save" at bounding box center [1179, 54] width 37 height 22
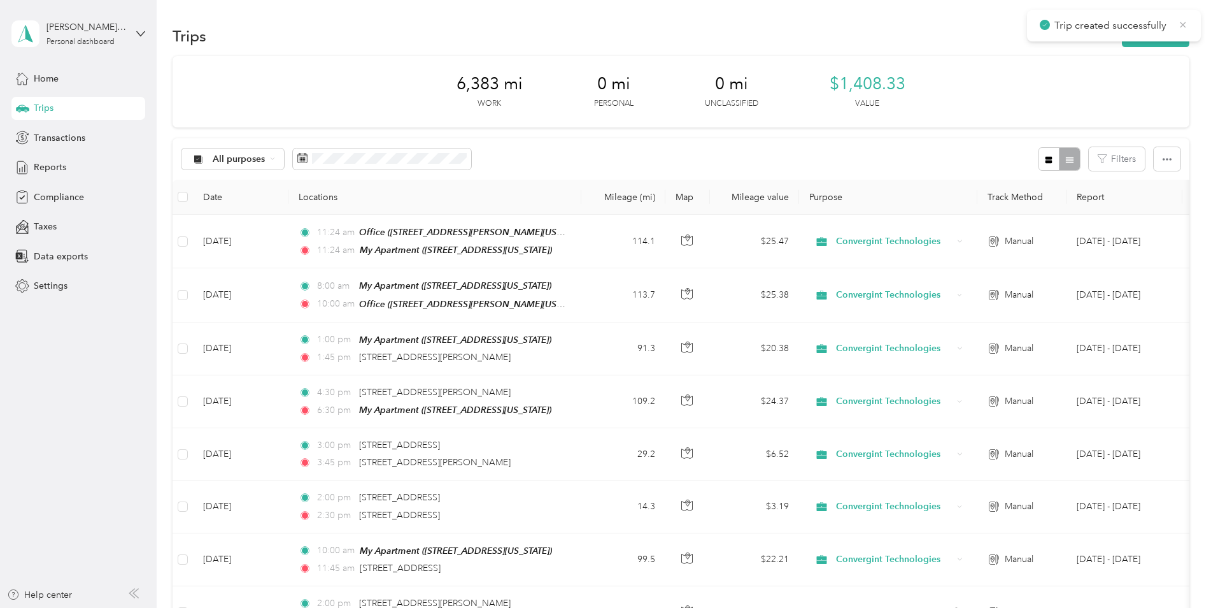
click at [1182, 22] on icon at bounding box center [1183, 24] width 10 height 11
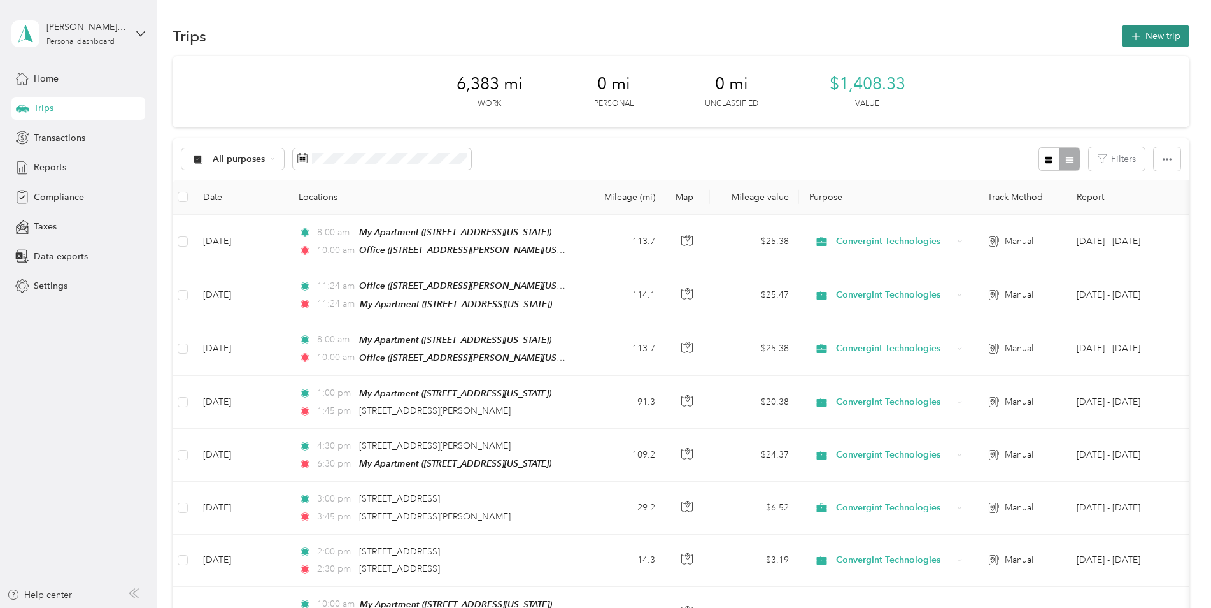
click at [1155, 31] on button "New trip" at bounding box center [1156, 36] width 68 height 22
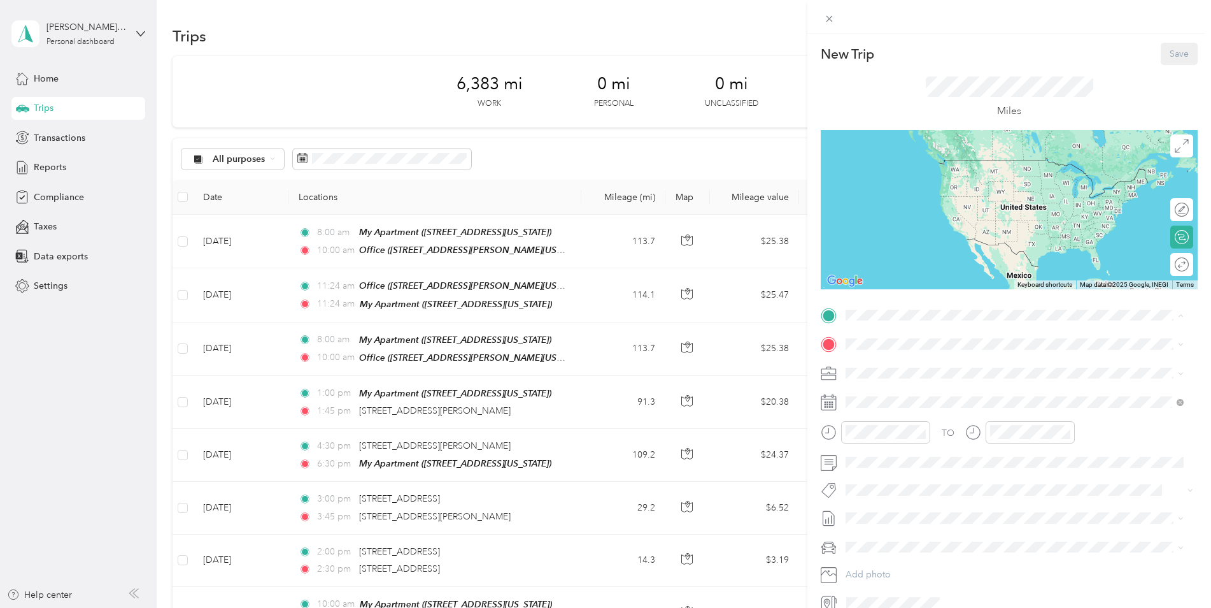
click at [892, 405] on strong "Office" at bounding box center [883, 405] width 26 height 11
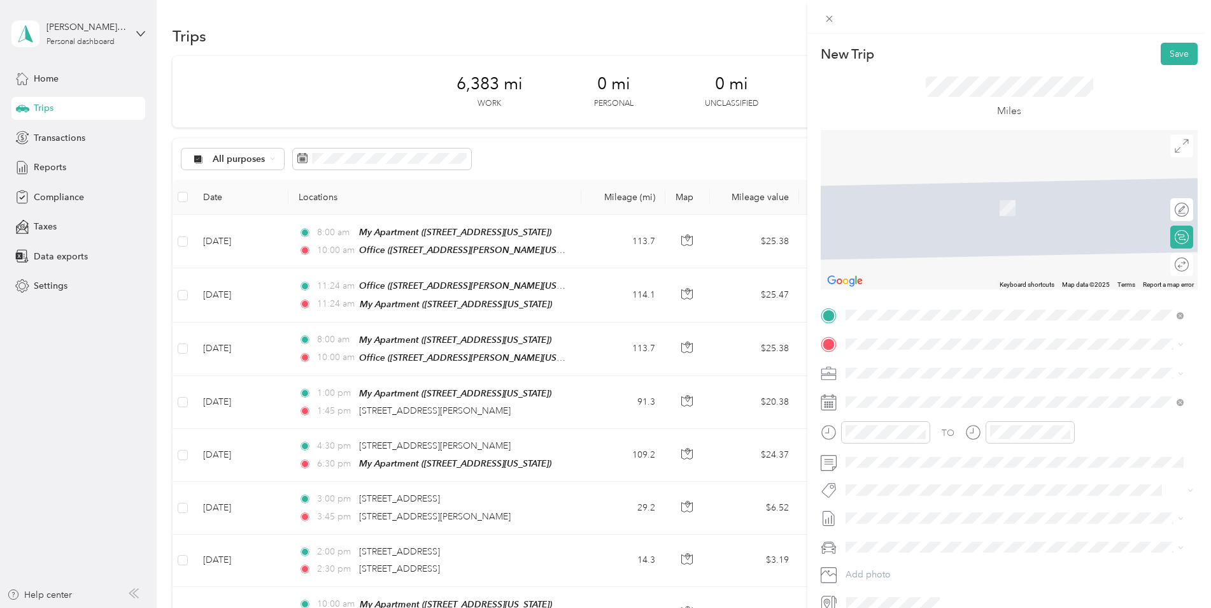
click at [900, 392] on strong "My Apartment" at bounding box center [900, 391] width 60 height 11
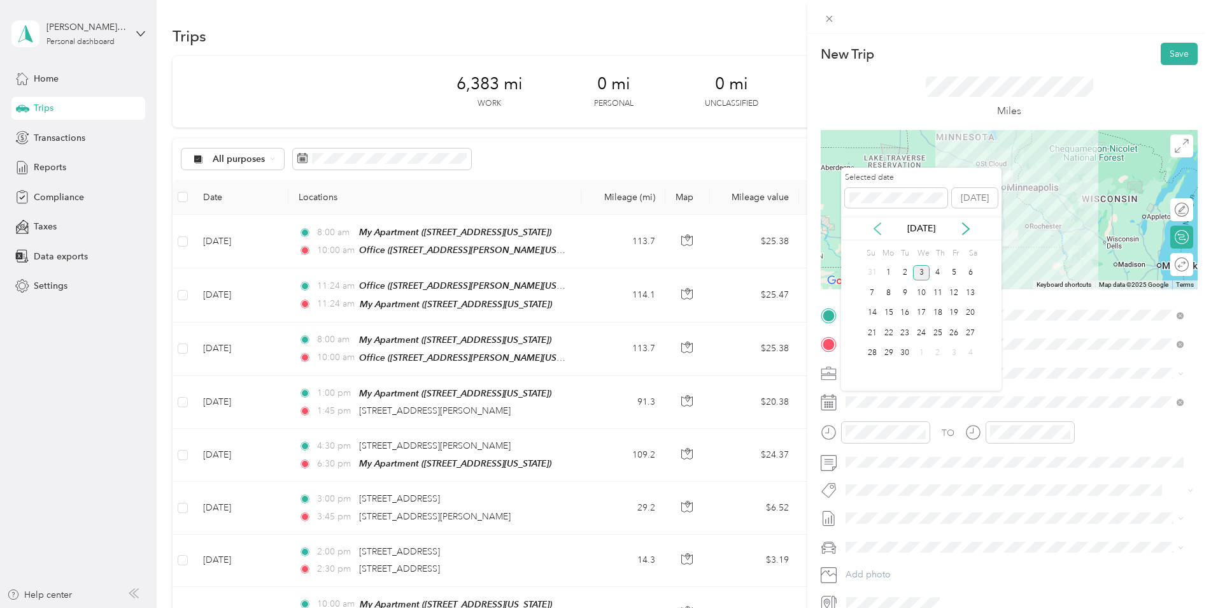
click at [880, 231] on icon at bounding box center [877, 228] width 13 height 13
click at [939, 354] on div "28" at bounding box center [938, 353] width 17 height 16
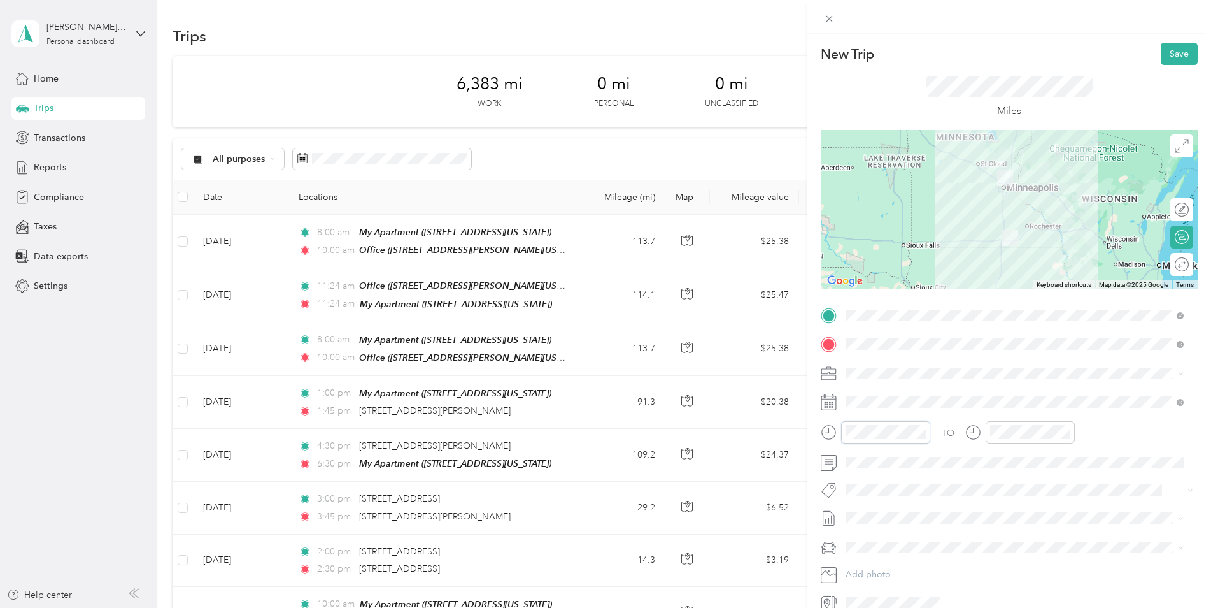
click at [816, 423] on form "New Trip Save This trip cannot be edited because it is either under review, app…" at bounding box center [1009, 328] width 404 height 570
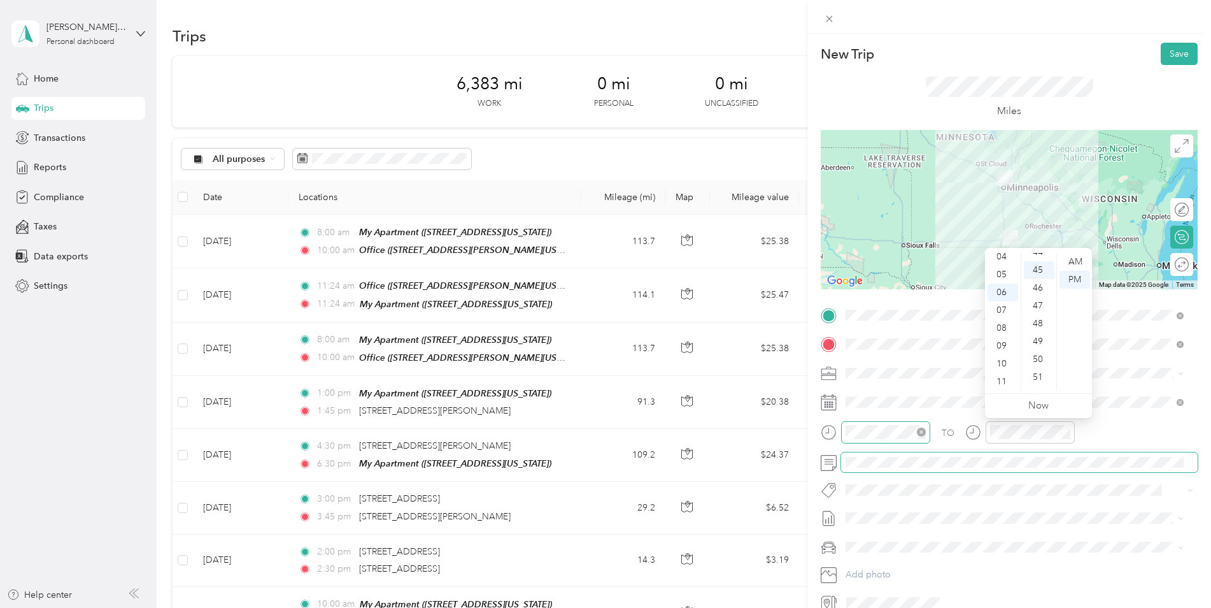
scroll to position [802, 0]
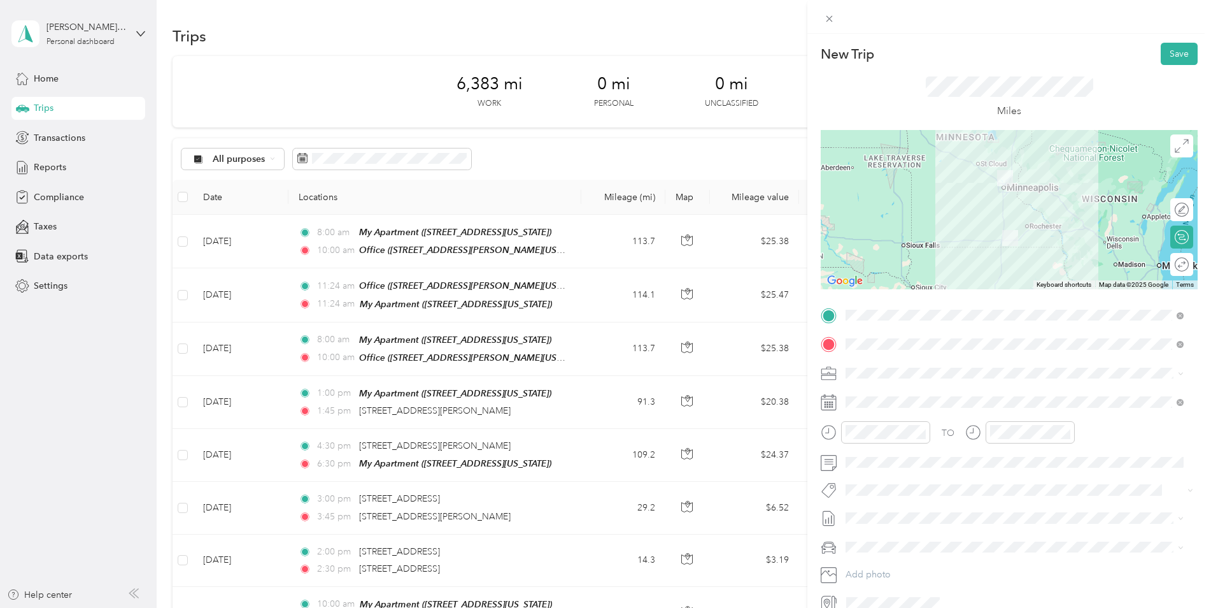
click at [1200, 448] on form "New Trip Save This trip cannot be edited because it is either under review, app…" at bounding box center [1009, 328] width 404 height 570
click at [932, 470] on span at bounding box center [1019, 462] width 357 height 20
click at [1197, 432] on form "New Trip Save This trip cannot be edited because it is either under review, app…" at bounding box center [1009, 328] width 404 height 570
click at [1166, 58] on button "Save" at bounding box center [1179, 54] width 37 height 22
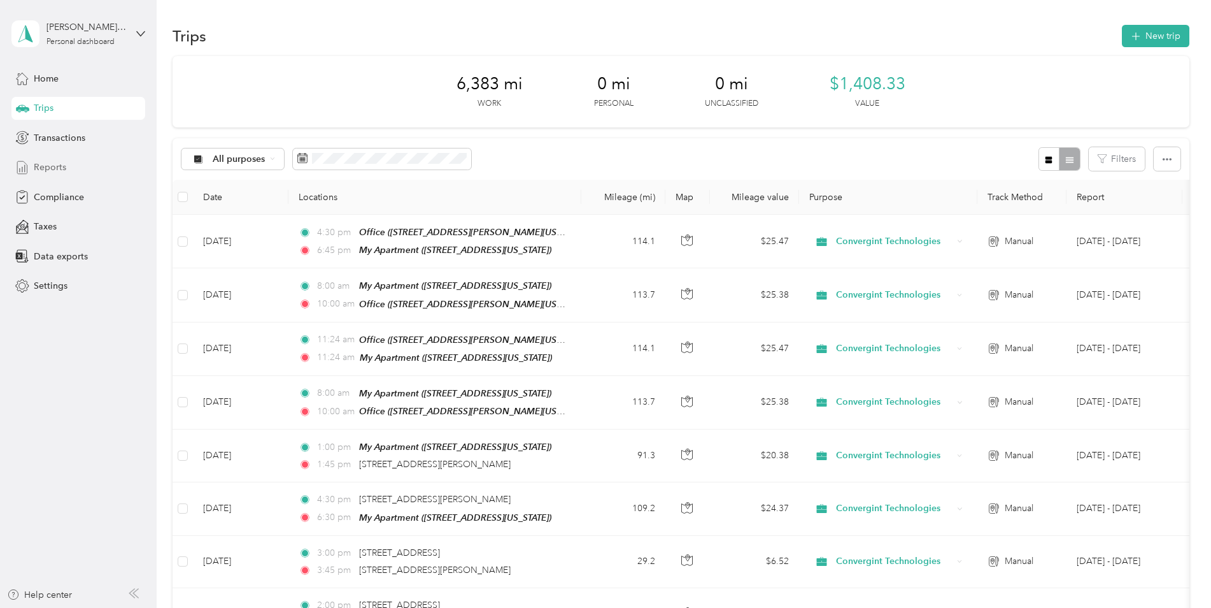
click at [38, 167] on span "Reports" at bounding box center [50, 166] width 32 height 13
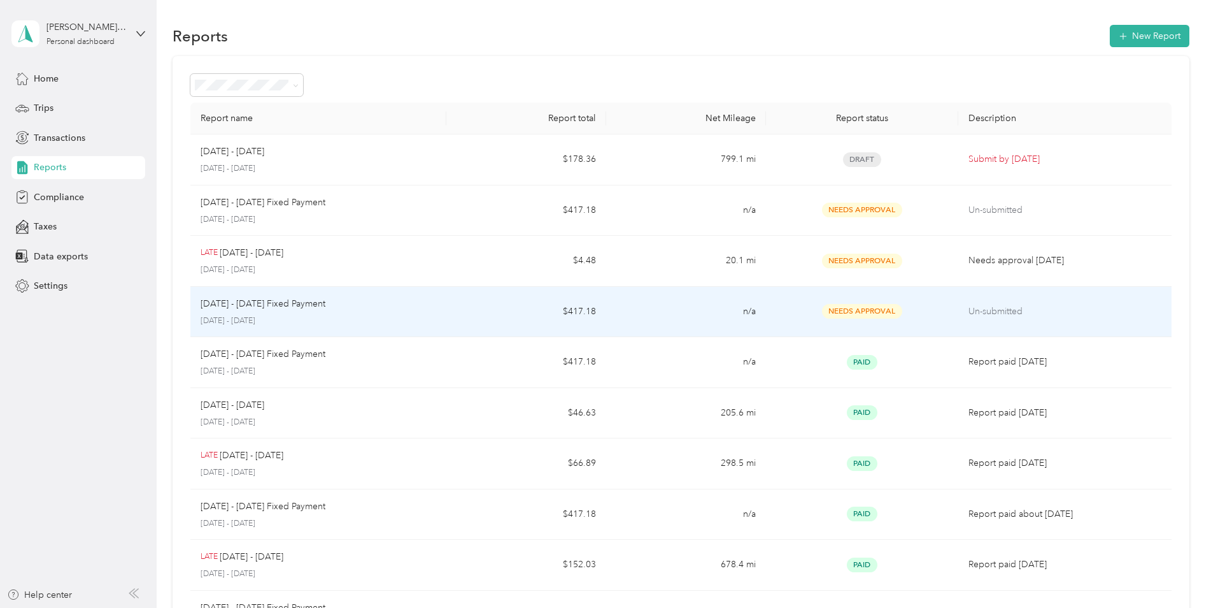
click at [527, 316] on td "$417.18" at bounding box center [526, 312] width 160 height 51
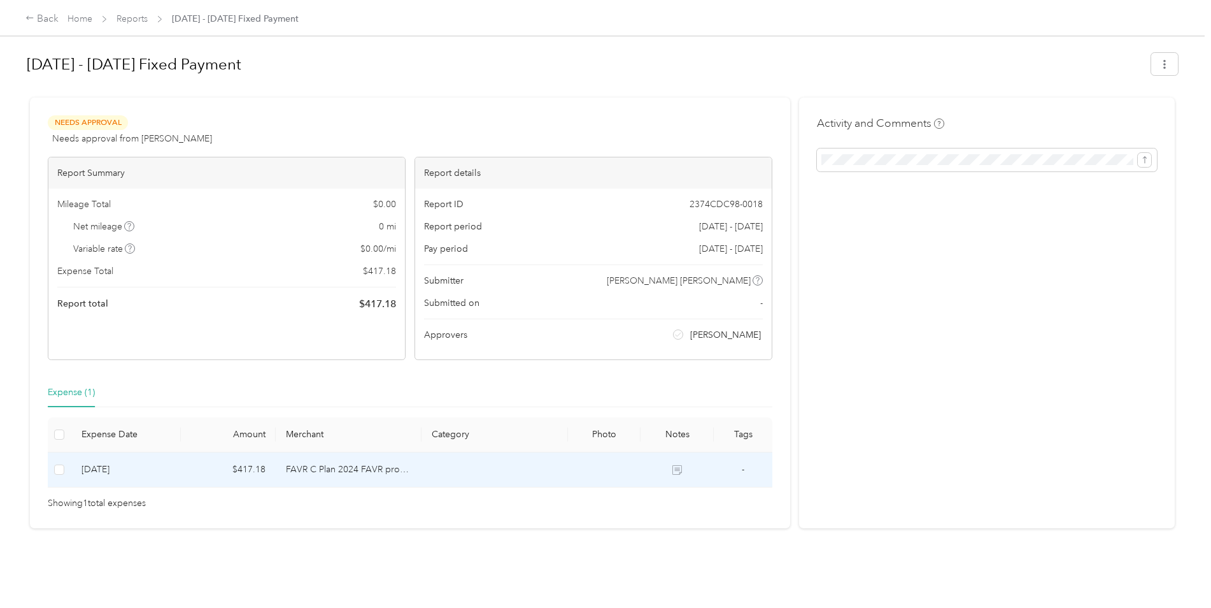
click at [53, 471] on td at bounding box center [60, 469] width 24 height 35
click at [59, 474] on label at bounding box center [59, 469] width 10 height 14
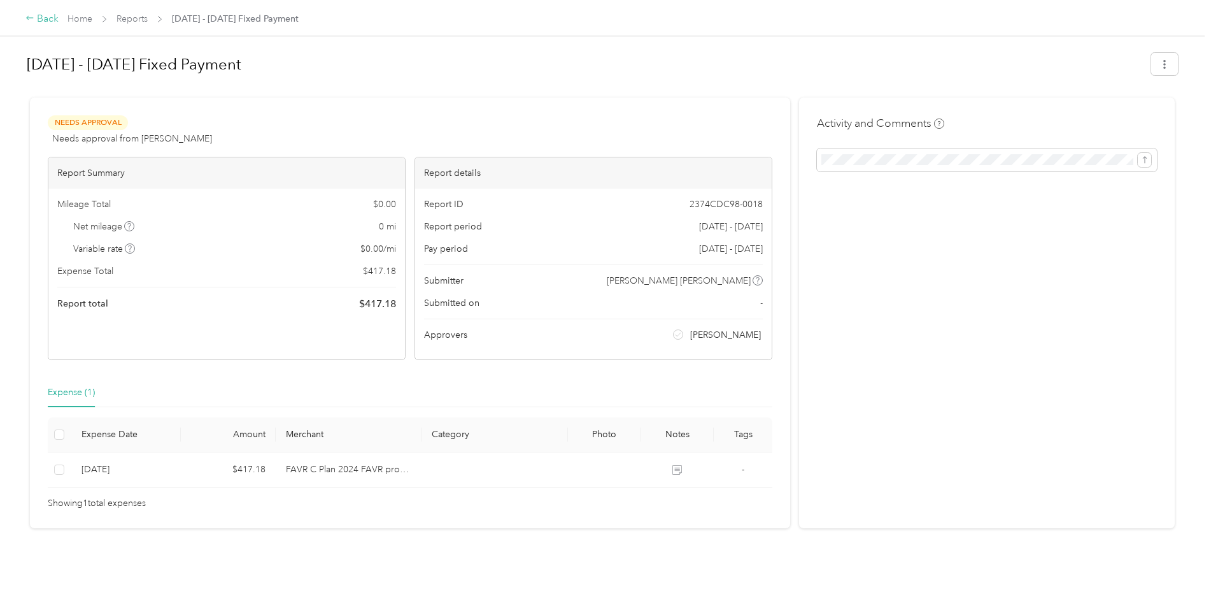
click at [50, 18] on div "Back" at bounding box center [41, 18] width 33 height 15
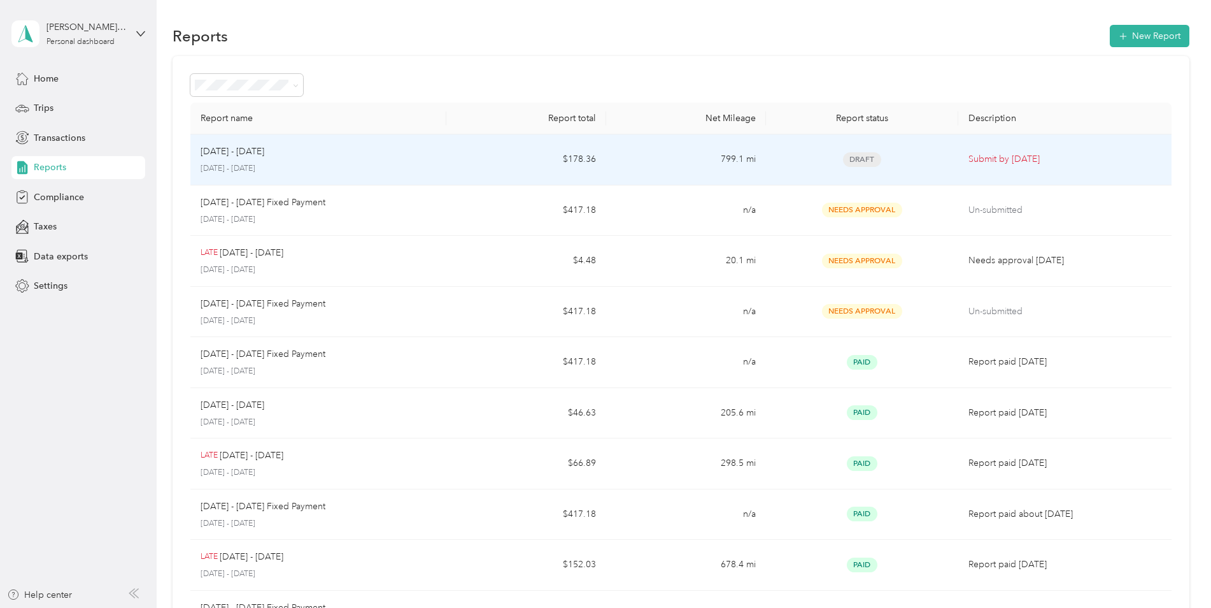
click at [329, 152] on div "[DATE] - [DATE]" at bounding box center [319, 152] width 236 height 14
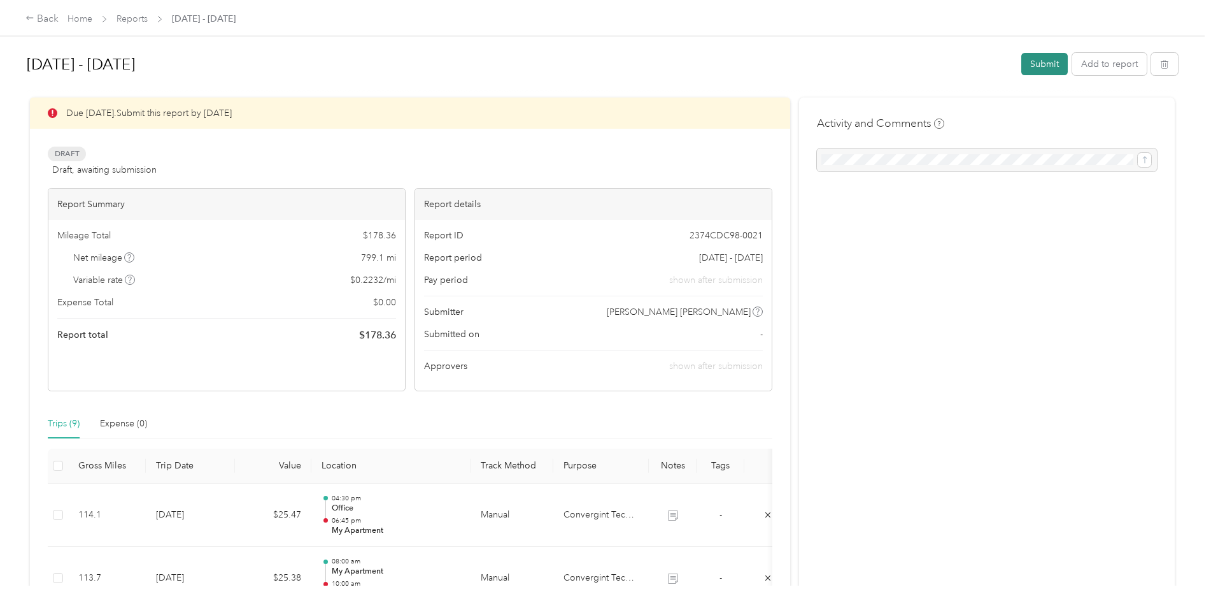
click at [1038, 53] on button "Submit" at bounding box center [1044, 64] width 46 height 22
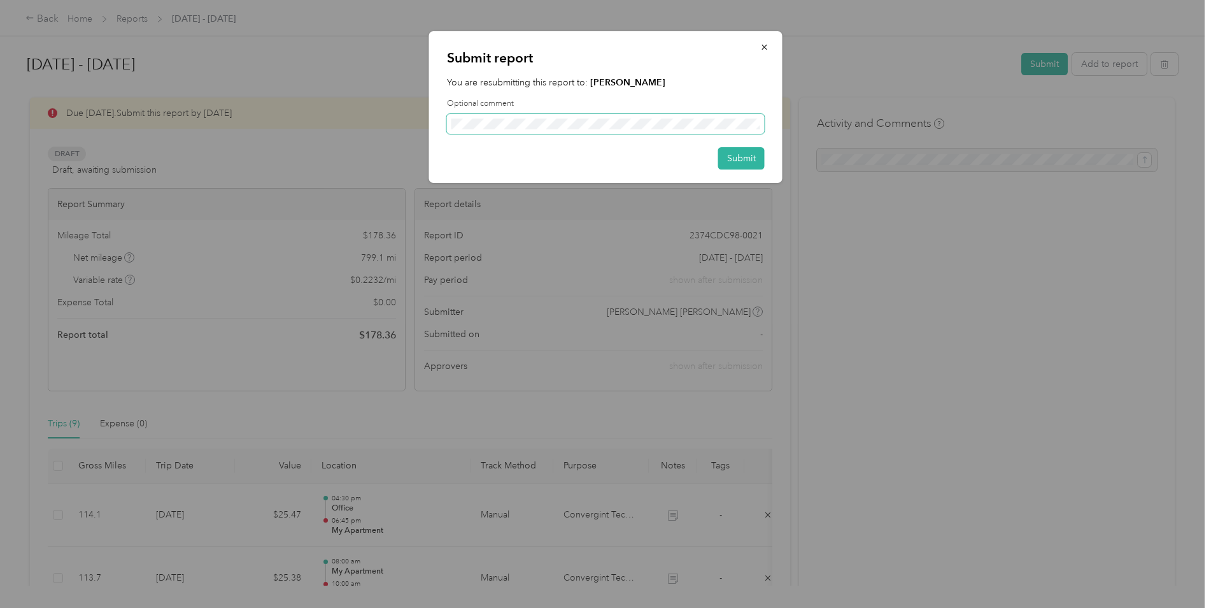
click at [545, 116] on span at bounding box center [606, 124] width 318 height 20
click at [544, 117] on span at bounding box center [606, 124] width 318 height 20
click at [720, 159] on button "Submit" at bounding box center [741, 158] width 46 height 22
